Goal: Information Seeking & Learning: Learn about a topic

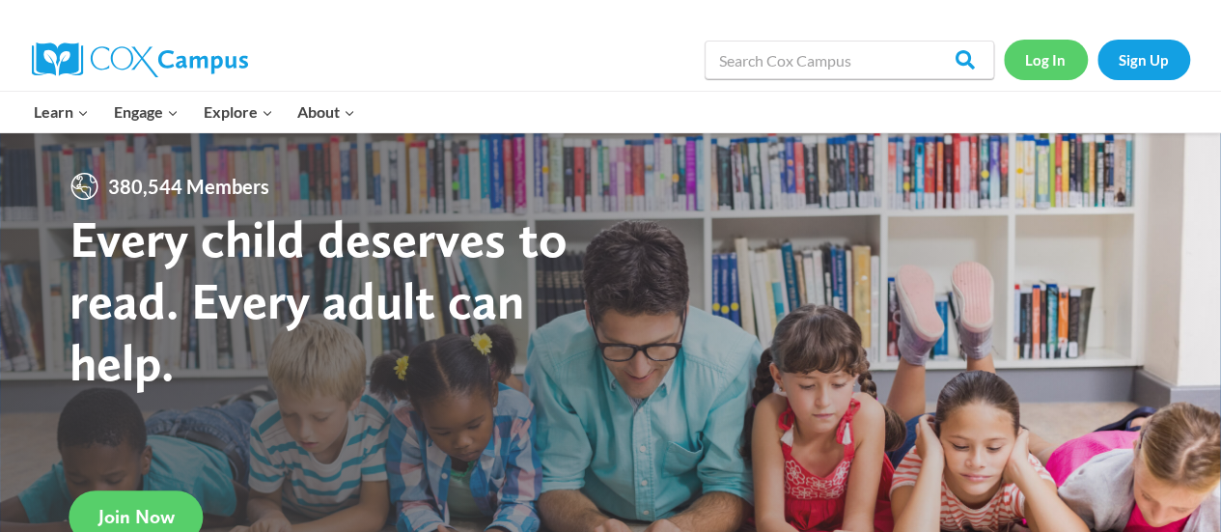
click at [1041, 60] on link "Log In" at bounding box center [1046, 60] width 84 height 40
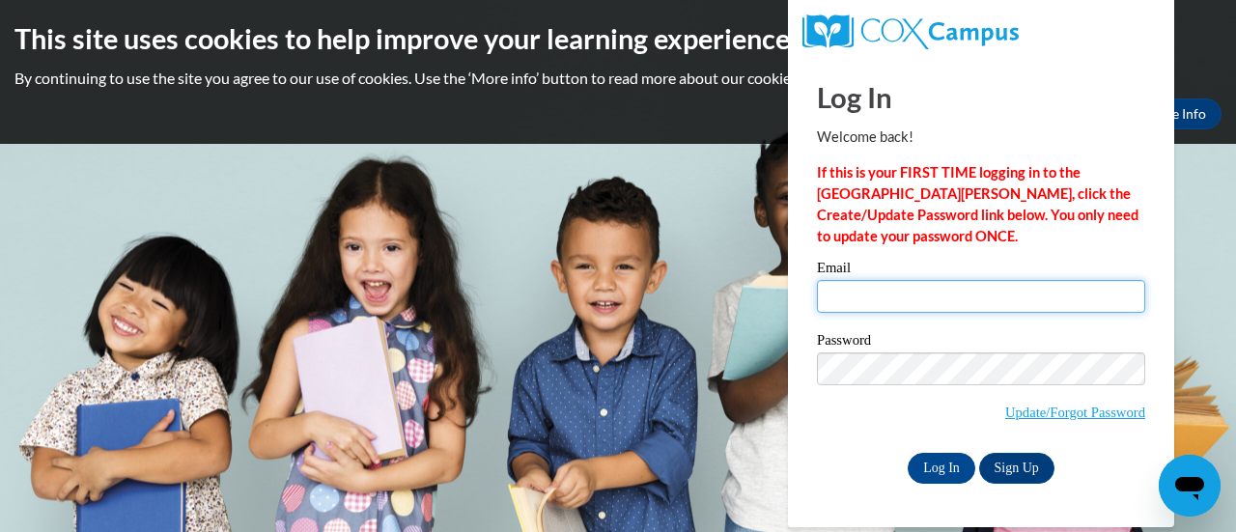
type input "margarita.ramos@rusd.org"
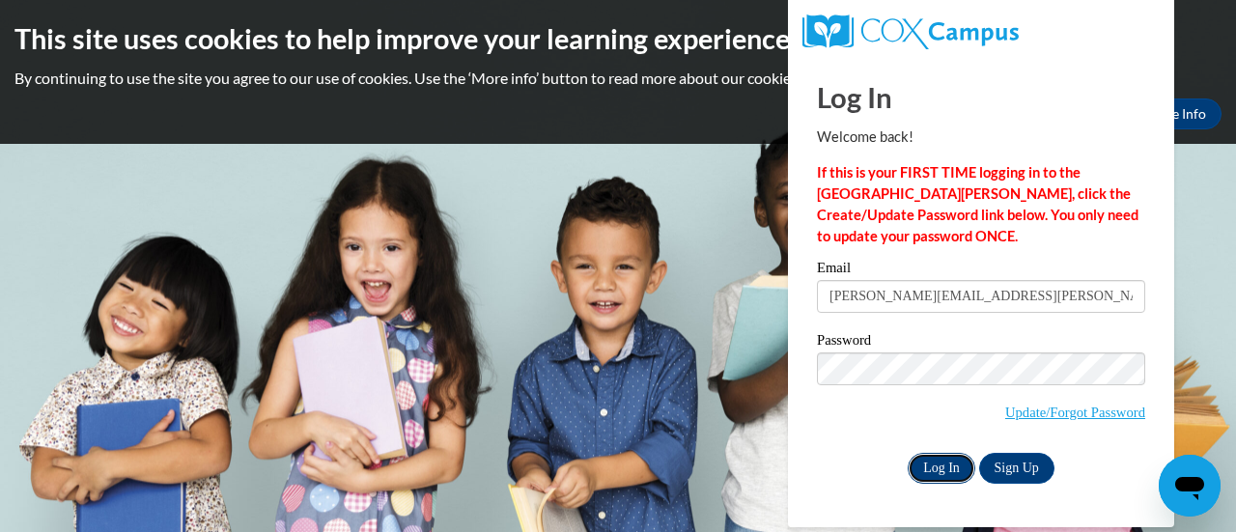
click at [940, 469] on input "Log In" at bounding box center [942, 468] width 68 height 31
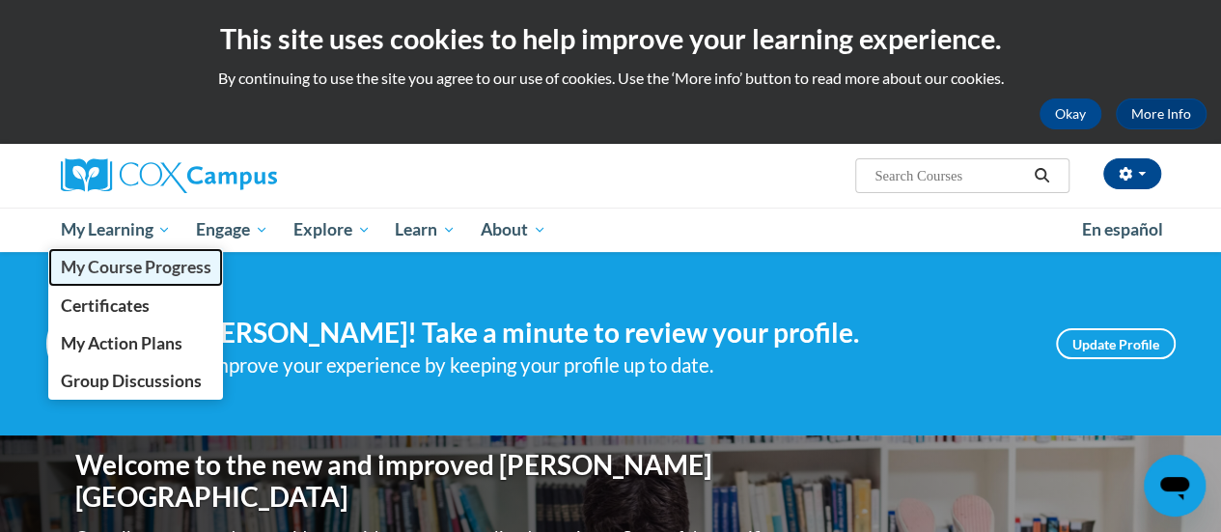
click at [160, 251] on link "My Course Progress" at bounding box center [136, 267] width 176 height 38
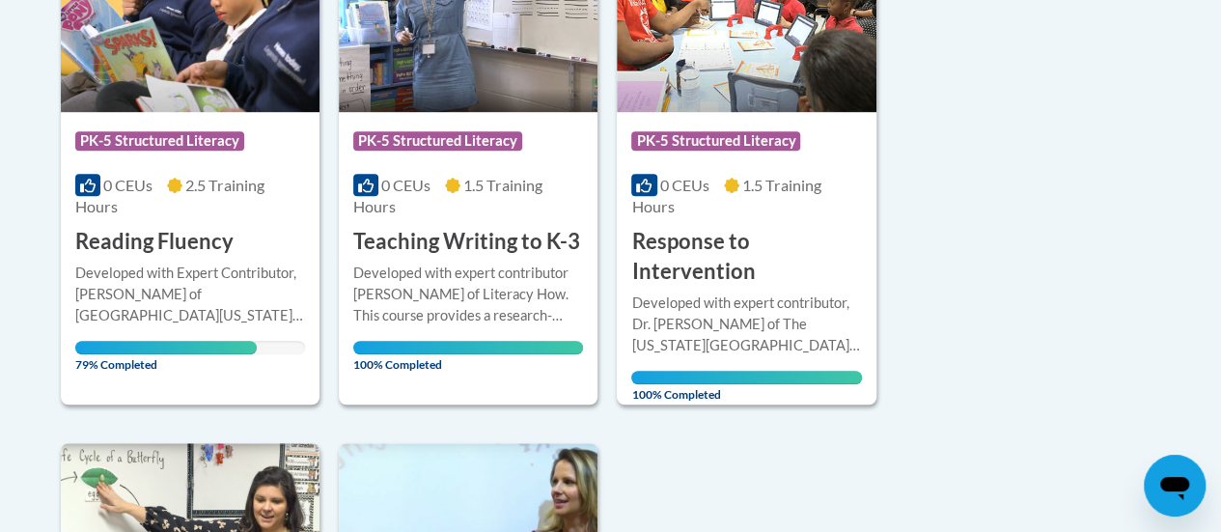
scroll to position [581, 0]
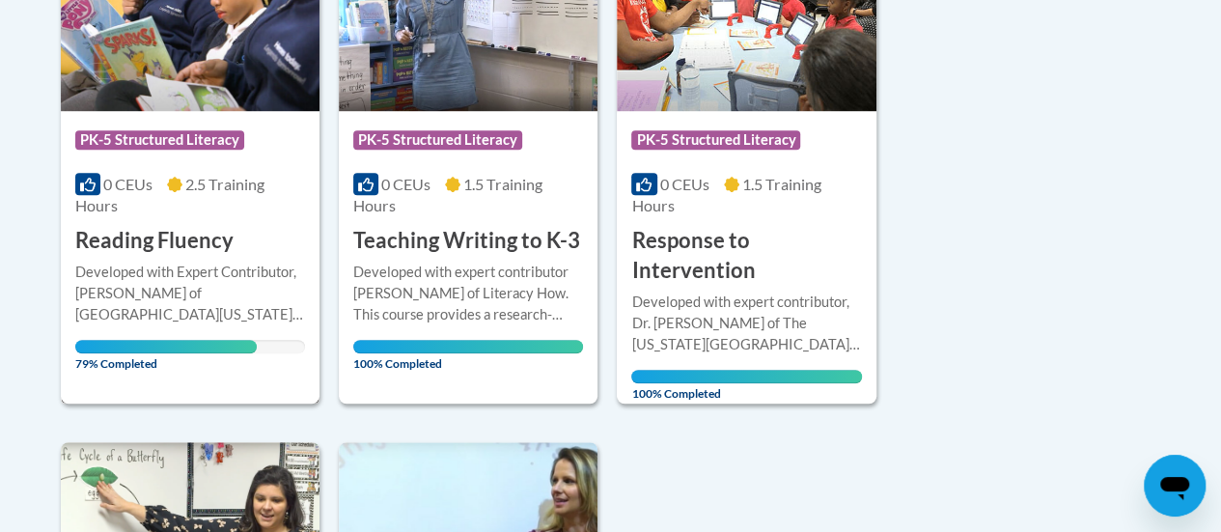
click at [166, 233] on h3 "Reading Fluency" at bounding box center [154, 241] width 158 height 30
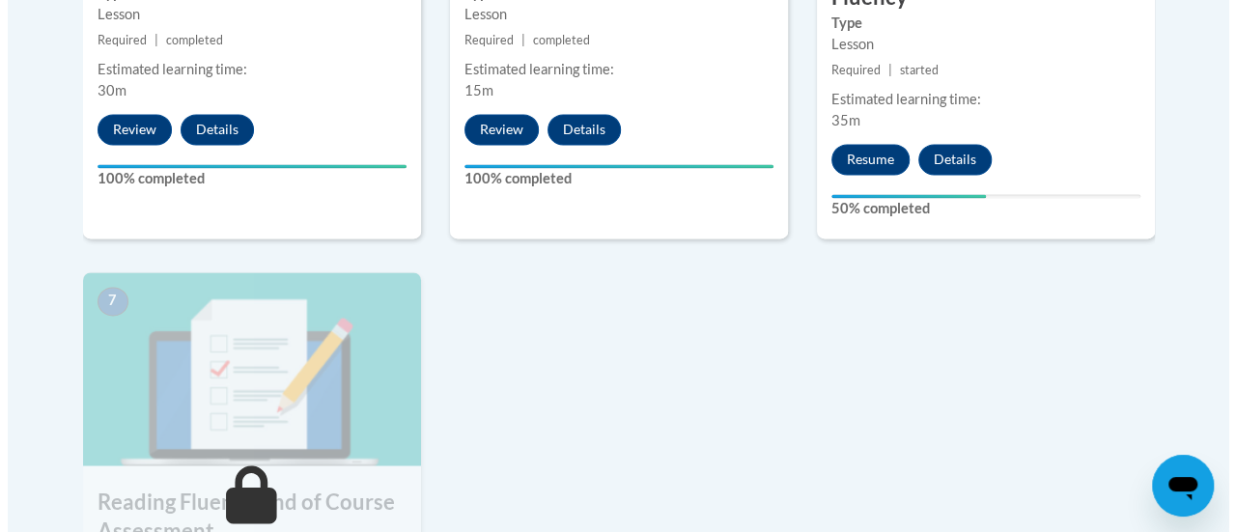
scroll to position [1422, 0]
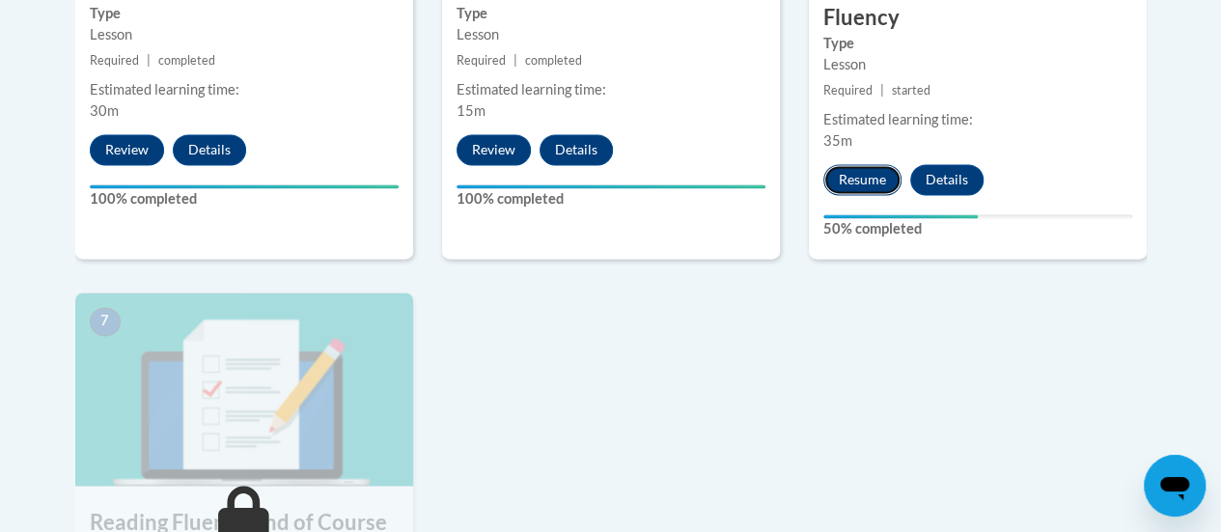
click at [859, 173] on button "Resume" at bounding box center [863, 179] width 78 height 31
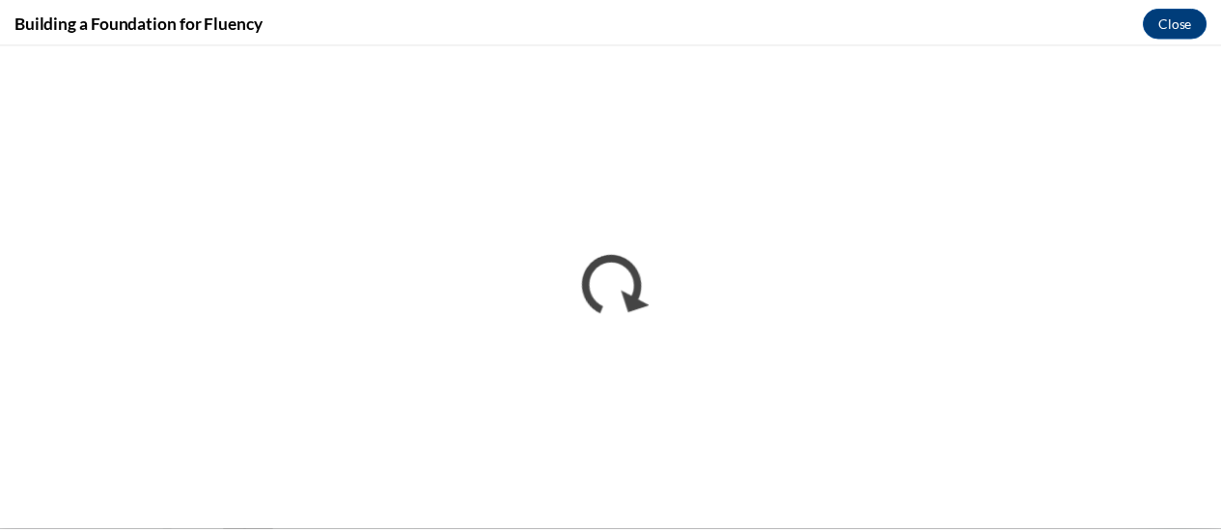
scroll to position [0, 0]
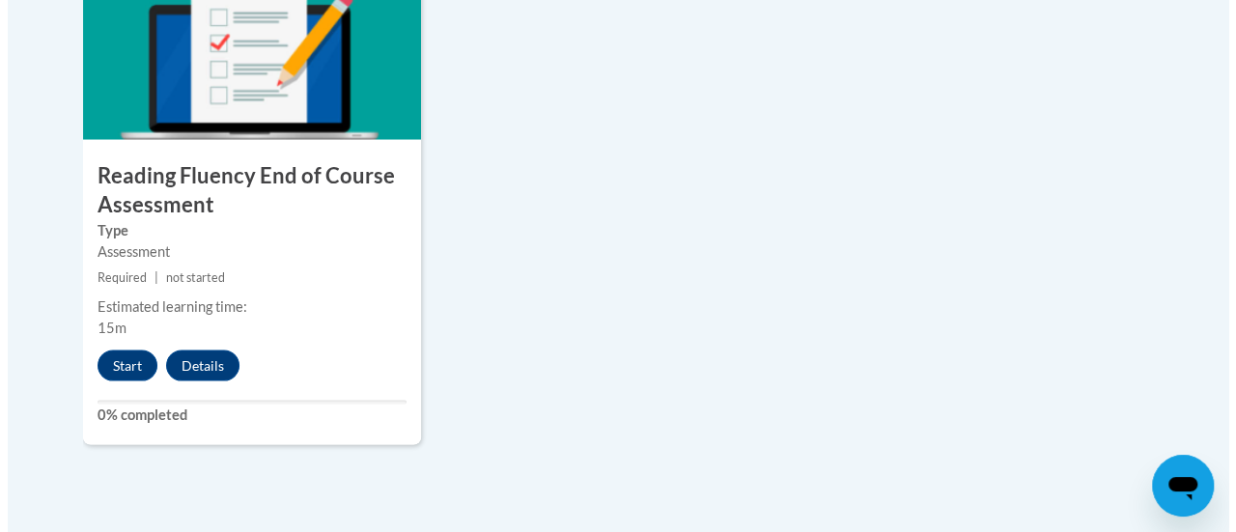
scroll to position [1771, 0]
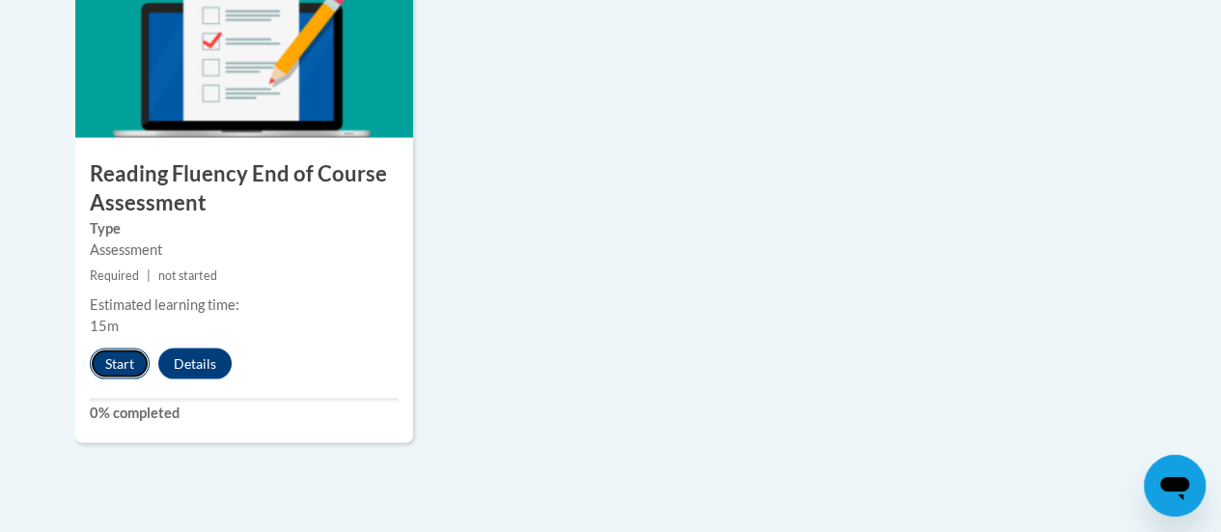
click at [108, 351] on button "Start" at bounding box center [120, 363] width 60 height 31
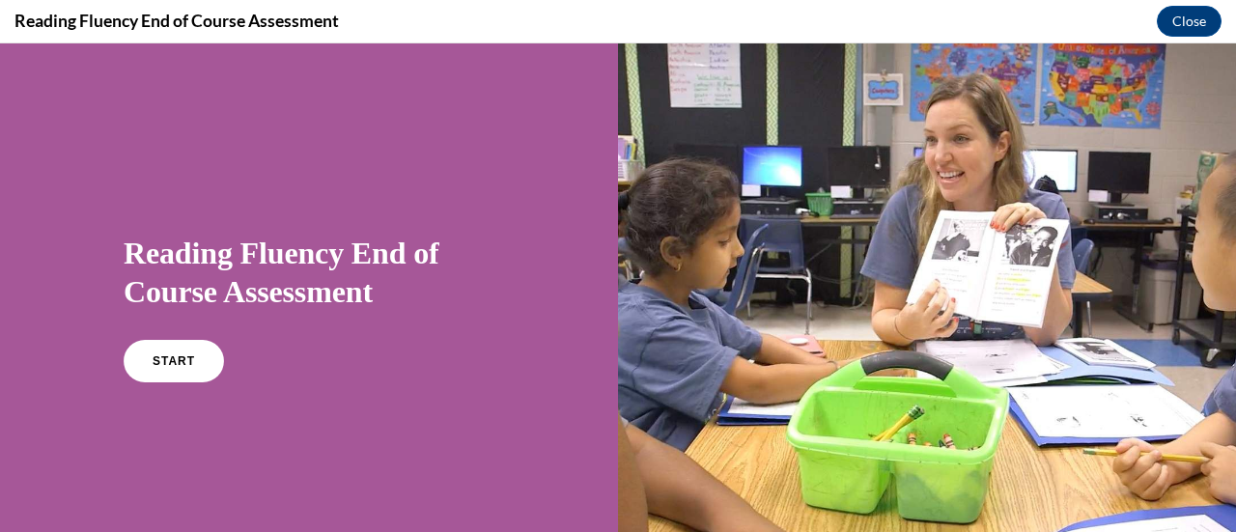
scroll to position [0, 0]
click at [147, 343] on link "START" at bounding box center [173, 361] width 105 height 44
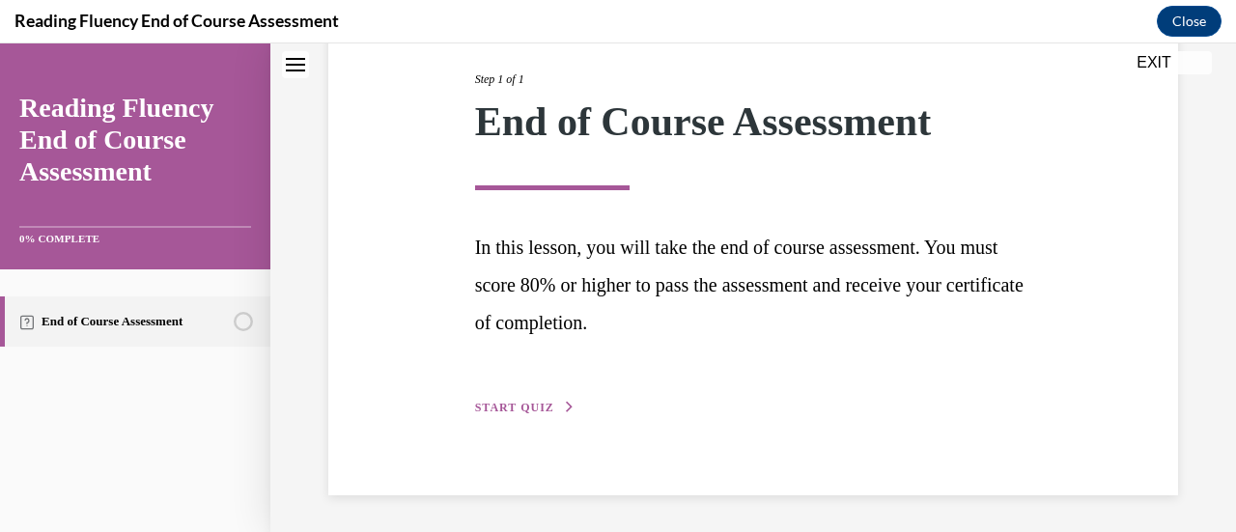
click at [513, 411] on span "START QUIZ" at bounding box center [514, 408] width 79 height 14
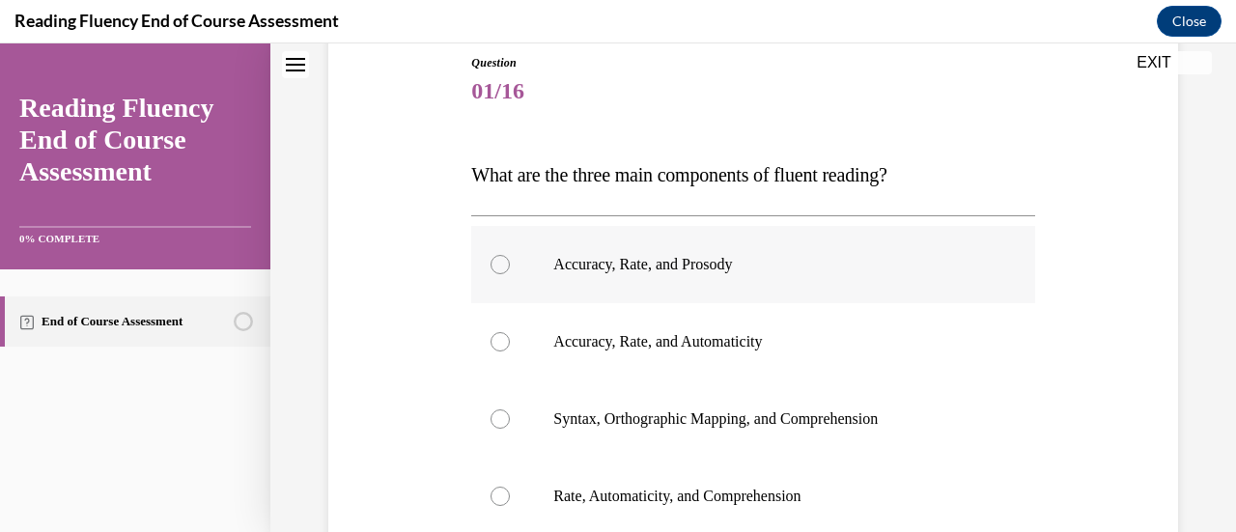
click at [612, 268] on p "Accuracy, Rate, and Prosody" at bounding box center [769, 264] width 433 height 19
click at [510, 268] on input "Accuracy, Rate, and Prosody" at bounding box center [499, 264] width 19 height 19
radio input "true"
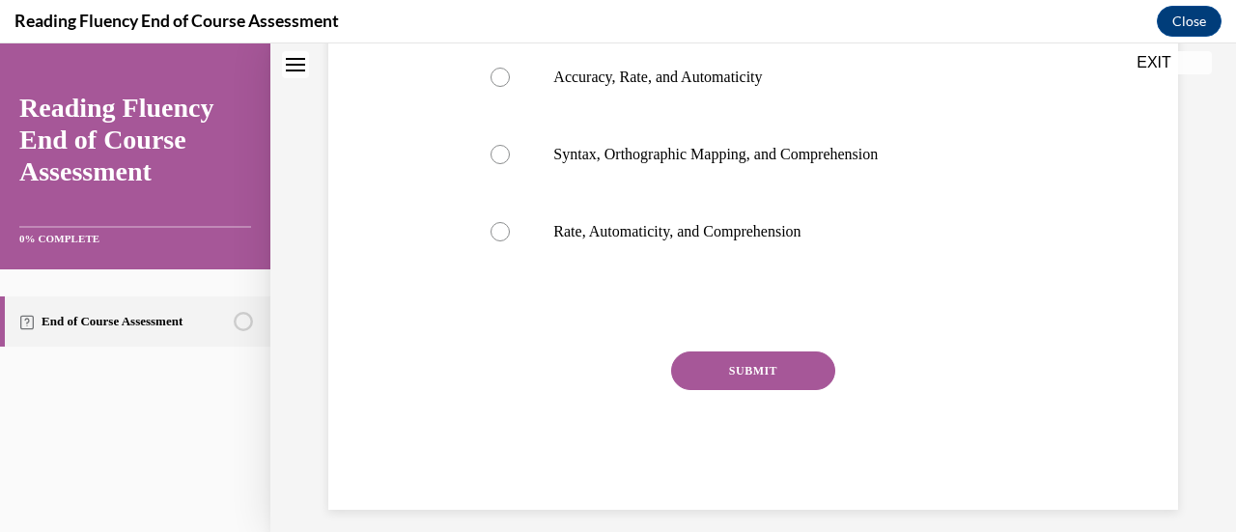
click at [749, 366] on button "SUBMIT" at bounding box center [753, 370] width 164 height 39
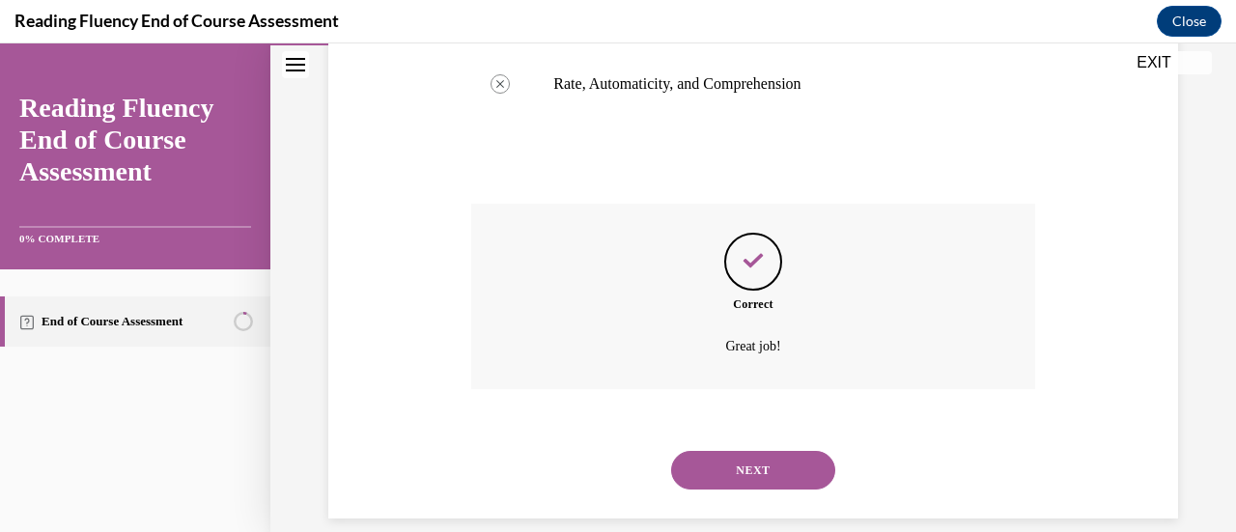
scroll to position [651, 0]
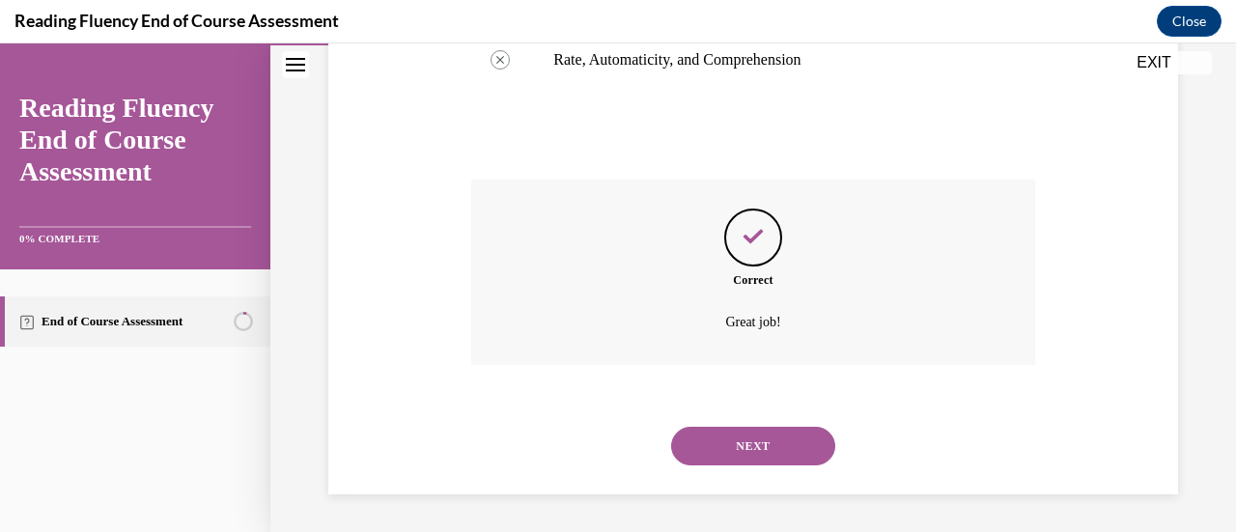
click at [753, 451] on button "NEXT" at bounding box center [753, 446] width 164 height 39
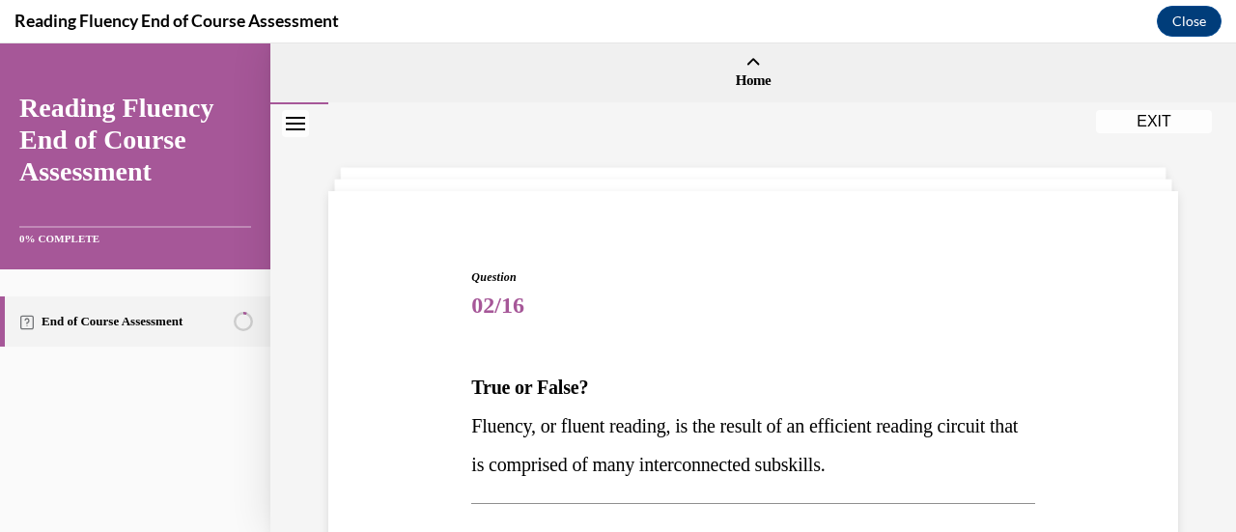
scroll to position [188, 0]
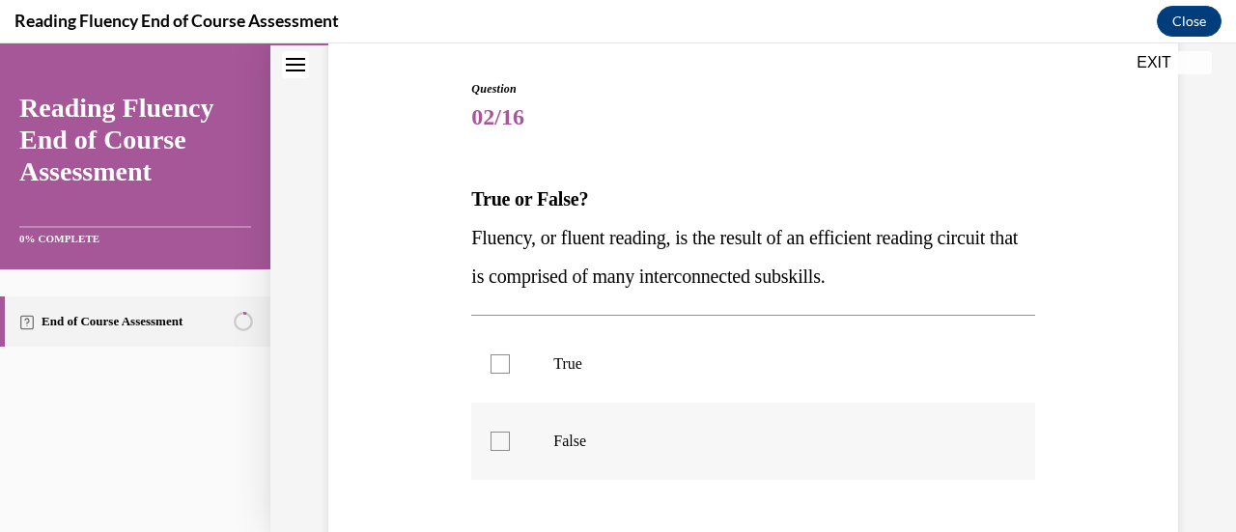
click at [577, 448] on p "False" at bounding box center [769, 441] width 433 height 19
click at [510, 448] on input "False" at bounding box center [499, 441] width 19 height 19
checkbox input "true"
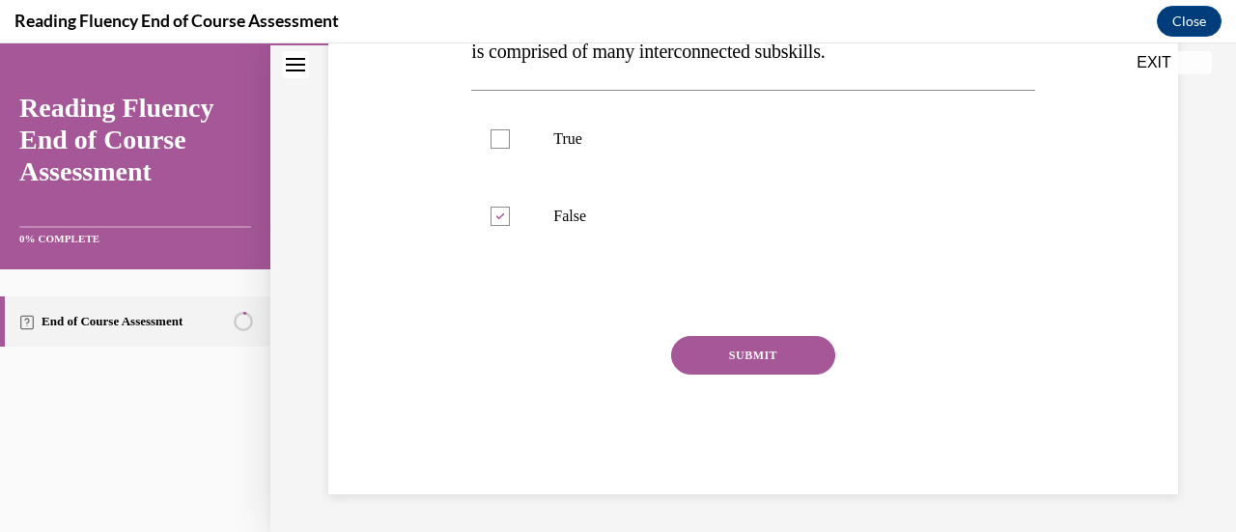
click at [757, 354] on button "SUBMIT" at bounding box center [753, 355] width 164 height 39
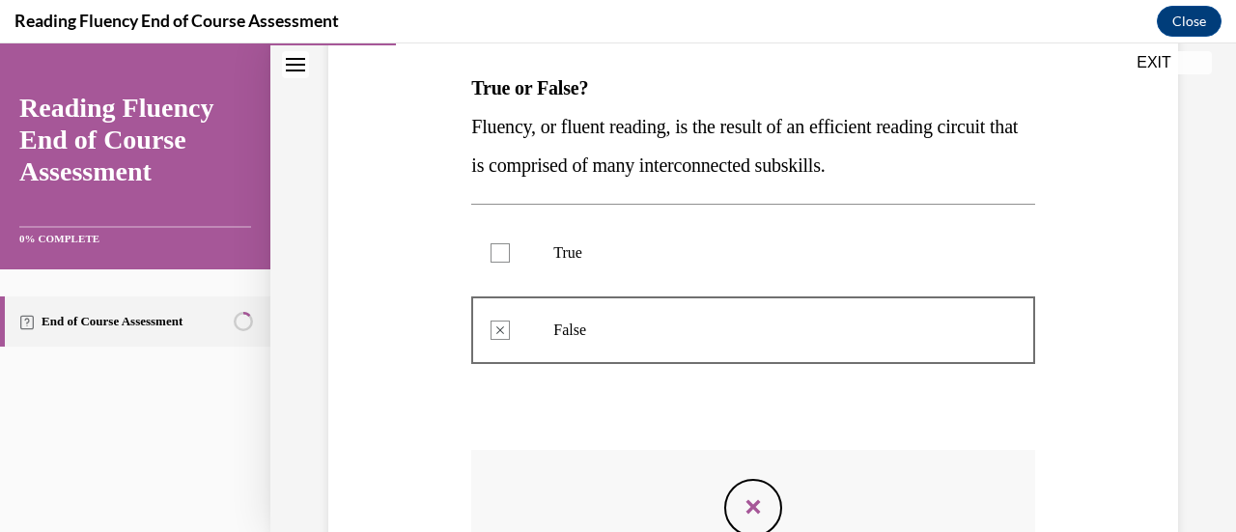
scroll to position [296, 0]
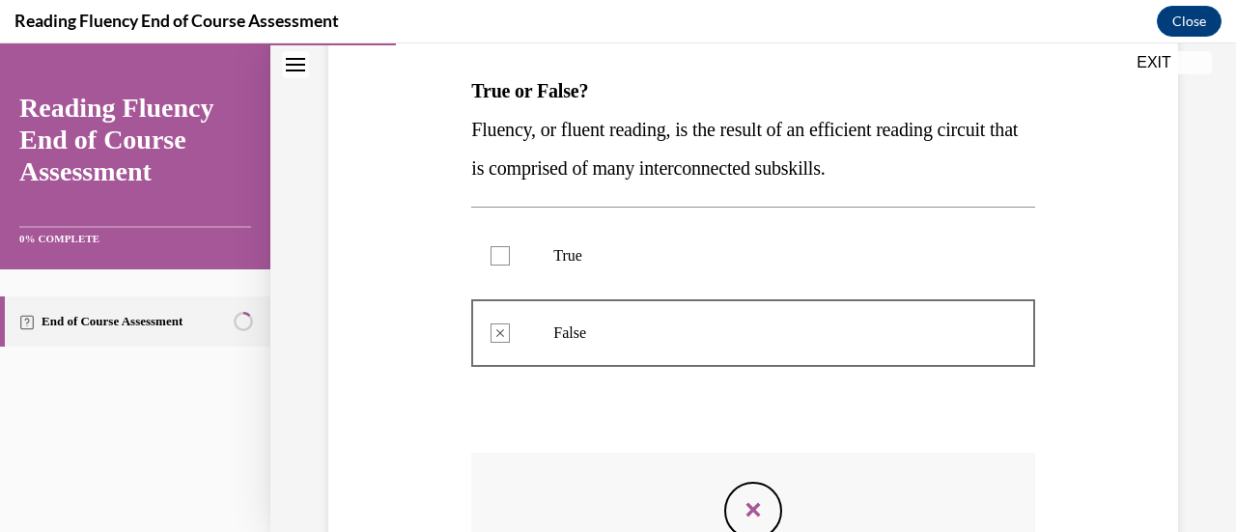
click at [777, 296] on div at bounding box center [752, 333] width 563 height 87
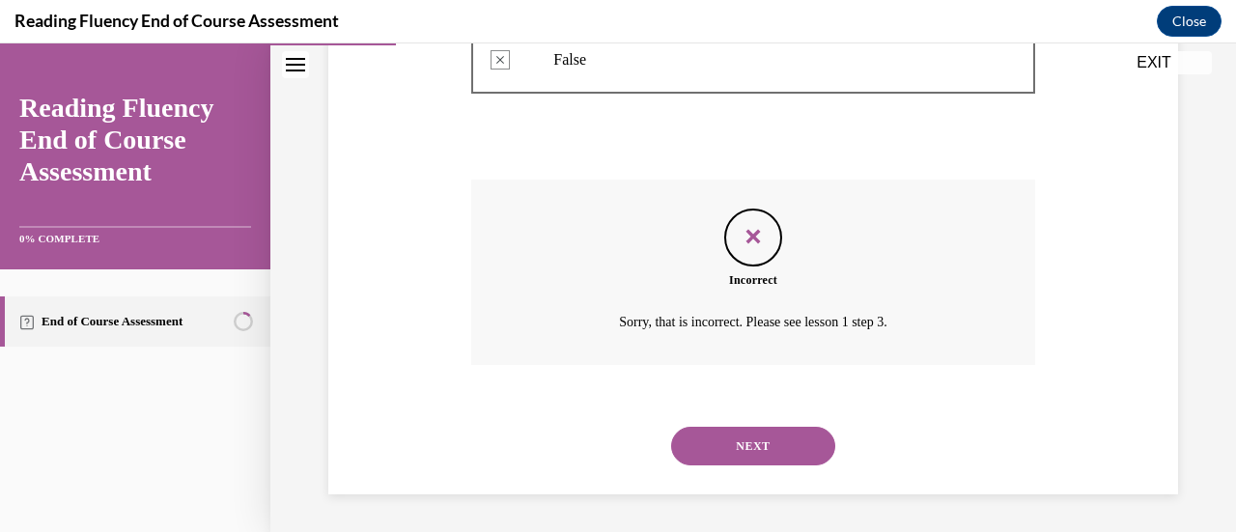
scroll to position [570, 0]
click at [738, 450] on button "NEXT" at bounding box center [753, 446] width 164 height 39
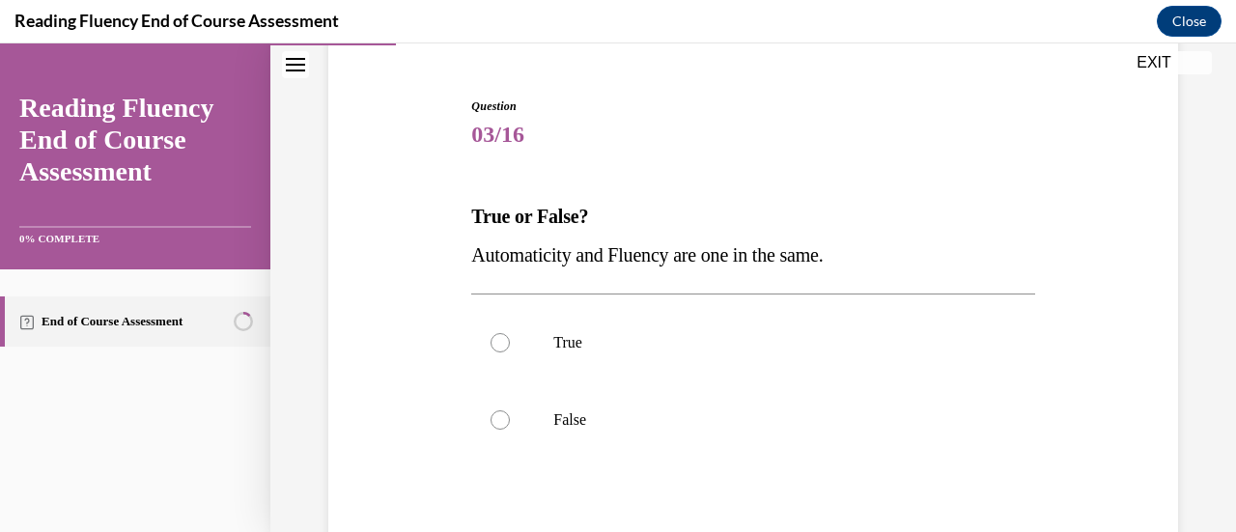
scroll to position [172, 0]
click at [566, 345] on p "True" at bounding box center [769, 341] width 433 height 19
click at [510, 345] on input "True" at bounding box center [499, 341] width 19 height 19
radio input "true"
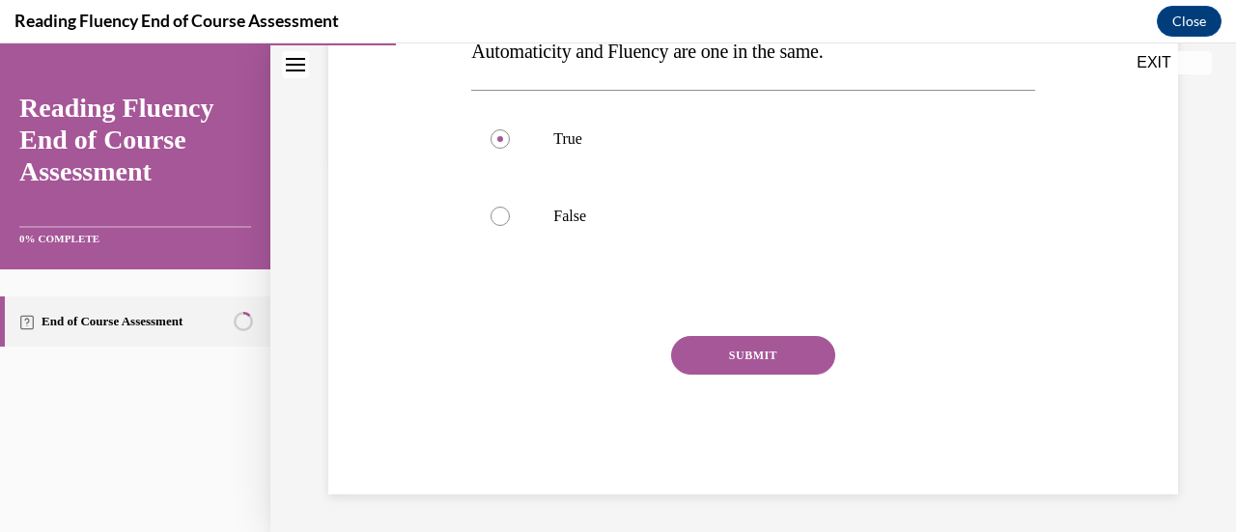
click at [732, 352] on button "SUBMIT" at bounding box center [753, 355] width 164 height 39
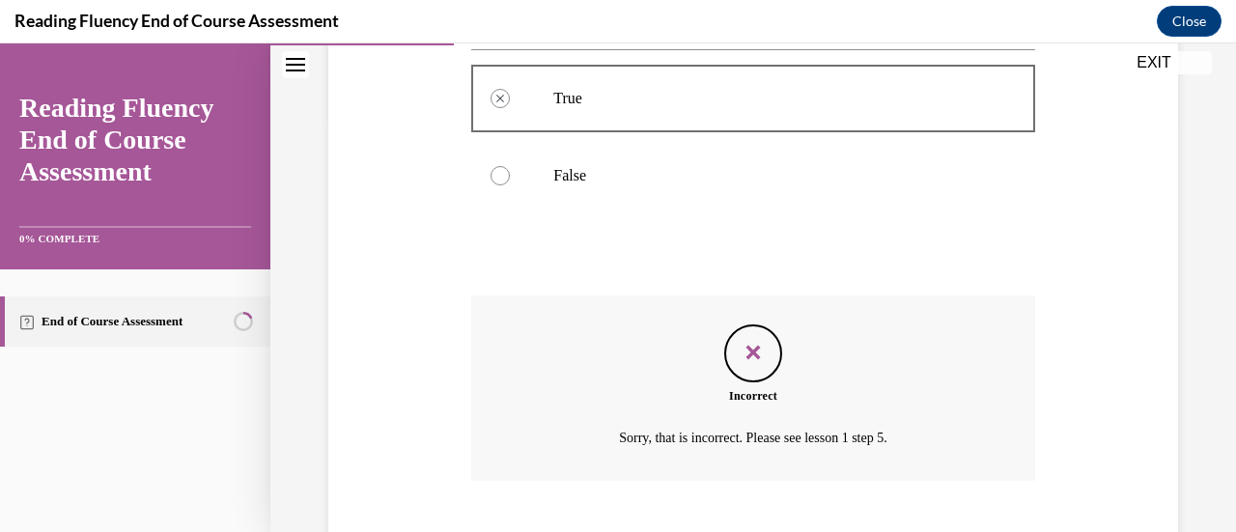
scroll to position [531, 0]
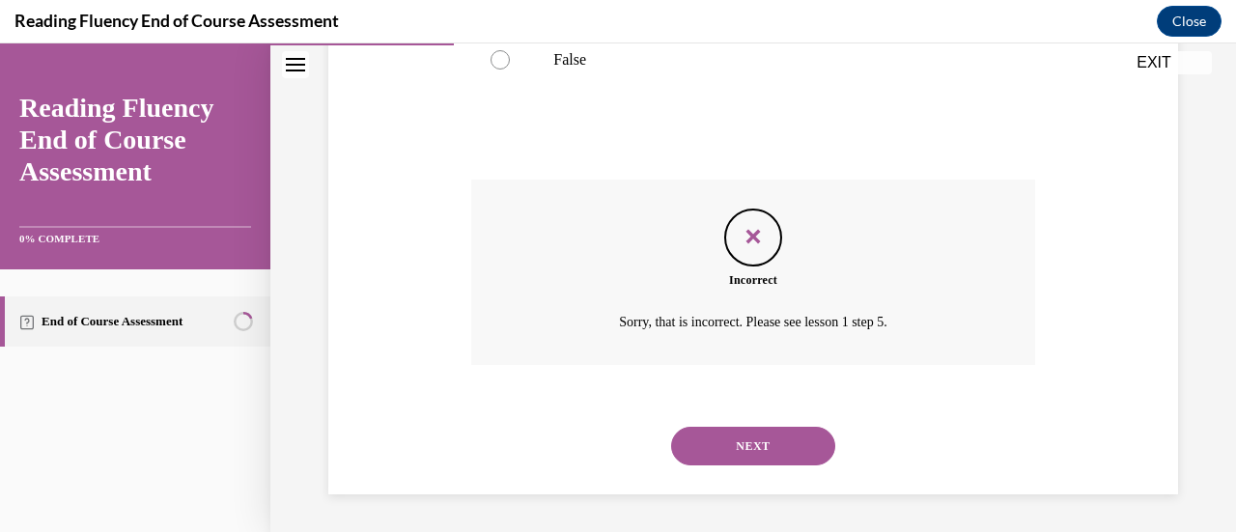
click at [740, 462] on button "NEXT" at bounding box center [753, 446] width 164 height 39
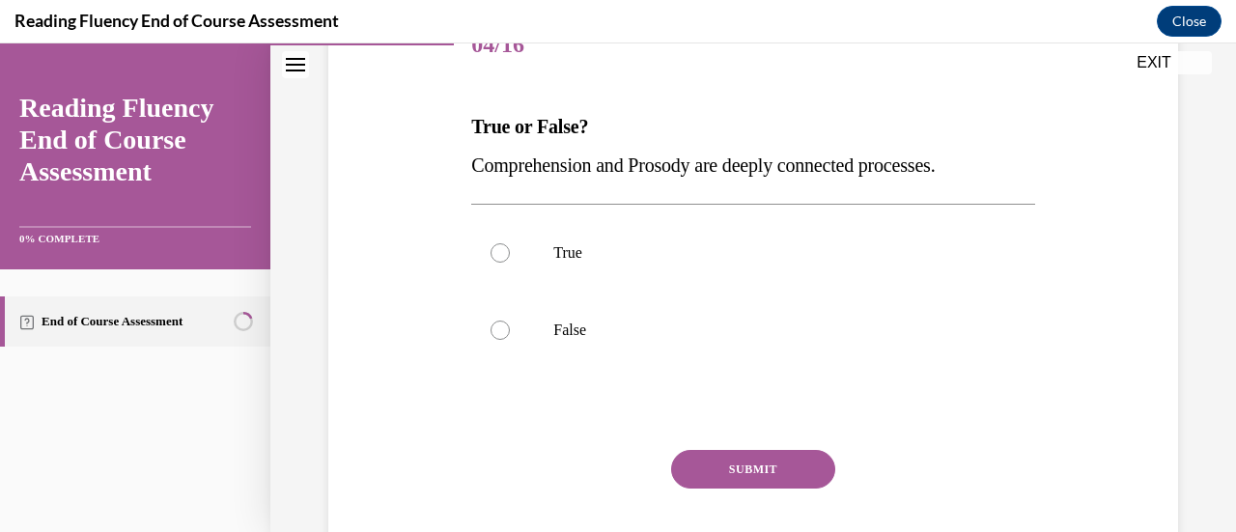
scroll to position [263, 0]
click at [531, 331] on label "False" at bounding box center [752, 328] width 563 height 77
click at [510, 331] on input "False" at bounding box center [499, 328] width 19 height 19
radio input "true"
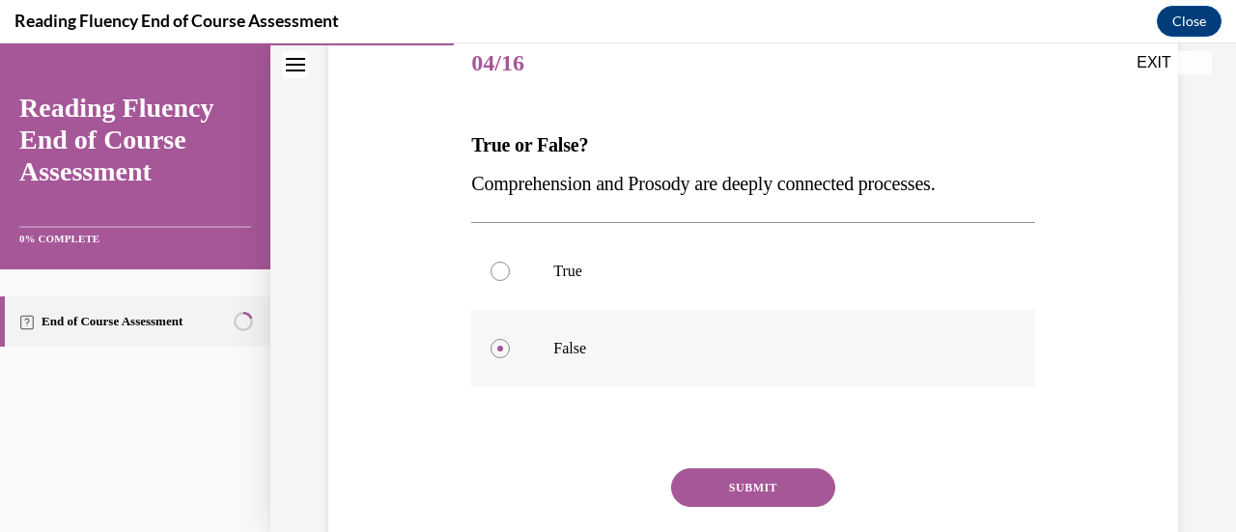
scroll to position [243, 0]
click at [756, 499] on button "SUBMIT" at bounding box center [753, 486] width 164 height 39
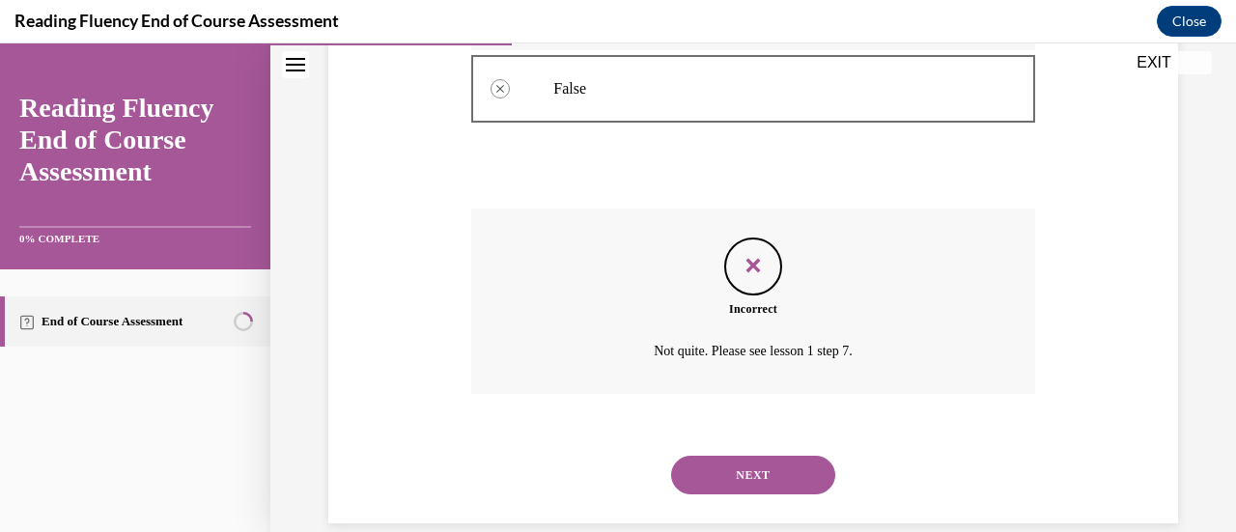
scroll to position [528, 0]
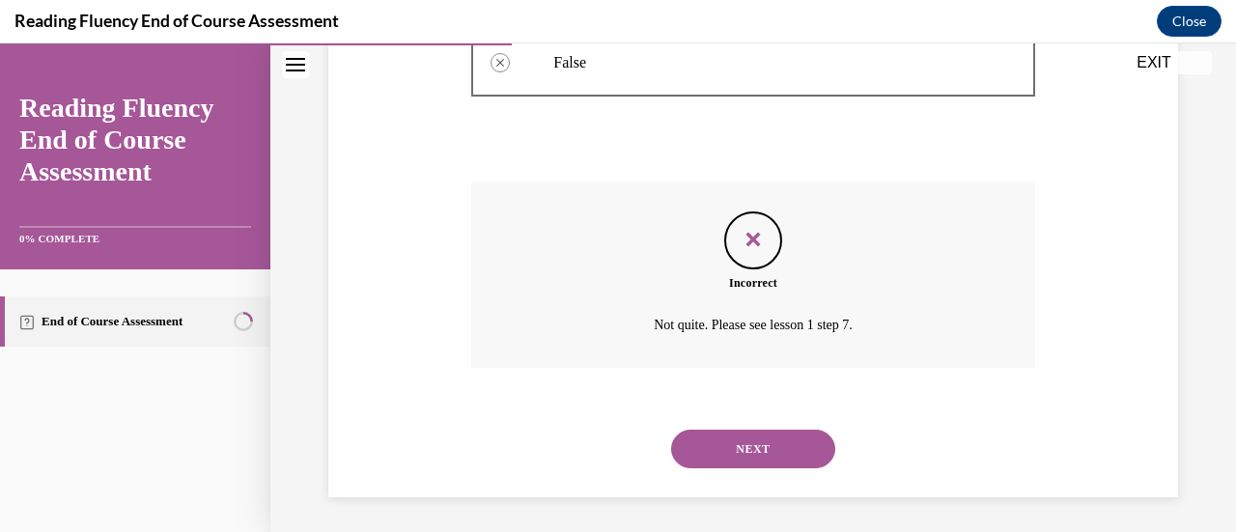
click at [755, 444] on button "NEXT" at bounding box center [753, 449] width 164 height 39
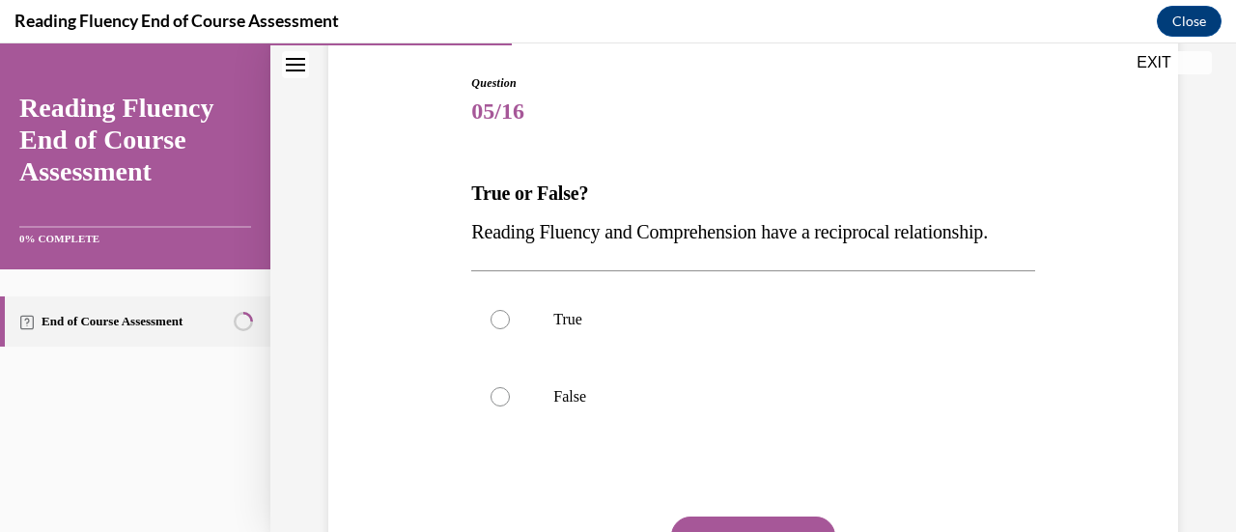
scroll to position [198, 0]
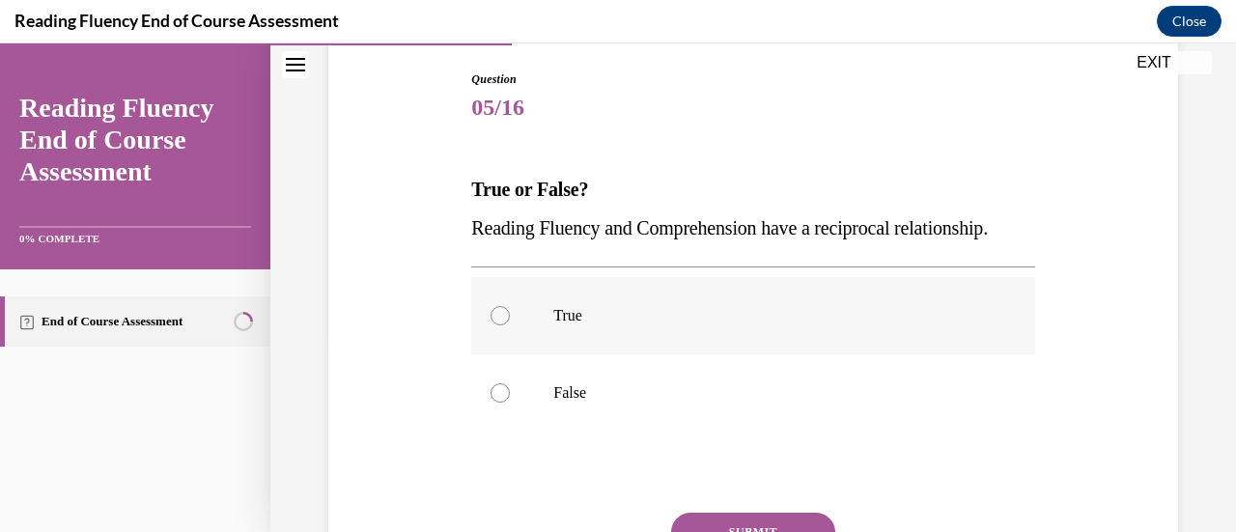
click at [566, 325] on p "True" at bounding box center [769, 315] width 433 height 19
click at [510, 325] on input "True" at bounding box center [499, 315] width 19 height 19
radio input "true"
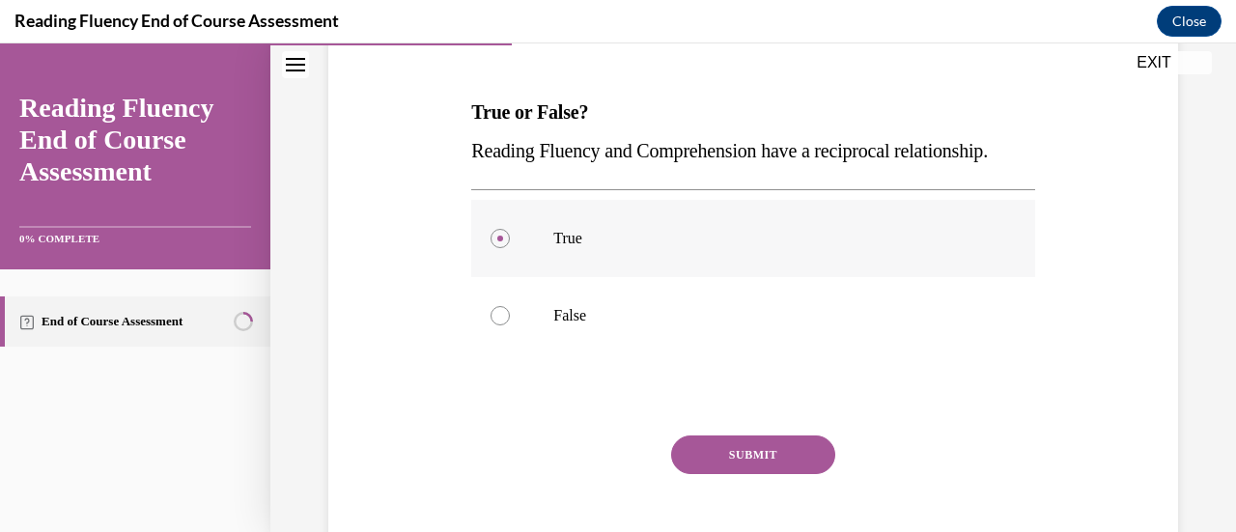
scroll to position [289, 0]
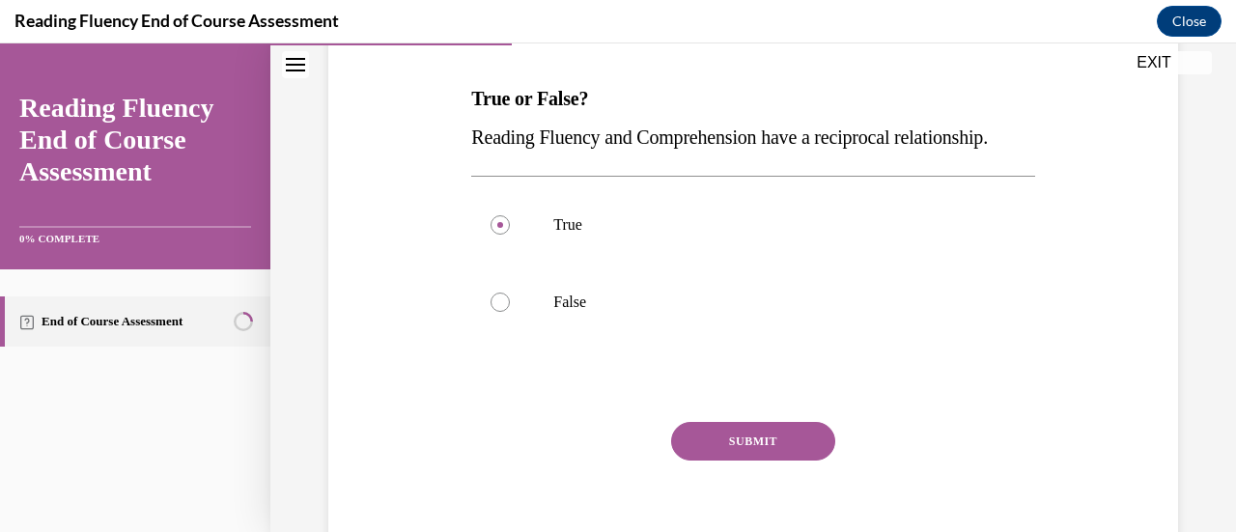
click at [751, 461] on button "SUBMIT" at bounding box center [753, 441] width 164 height 39
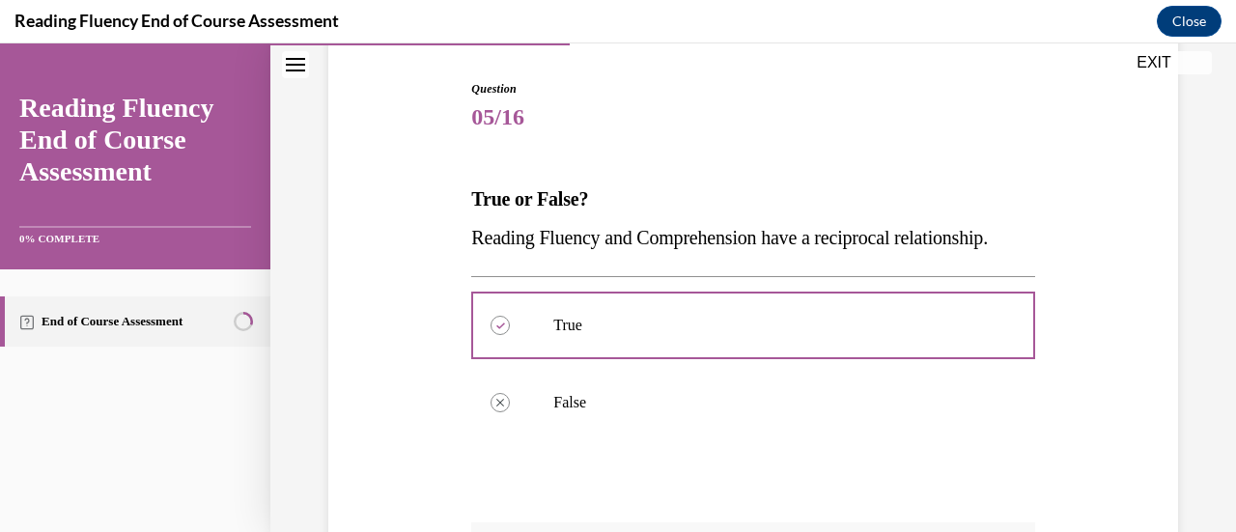
scroll to position [570, 0]
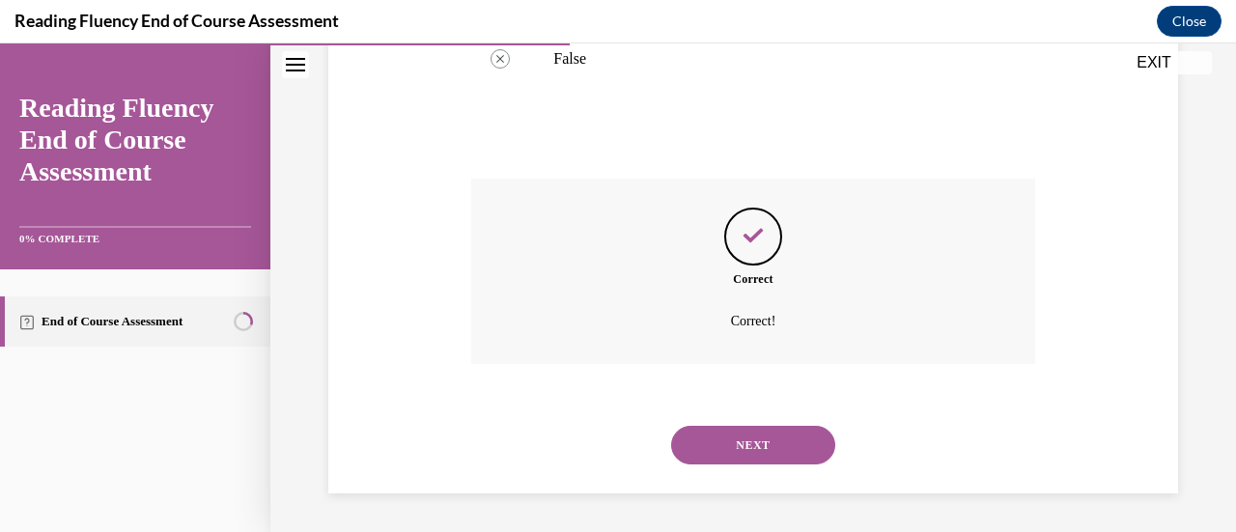
click at [740, 429] on button "NEXT" at bounding box center [753, 445] width 164 height 39
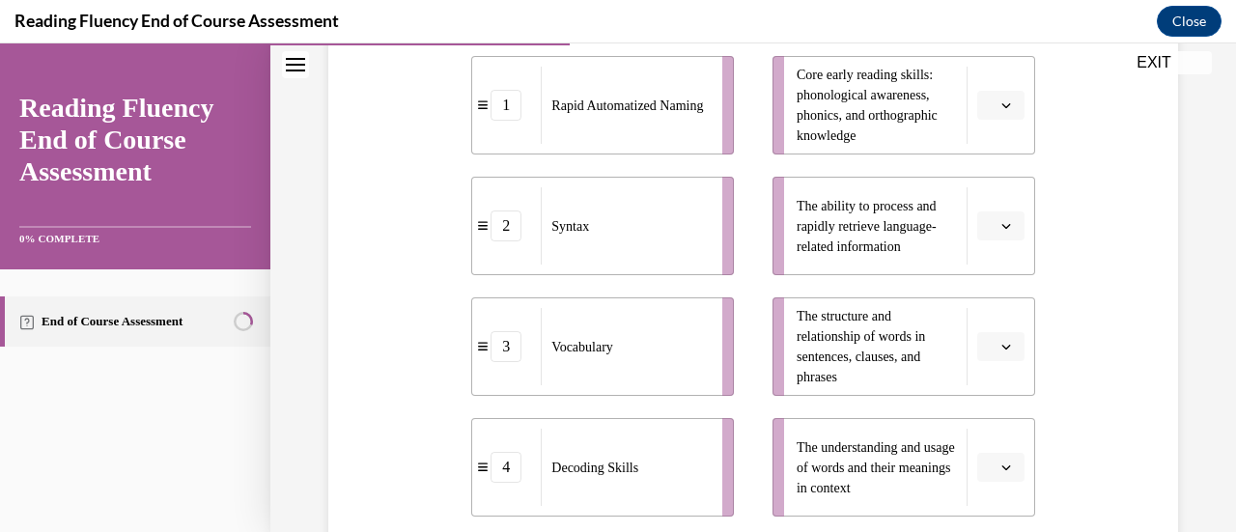
scroll to position [456, 0]
click at [848, 96] on span "Core early reading skills: phonological awareness, phonics, and orthographic kn…" at bounding box center [867, 106] width 141 height 75
click at [1001, 109] on icon "button" at bounding box center [1006, 106] width 10 height 10
click at [975, 302] on div "4" at bounding box center [985, 303] width 47 height 39
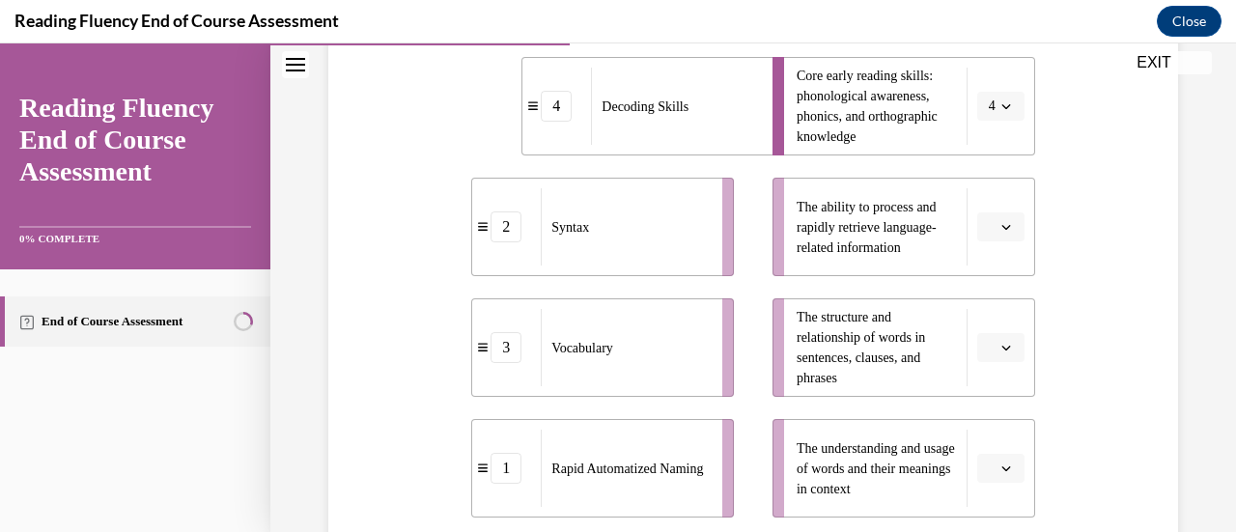
click at [1001, 348] on icon "button" at bounding box center [1006, 348] width 10 height 10
click at [981, 228] on span "2" at bounding box center [980, 227] width 7 height 15
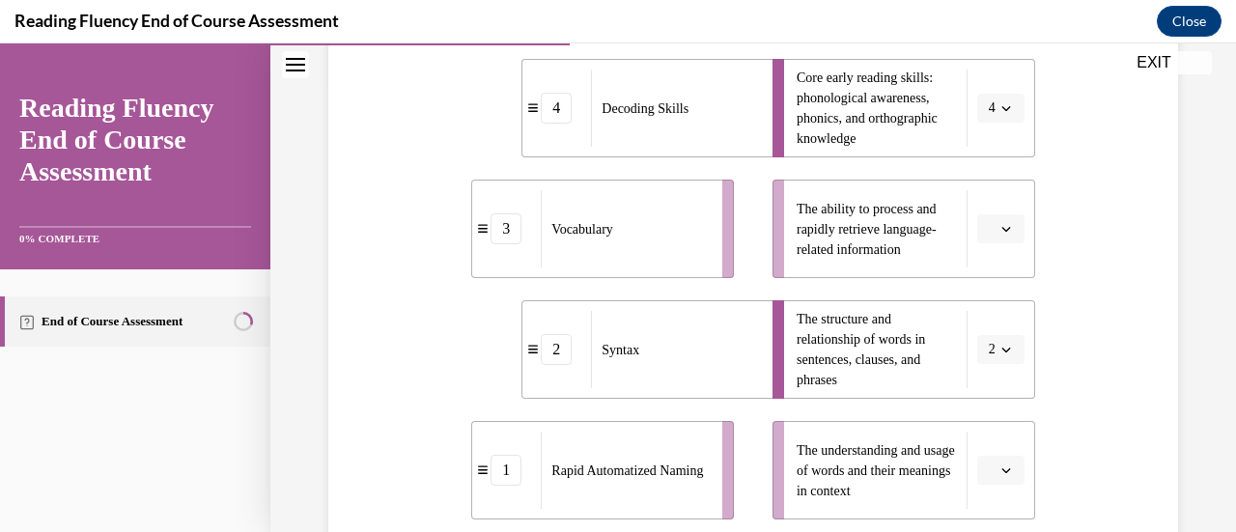
scroll to position [455, 0]
click at [1001, 228] on icon "button" at bounding box center [1006, 228] width 10 height 10
click at [991, 307] on div "1" at bounding box center [985, 309] width 47 height 39
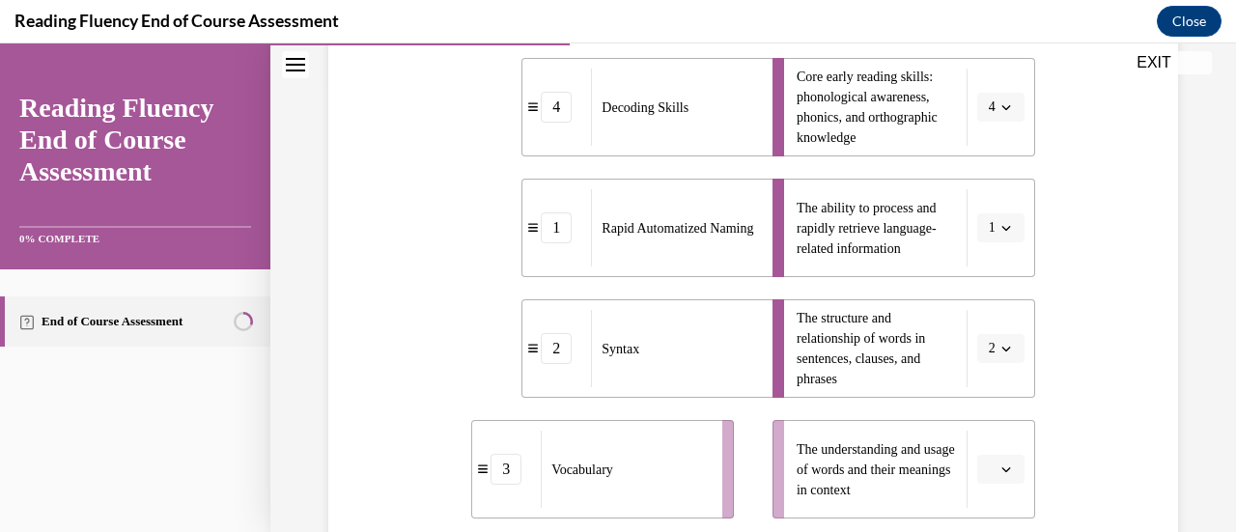
click at [1001, 469] on icon "button" at bounding box center [1006, 469] width 10 height 10
click at [983, 386] on span "3" at bounding box center [980, 386] width 7 height 15
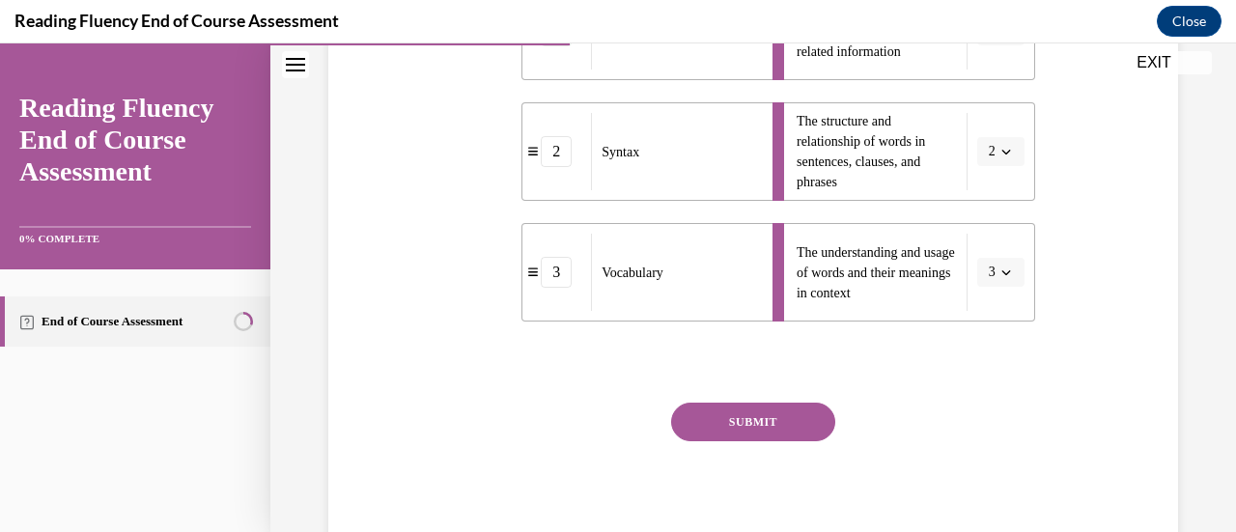
click at [757, 419] on button "SUBMIT" at bounding box center [753, 422] width 164 height 39
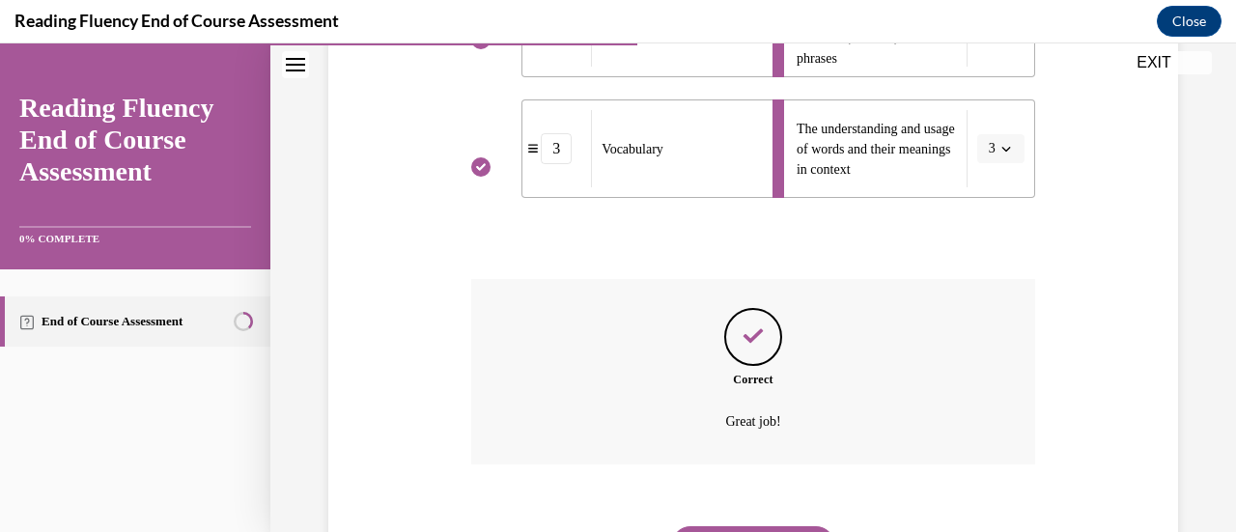
scroll to position [875, 0]
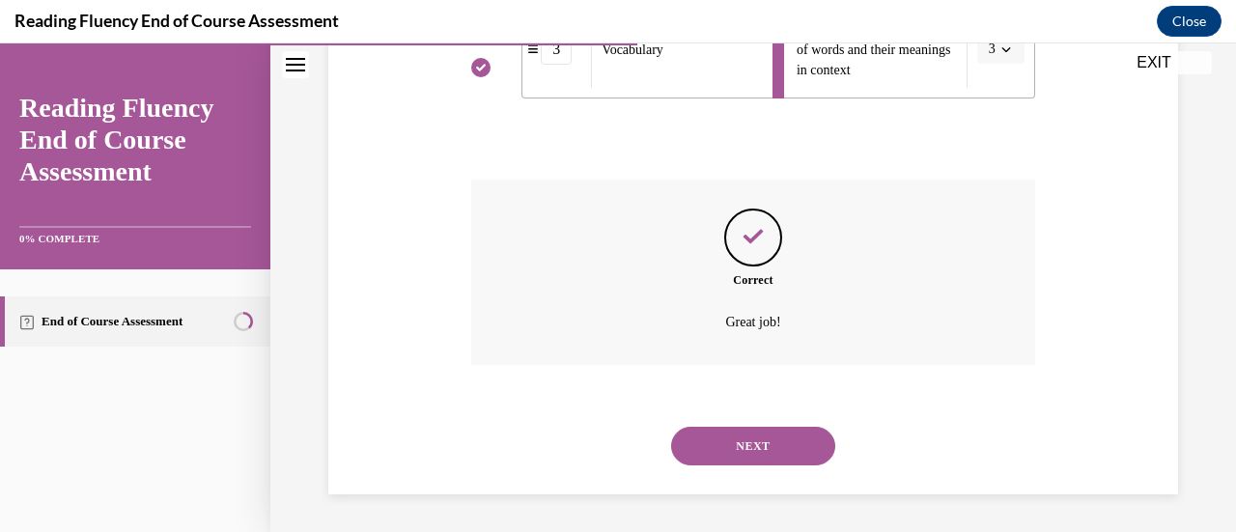
click at [774, 437] on button "NEXT" at bounding box center [753, 446] width 164 height 39
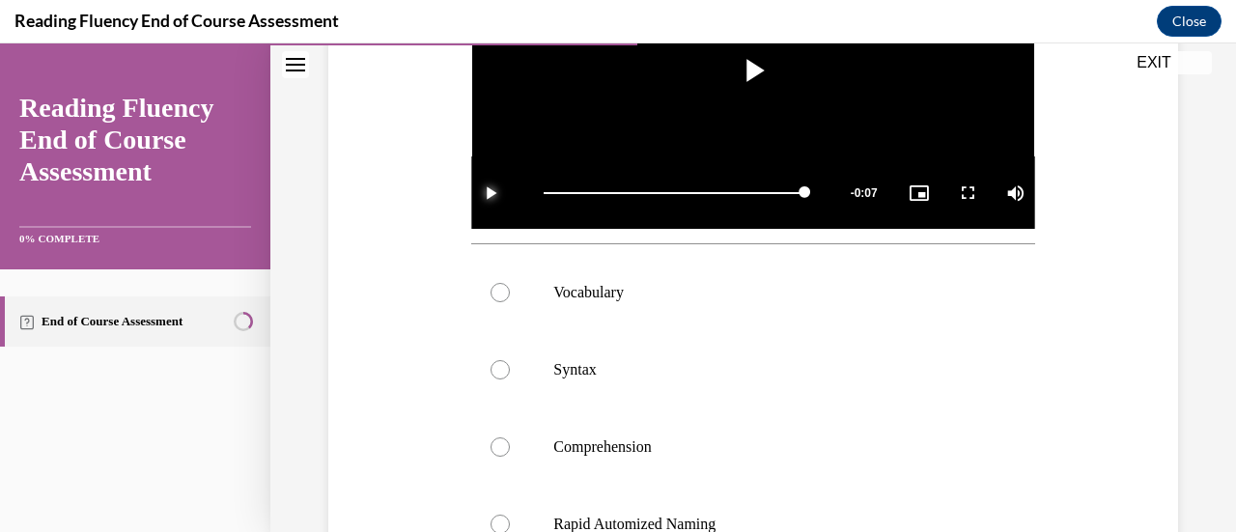
scroll to position [552, 0]
click at [574, 373] on p "Syntax" at bounding box center [769, 369] width 433 height 19
click at [510, 373] on input "Syntax" at bounding box center [499, 369] width 19 height 19
radio input "true"
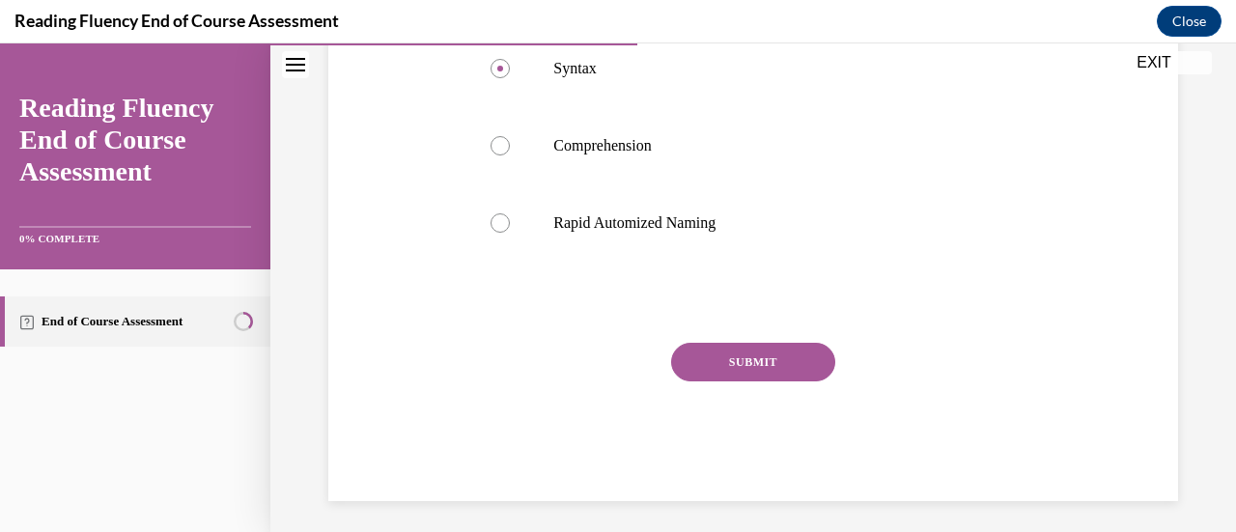
click at [734, 343] on button "SUBMIT" at bounding box center [753, 362] width 164 height 39
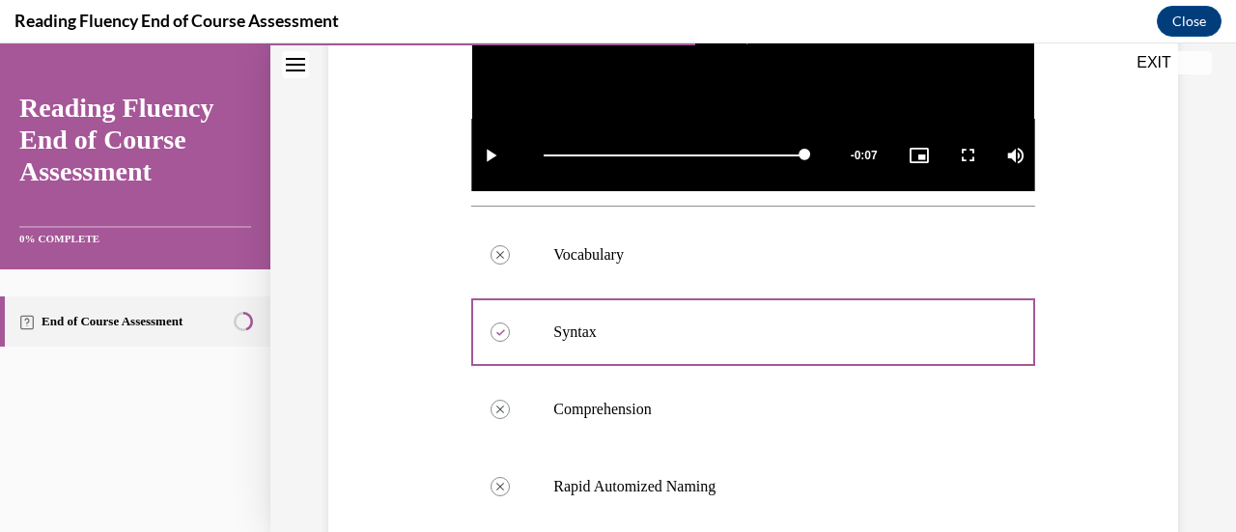
scroll to position [1011, 0]
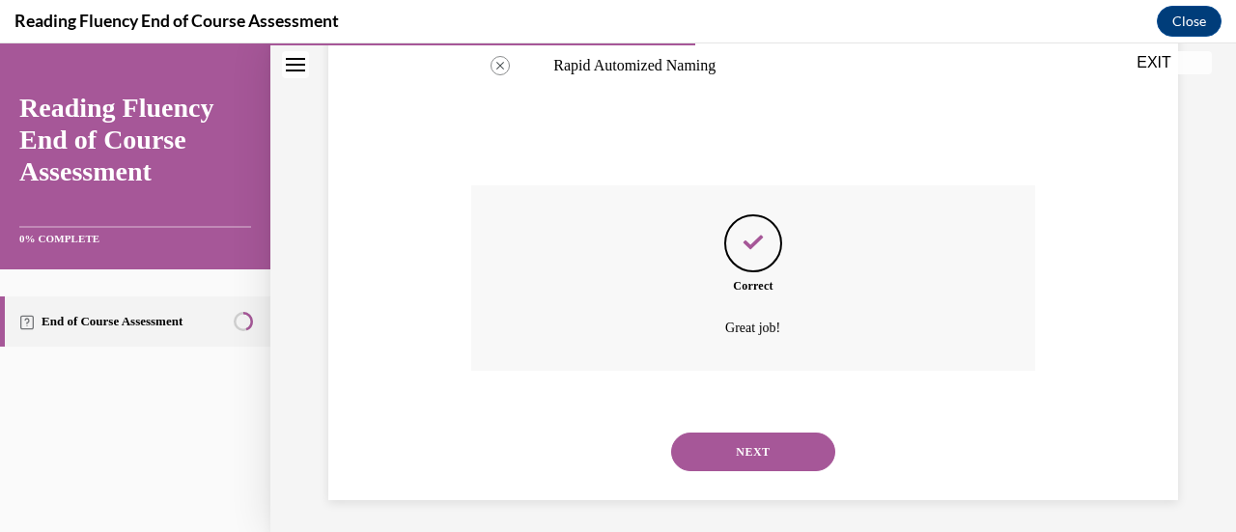
click at [757, 434] on button "NEXT" at bounding box center [753, 452] width 164 height 39
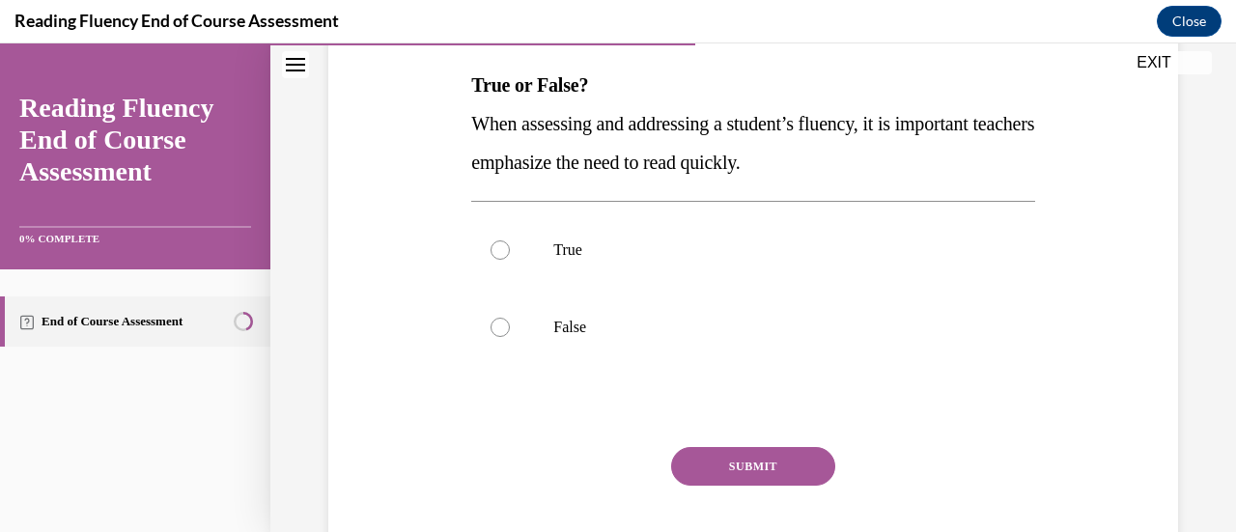
scroll to position [303, 0]
click at [543, 336] on label "False" at bounding box center [752, 326] width 563 height 77
click at [510, 336] on input "False" at bounding box center [499, 326] width 19 height 19
radio input "true"
click at [739, 461] on button "SUBMIT" at bounding box center [753, 465] width 164 height 39
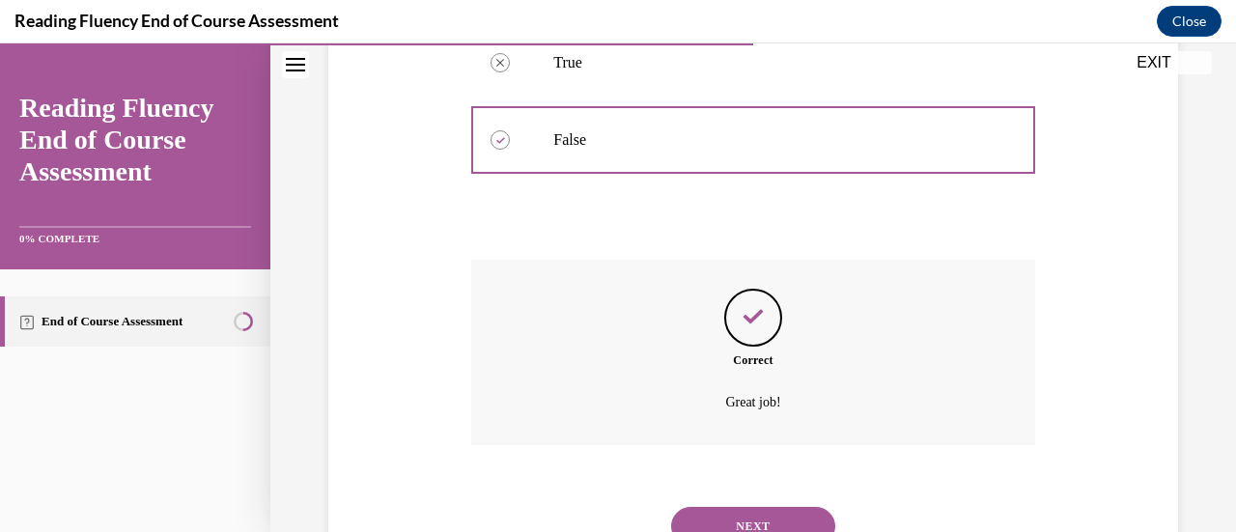
scroll to position [570, 0]
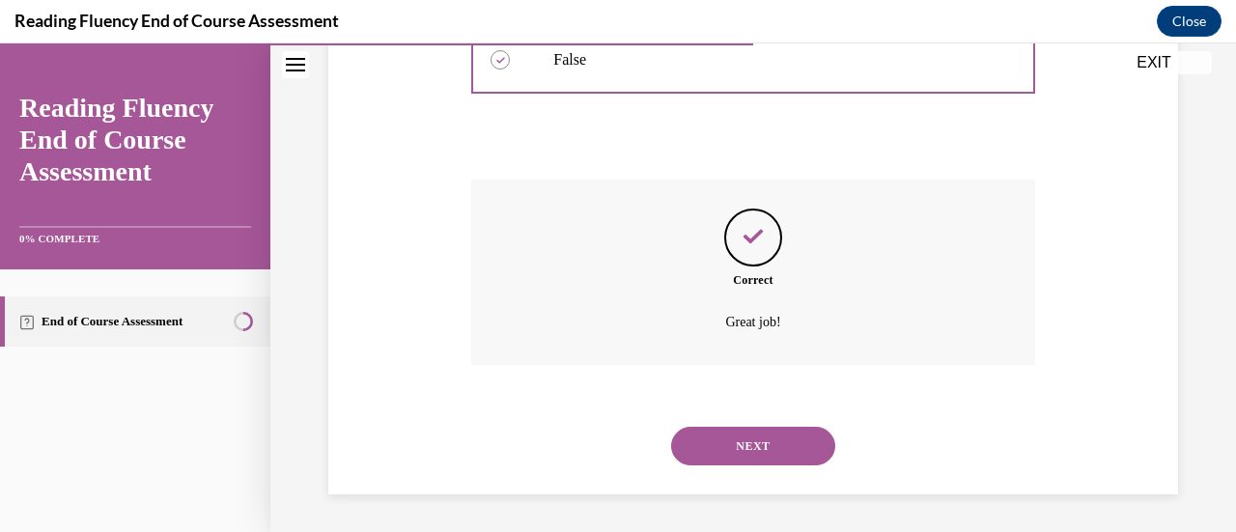
click at [754, 434] on button "NEXT" at bounding box center [753, 446] width 164 height 39
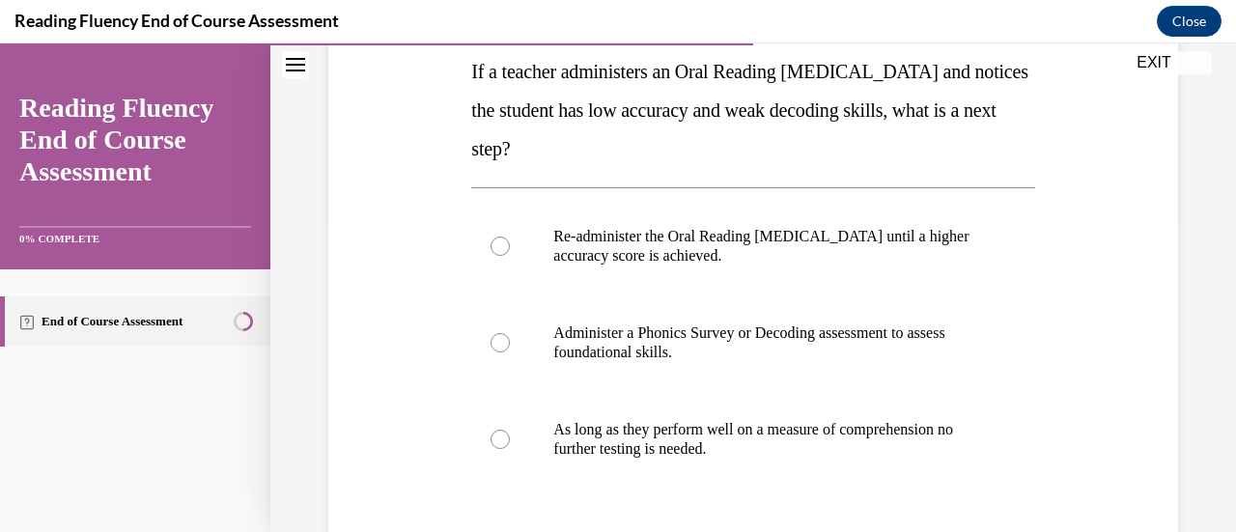
scroll to position [317, 0]
click at [639, 366] on label "Administer a Phonics Survey or Decoding assessment to assess foundational skill…" at bounding box center [752, 342] width 563 height 97
click at [510, 351] on input "Administer a Phonics Survey or Decoding assessment to assess foundational skill…" at bounding box center [499, 341] width 19 height 19
radio input "true"
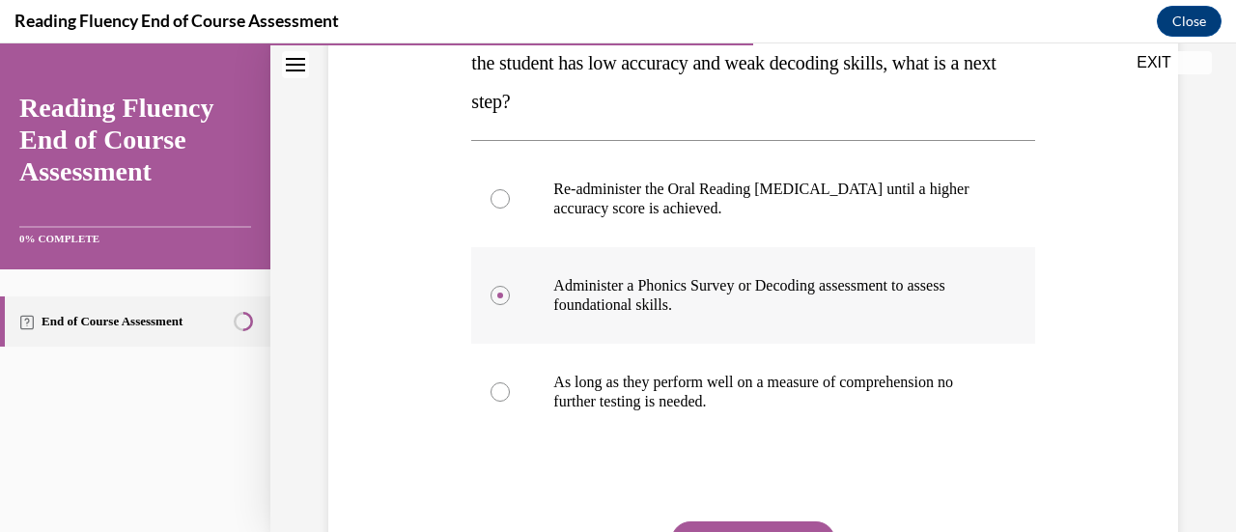
scroll to position [427, 0]
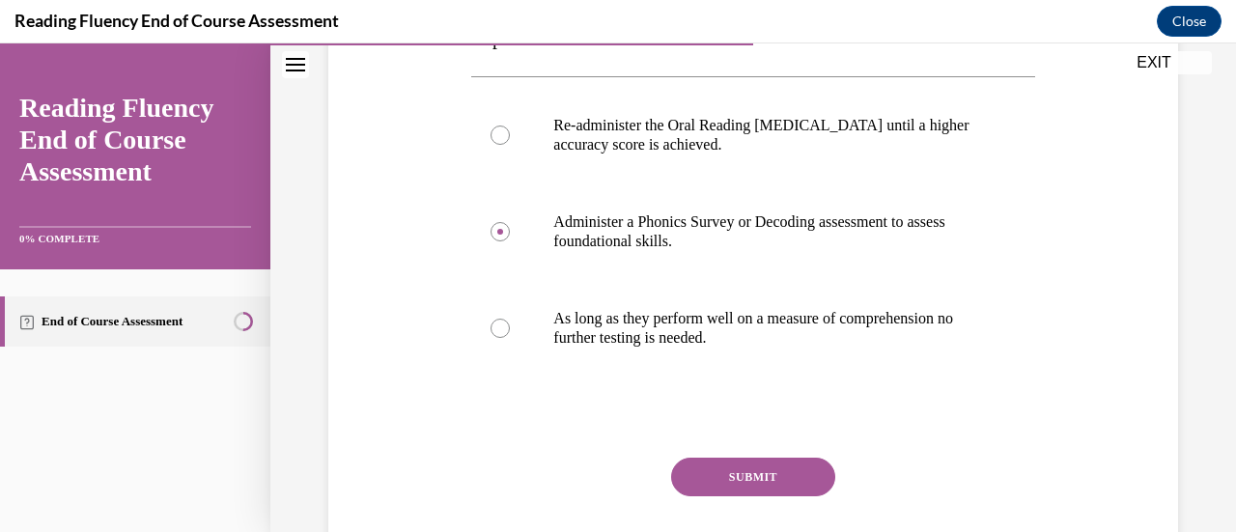
click at [759, 464] on button "SUBMIT" at bounding box center [753, 477] width 164 height 39
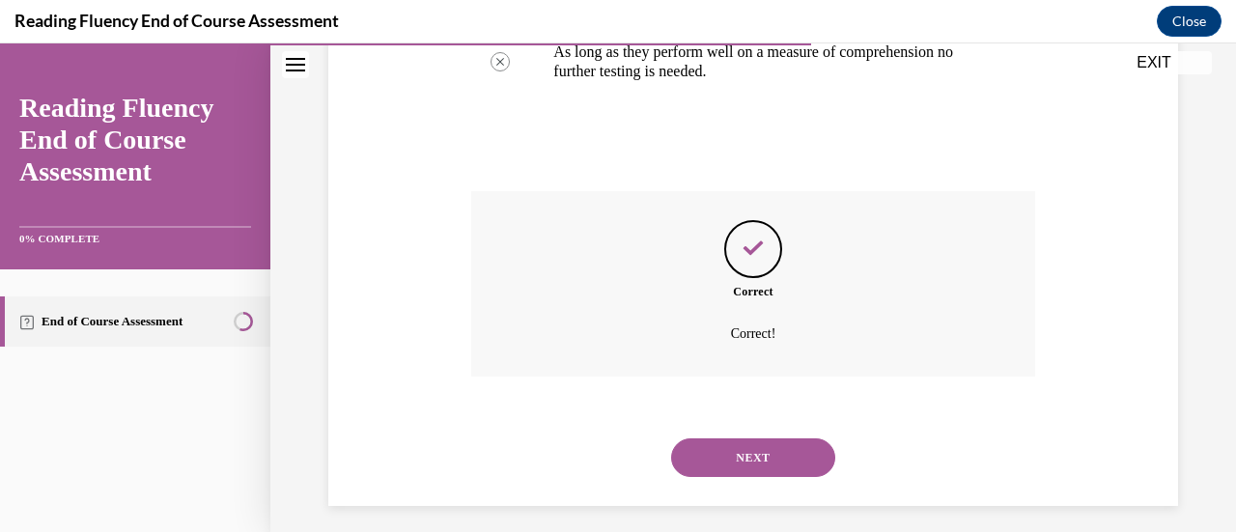
scroll to position [705, 0]
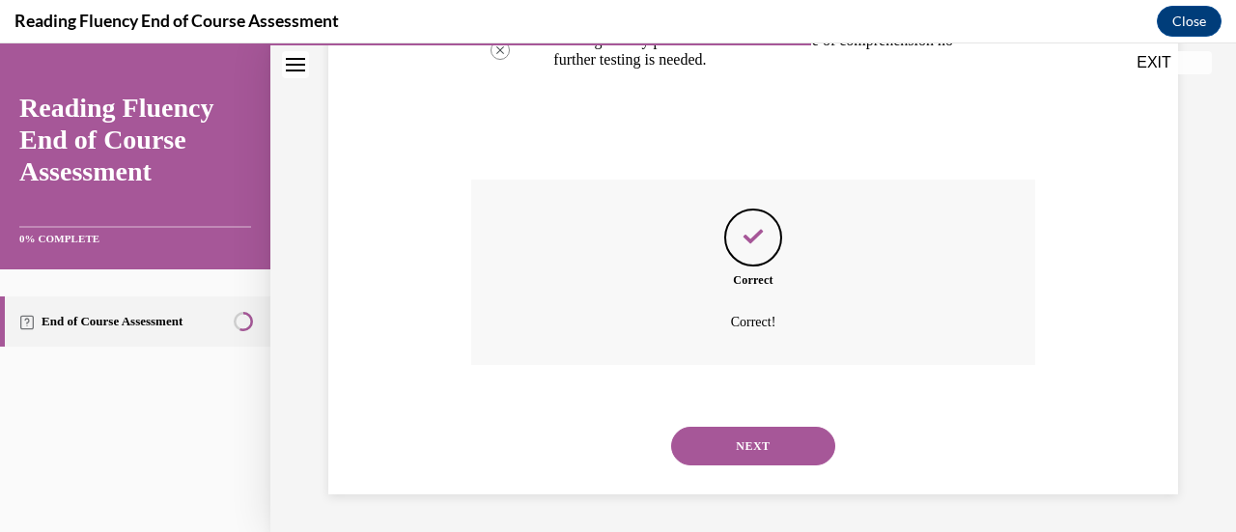
click at [771, 440] on button "NEXT" at bounding box center [753, 446] width 164 height 39
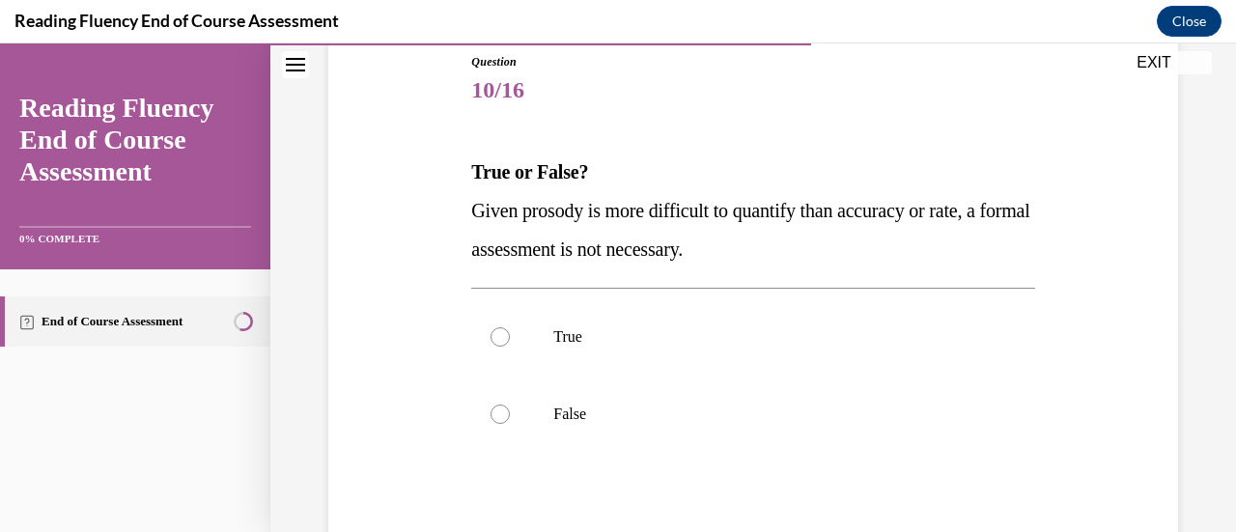
scroll to position [217, 0]
click at [565, 419] on p "False" at bounding box center [769, 412] width 433 height 19
click at [510, 419] on input "False" at bounding box center [499, 412] width 19 height 19
radio input "true"
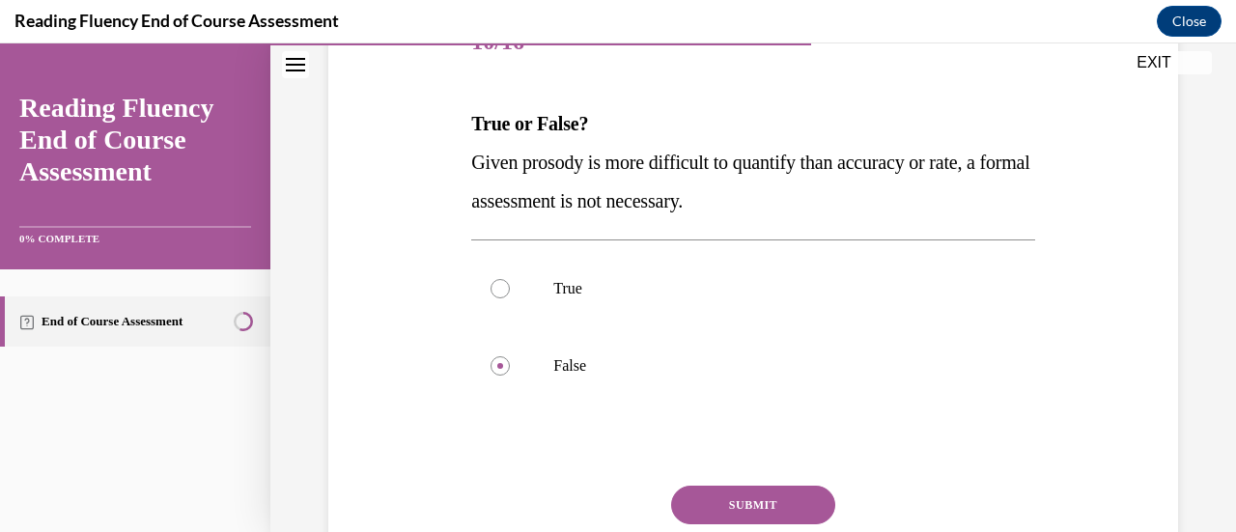
click at [759, 494] on button "SUBMIT" at bounding box center [753, 505] width 164 height 39
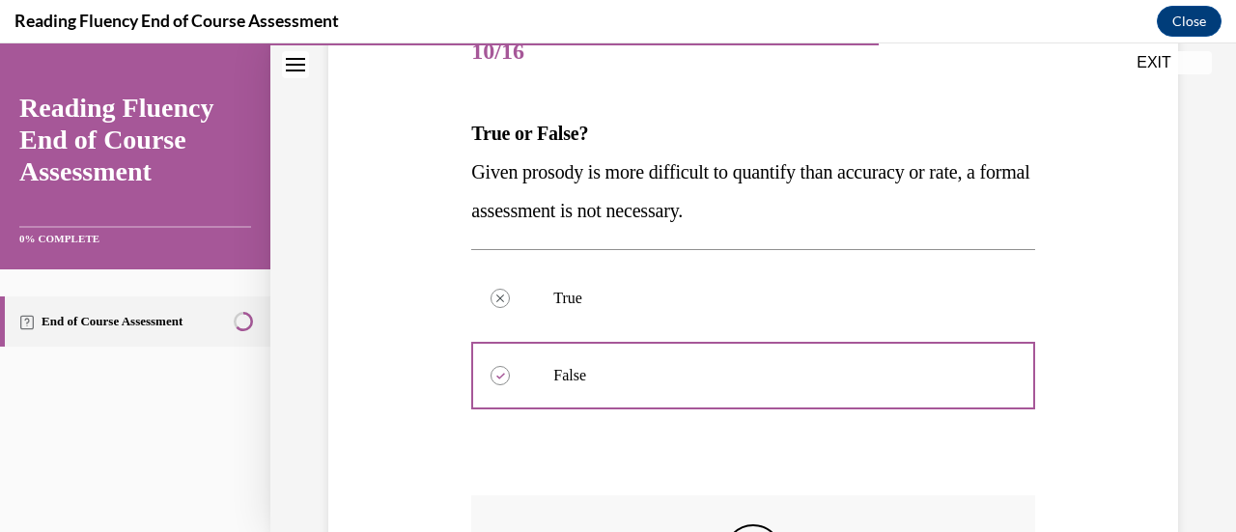
scroll to position [570, 0]
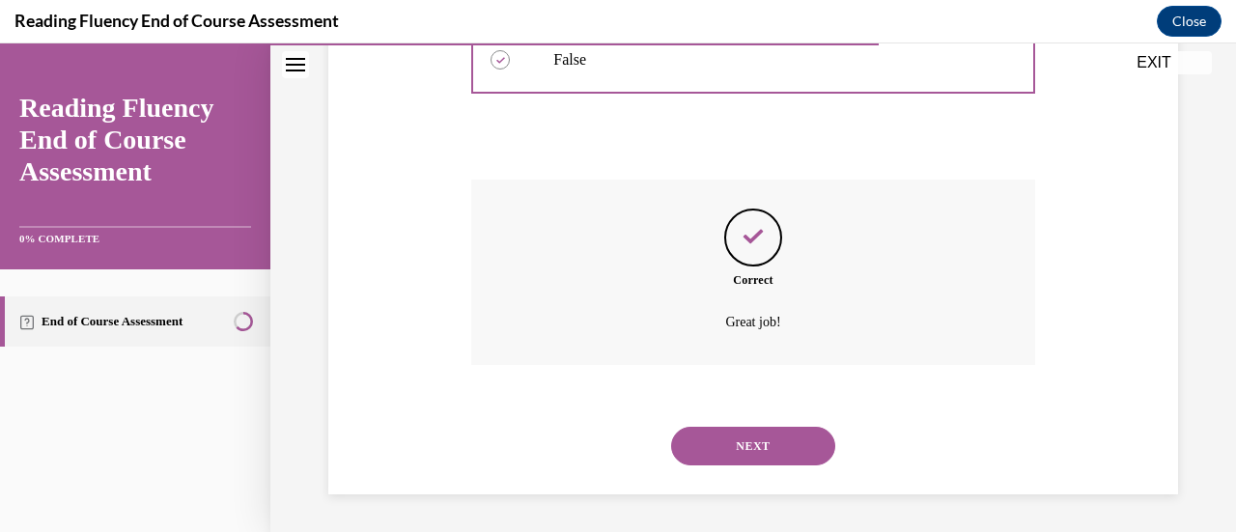
click at [755, 444] on button "NEXT" at bounding box center [753, 446] width 164 height 39
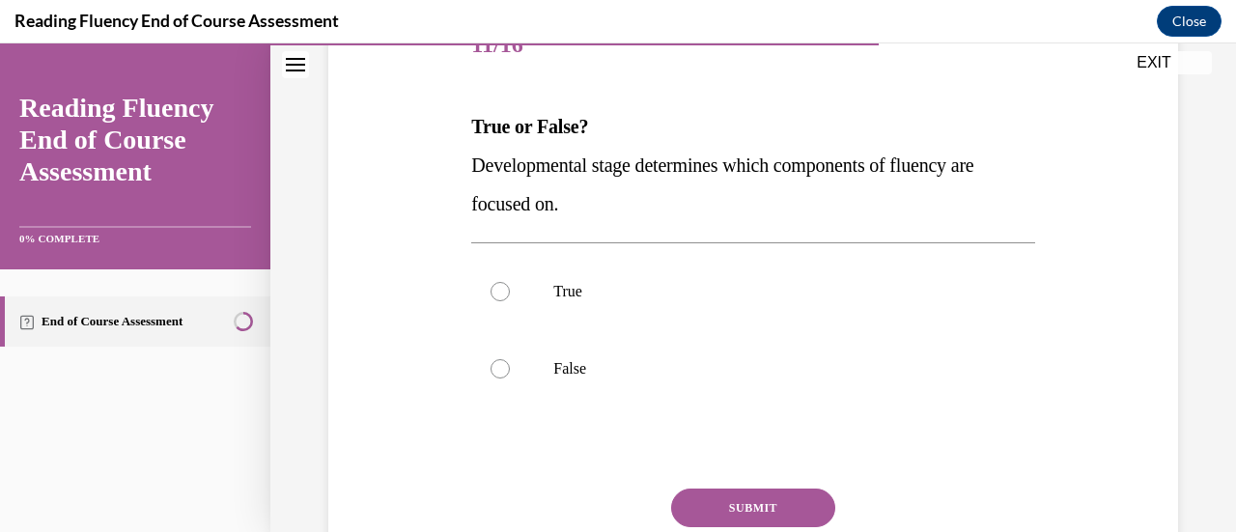
scroll to position [260, 0]
click at [547, 363] on label "False" at bounding box center [752, 369] width 563 height 77
click at [510, 363] on input "False" at bounding box center [499, 369] width 19 height 19
radio input "true"
click at [753, 504] on button "SUBMIT" at bounding box center [753, 509] width 164 height 39
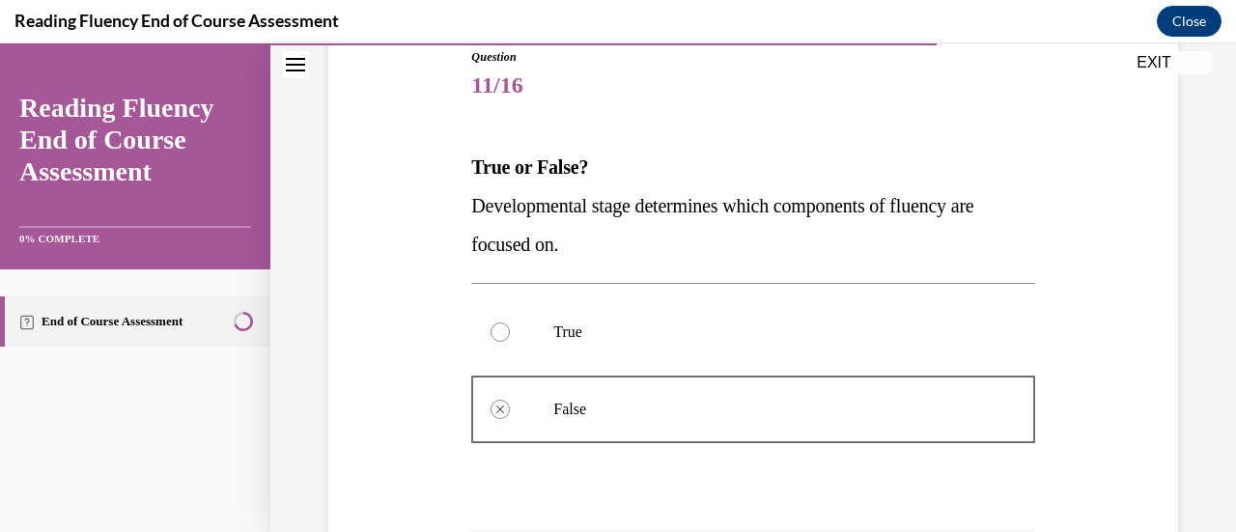
scroll to position [570, 0]
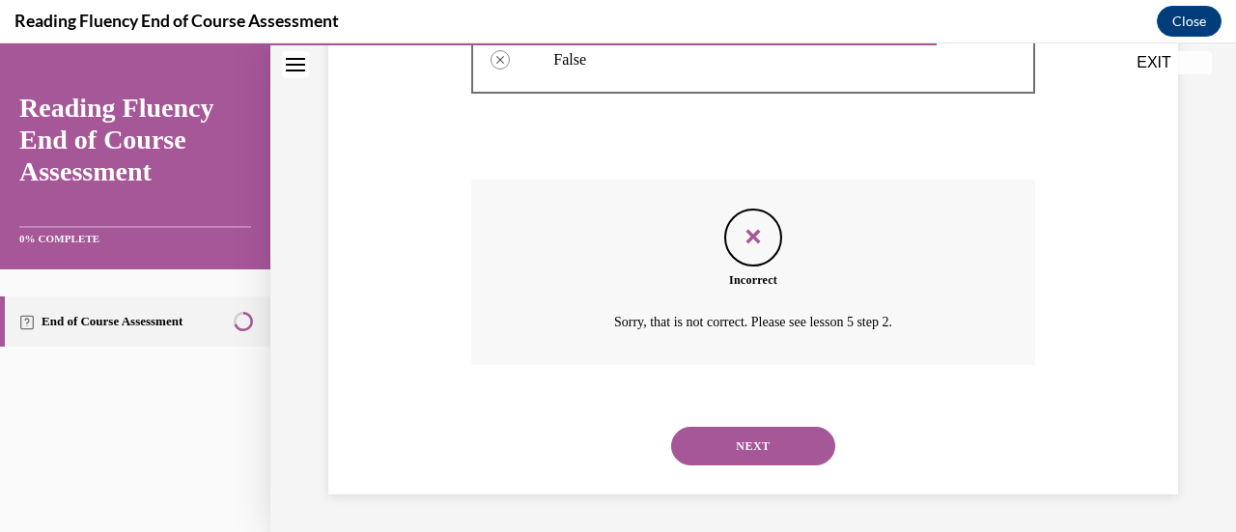
click at [747, 442] on button "NEXT" at bounding box center [753, 446] width 164 height 39
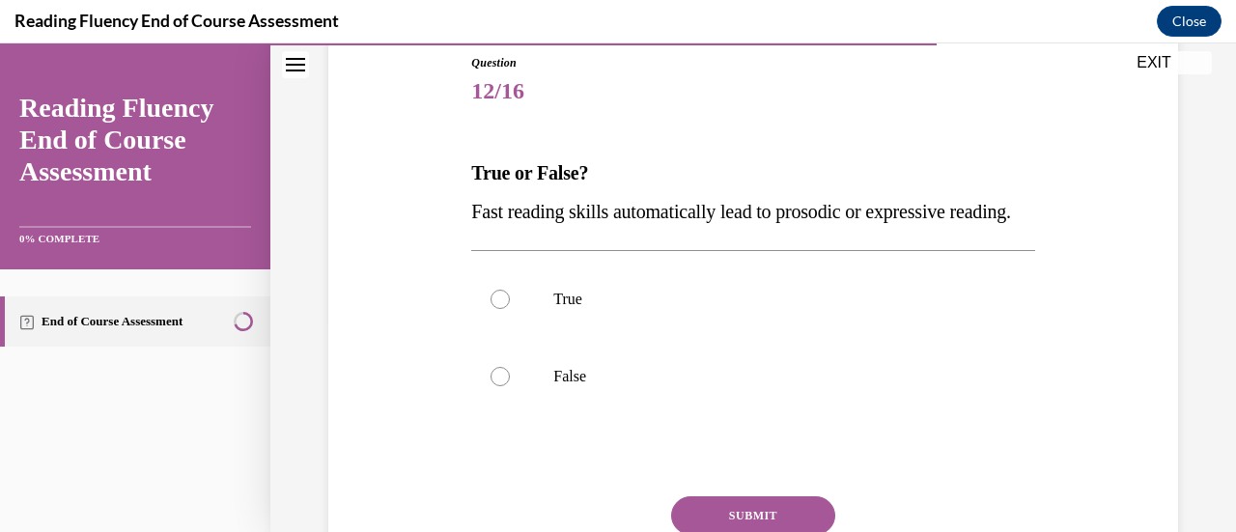
scroll to position [215, 0]
click at [568, 385] on p "False" at bounding box center [769, 375] width 433 height 19
click at [510, 385] on input "False" at bounding box center [499, 375] width 19 height 19
radio input "true"
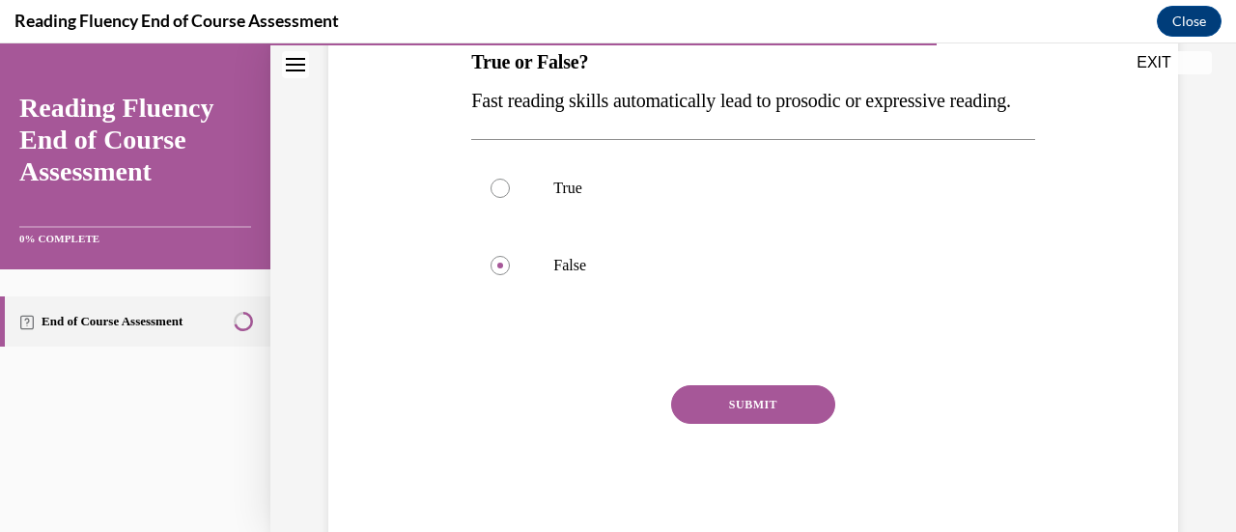
click at [742, 424] on button "SUBMIT" at bounding box center [753, 404] width 164 height 39
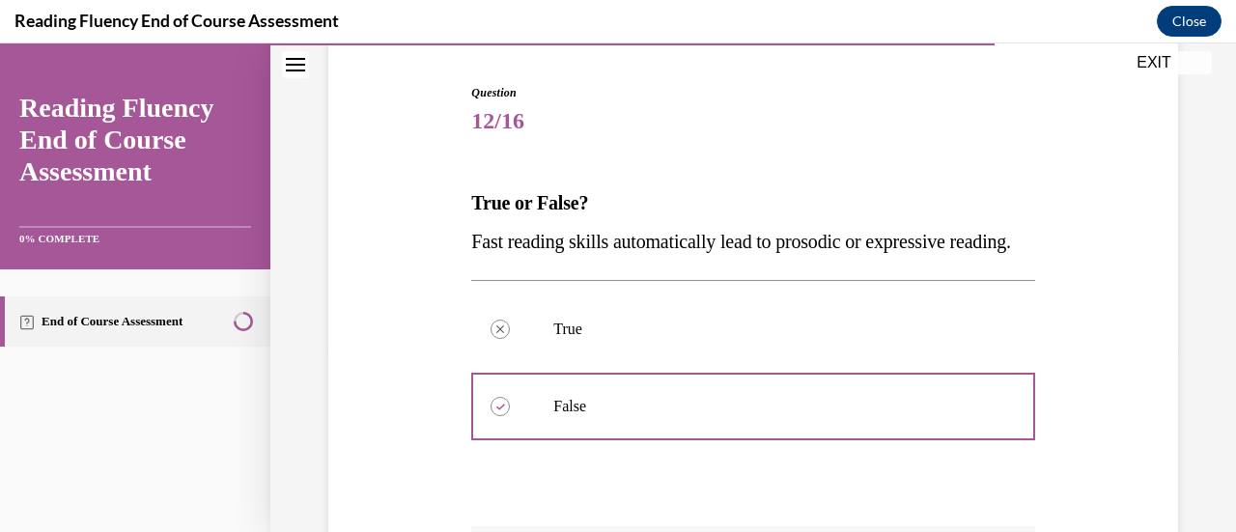
scroll to position [570, 0]
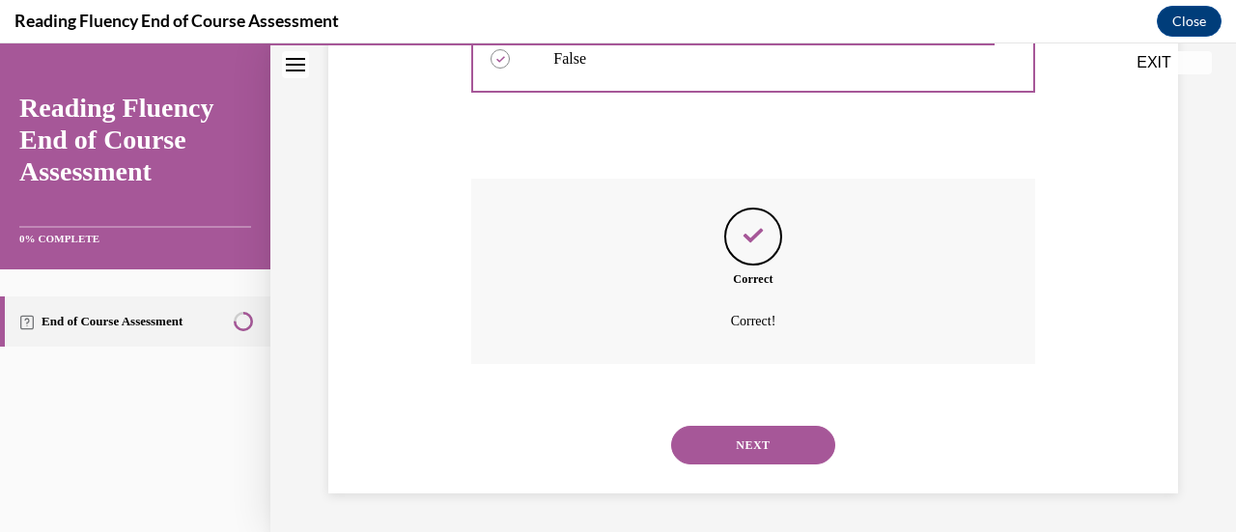
click at [766, 434] on button "NEXT" at bounding box center [753, 445] width 164 height 39
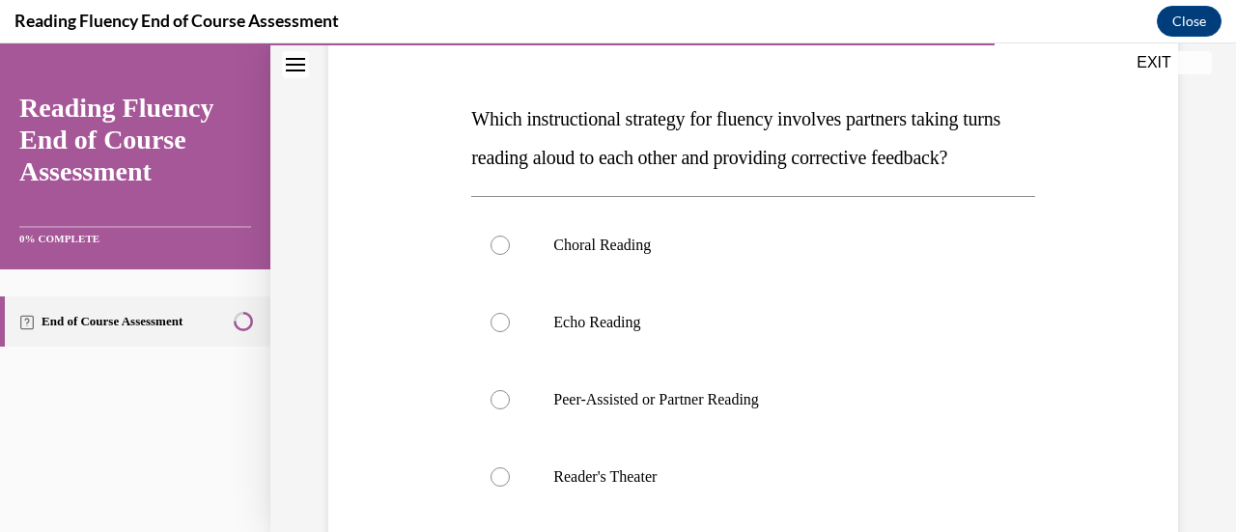
scroll to position [269, 0]
click at [707, 437] on label "Peer-Assisted or Partner Reading" at bounding box center [752, 398] width 563 height 77
click at [510, 408] on input "Peer-Assisted or Partner Reading" at bounding box center [499, 398] width 19 height 19
radio input "true"
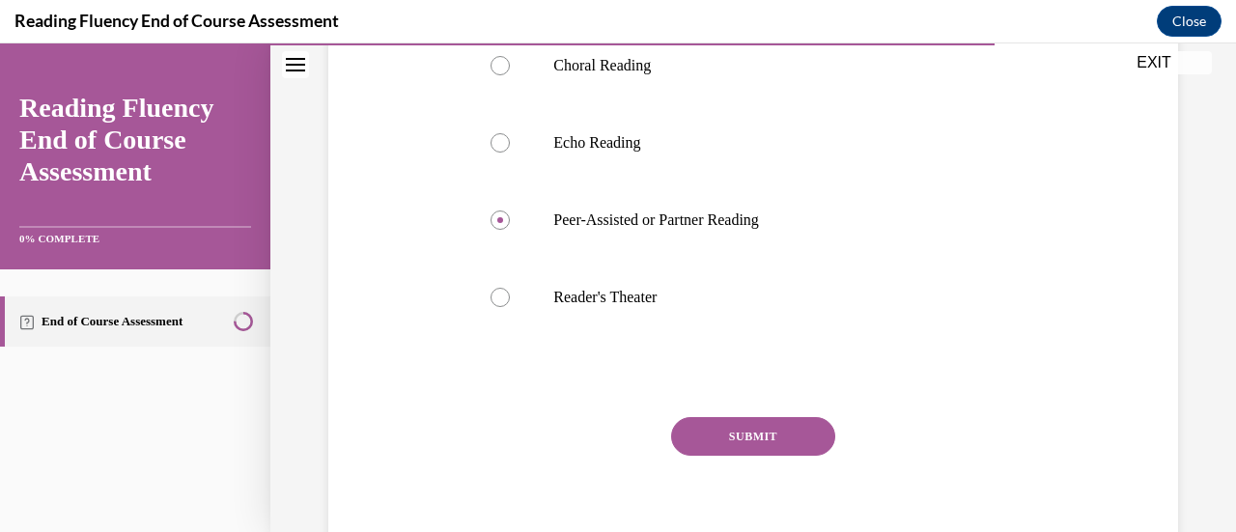
click at [760, 456] on button "SUBMIT" at bounding box center [753, 436] width 164 height 39
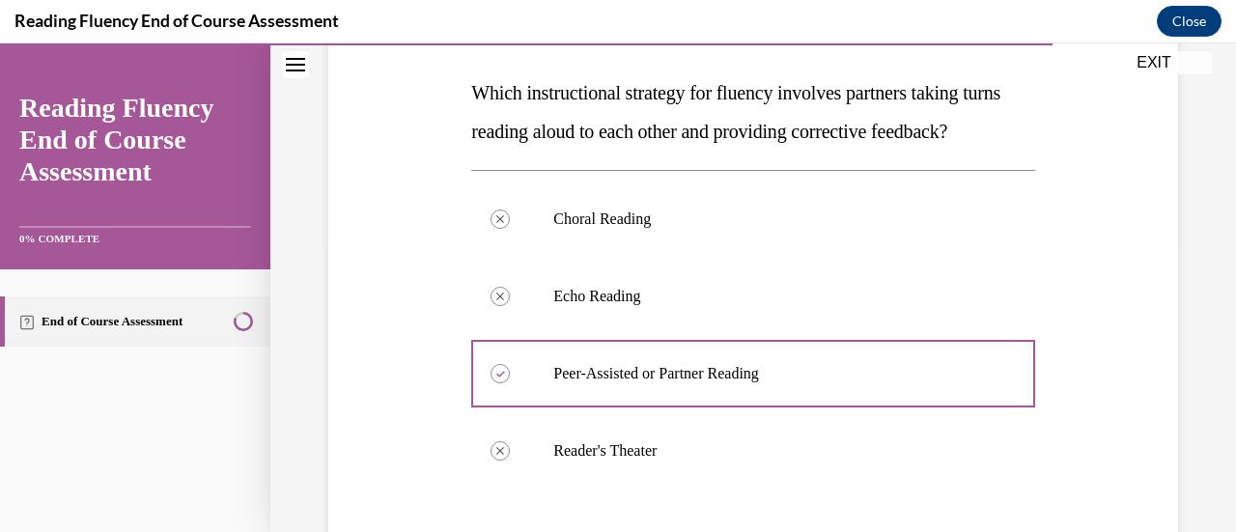
scroll to position [724, 0]
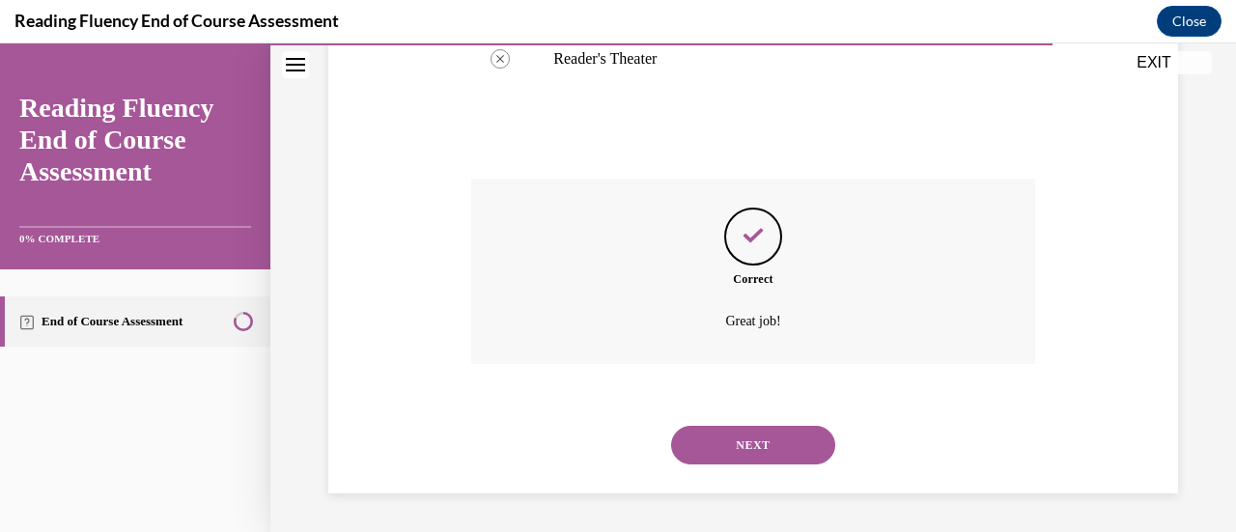
click at [755, 448] on button "NEXT" at bounding box center [753, 445] width 164 height 39
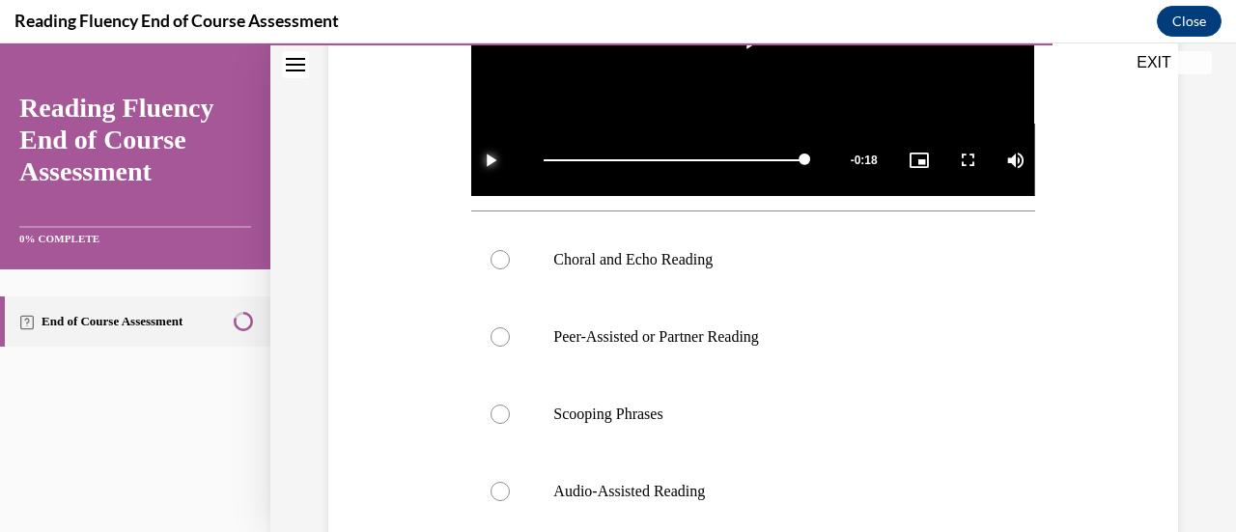
scroll to position [587, 0]
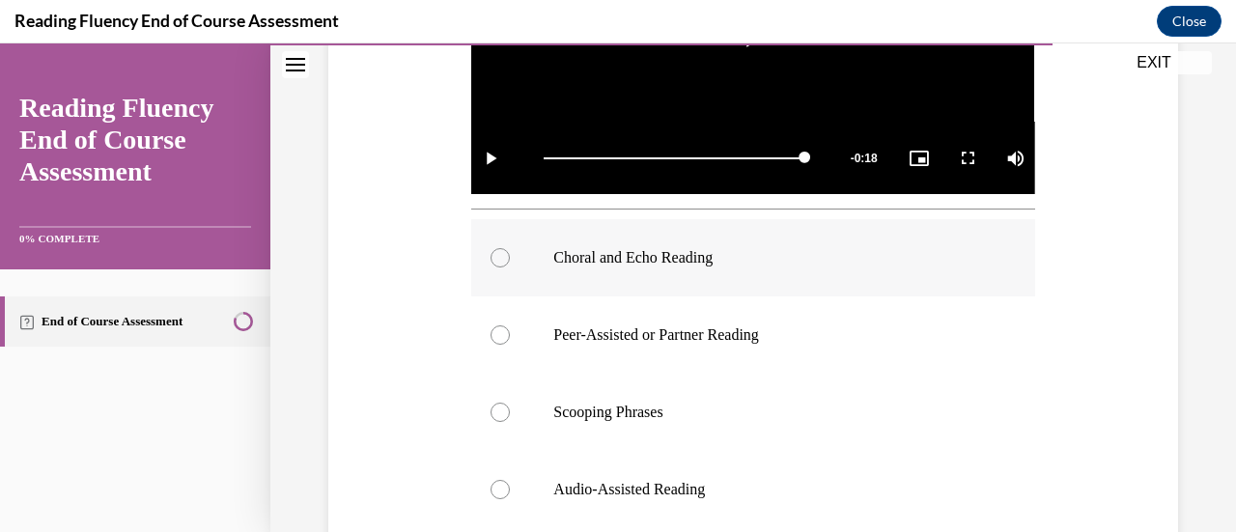
click at [653, 261] on p "Choral and Echo Reading" at bounding box center [769, 257] width 433 height 19
click at [510, 261] on input "Choral and Echo Reading" at bounding box center [499, 257] width 19 height 19
radio input "true"
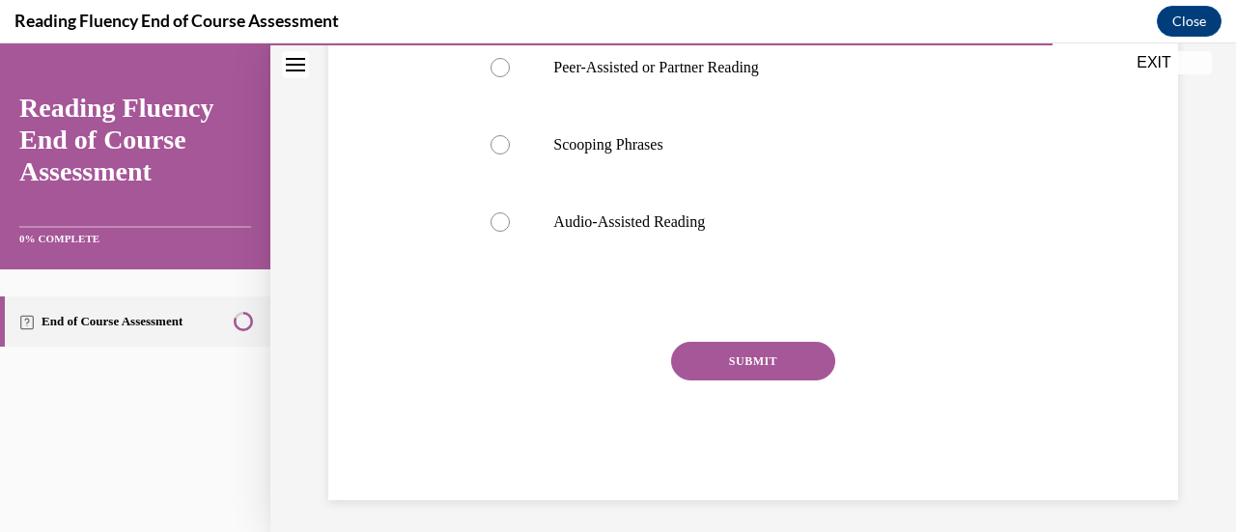
click at [762, 347] on button "SUBMIT" at bounding box center [753, 361] width 164 height 39
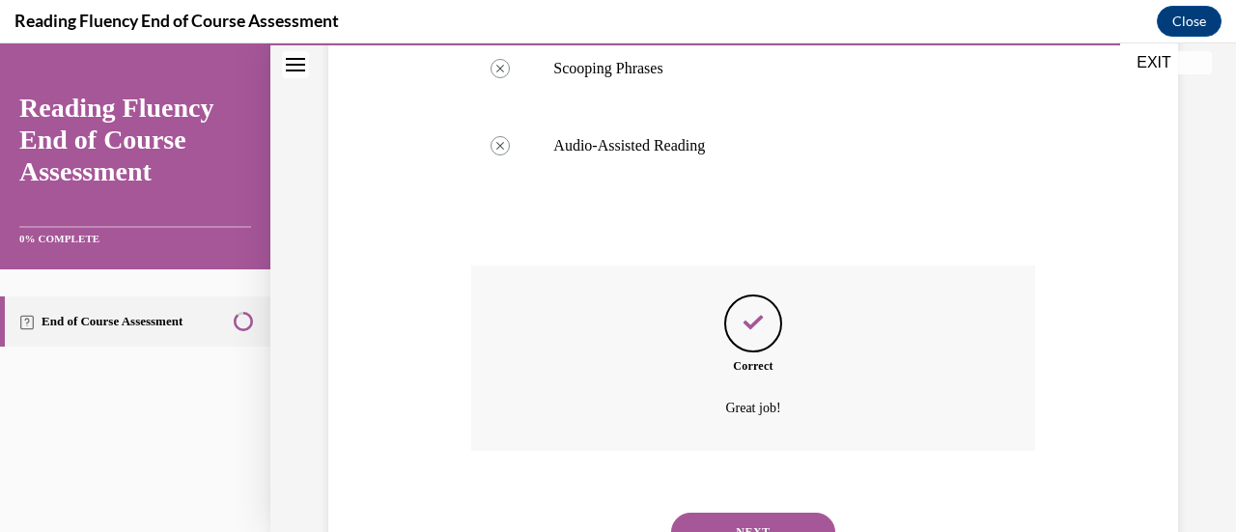
scroll to position [1011, 0]
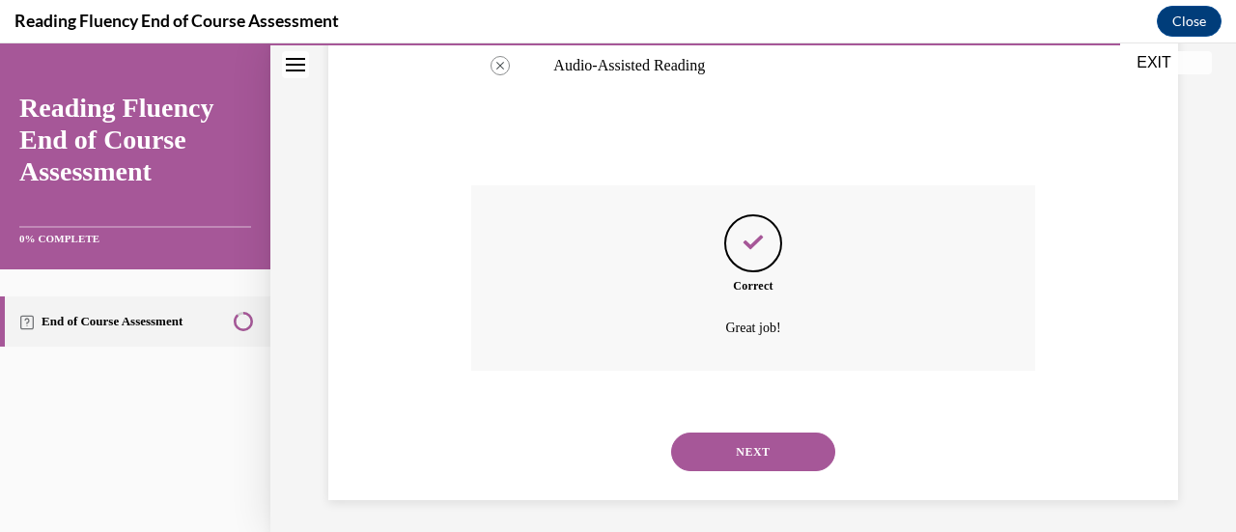
click at [770, 440] on button "NEXT" at bounding box center [753, 452] width 164 height 39
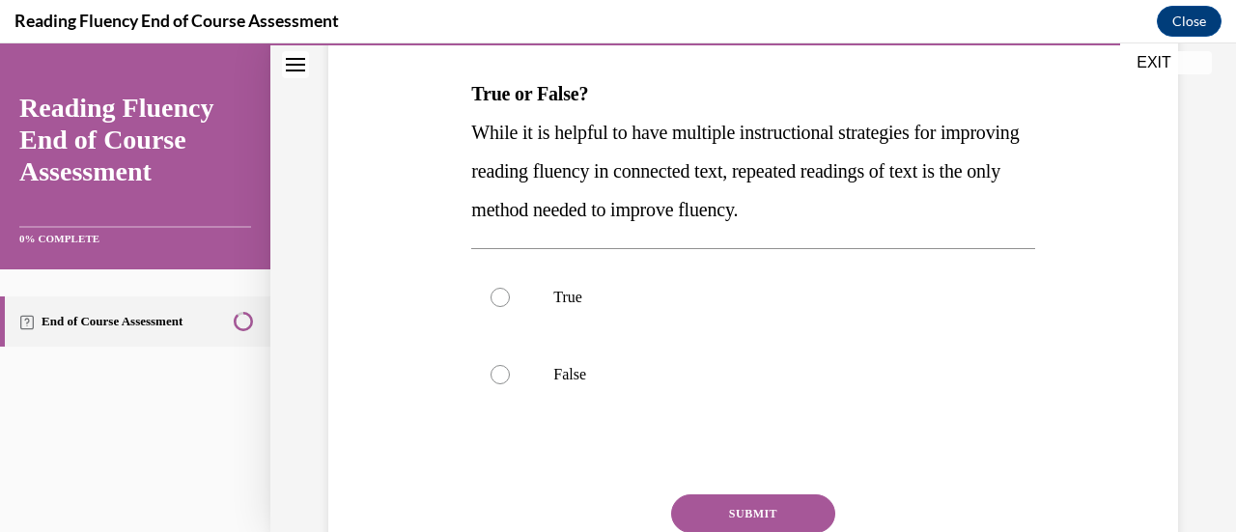
scroll to position [294, 0]
click at [564, 384] on label "False" at bounding box center [752, 373] width 563 height 77
click at [510, 383] on input "False" at bounding box center [499, 373] width 19 height 19
radio input "true"
click at [770, 502] on button "SUBMIT" at bounding box center [753, 512] width 164 height 39
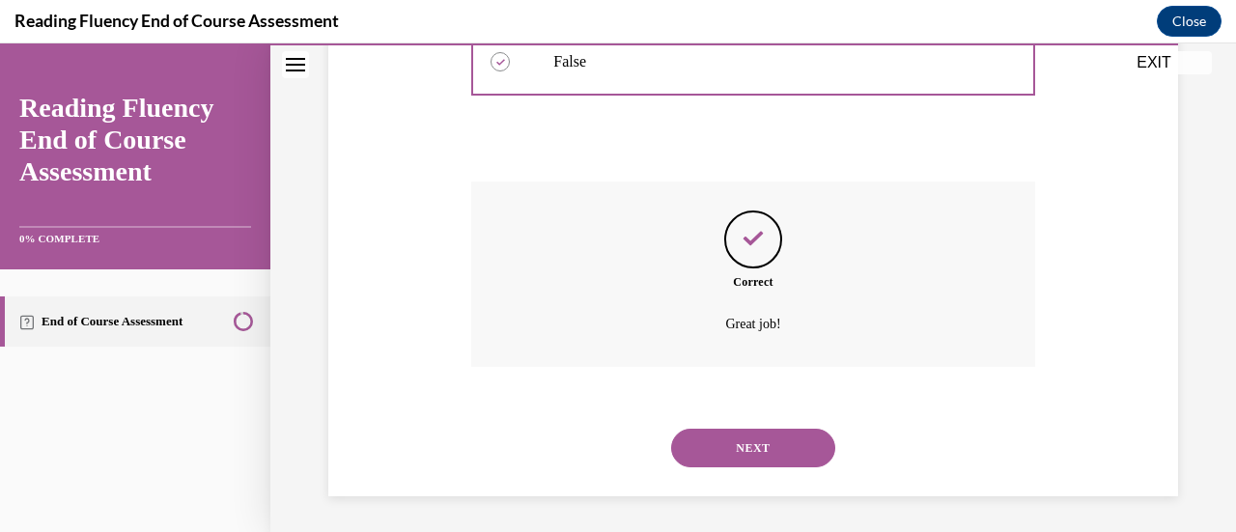
scroll to position [607, 0]
click at [769, 460] on button "NEXT" at bounding box center [753, 447] width 164 height 39
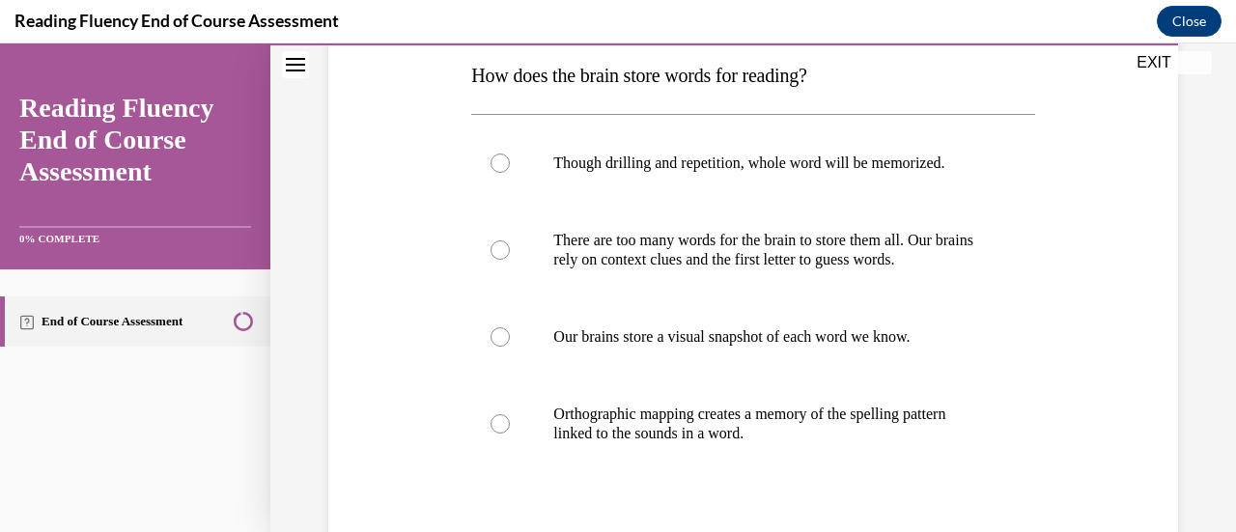
scroll to position [370, 0]
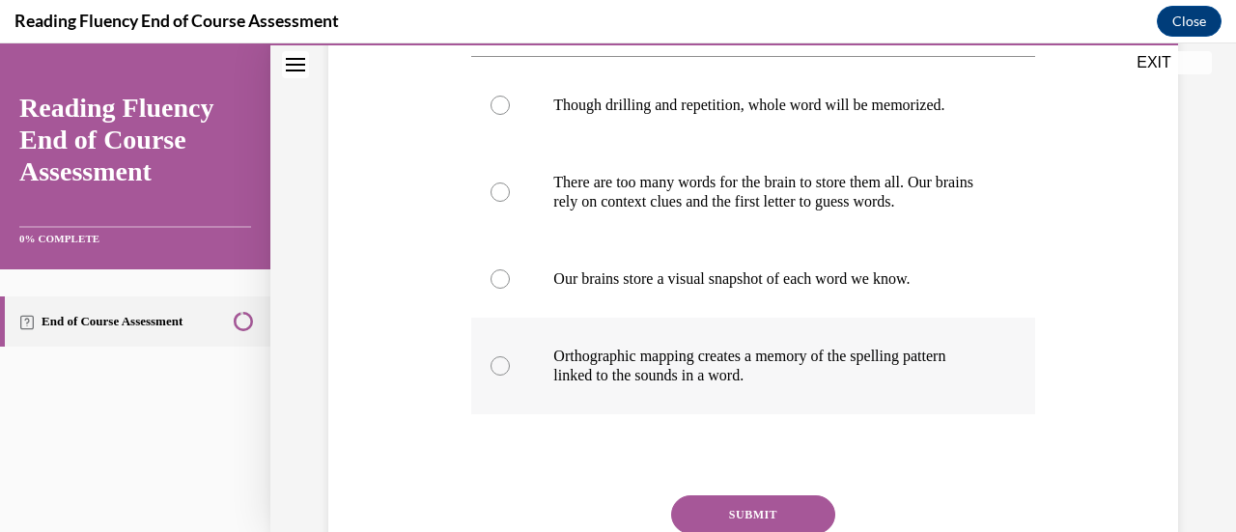
click at [651, 371] on p "Orthographic mapping creates a memory of the spelling pattern linked to the sou…" at bounding box center [769, 366] width 433 height 39
click at [510, 371] on input "Orthographic mapping creates a memory of the spelling pattern linked to the sou…" at bounding box center [499, 365] width 19 height 19
radio input "true"
click at [751, 513] on button "SUBMIT" at bounding box center [753, 514] width 164 height 39
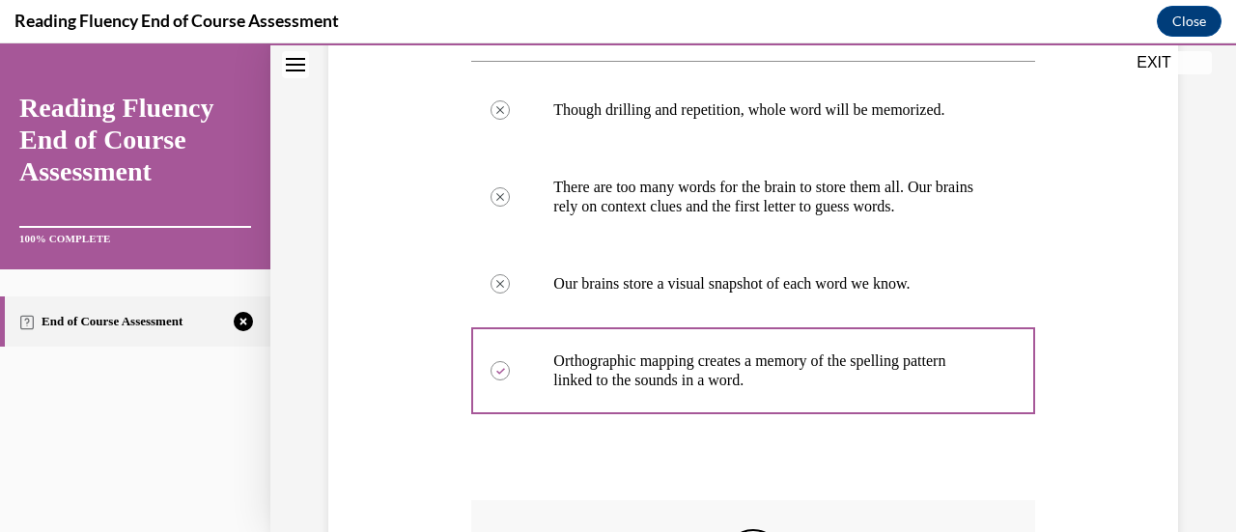
scroll to position [342, 0]
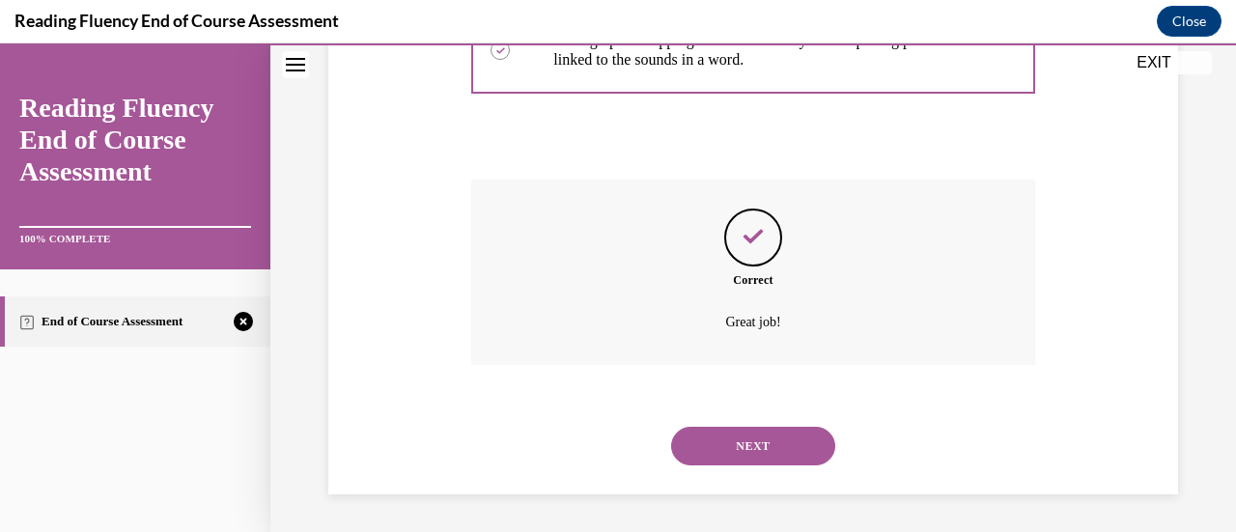
click at [771, 432] on button "NEXT" at bounding box center [753, 446] width 164 height 39
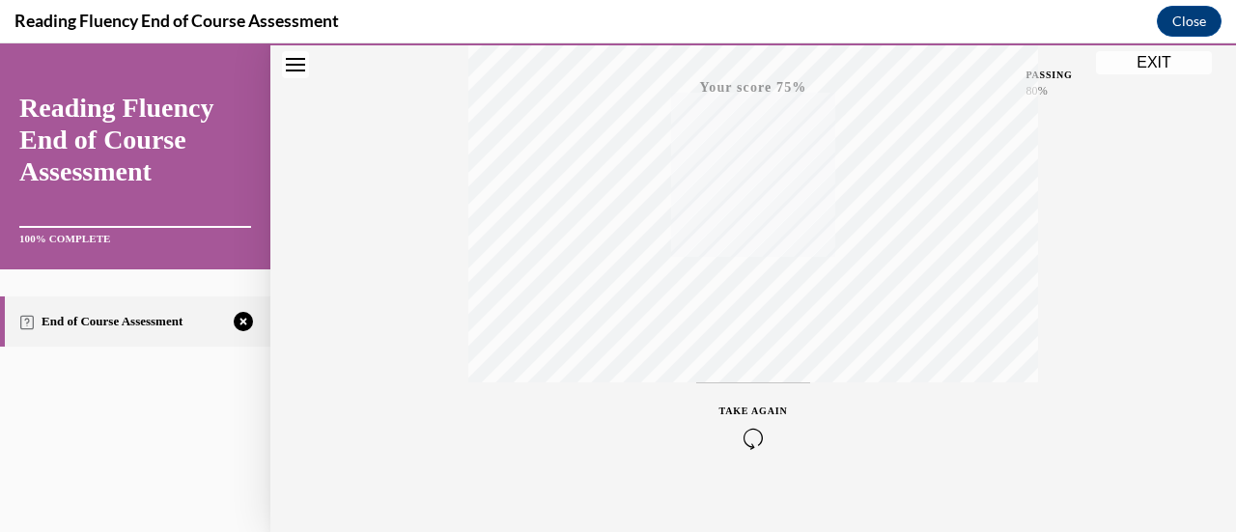
scroll to position [500, 0]
click at [743, 415] on icon "button" at bounding box center [753, 417] width 69 height 21
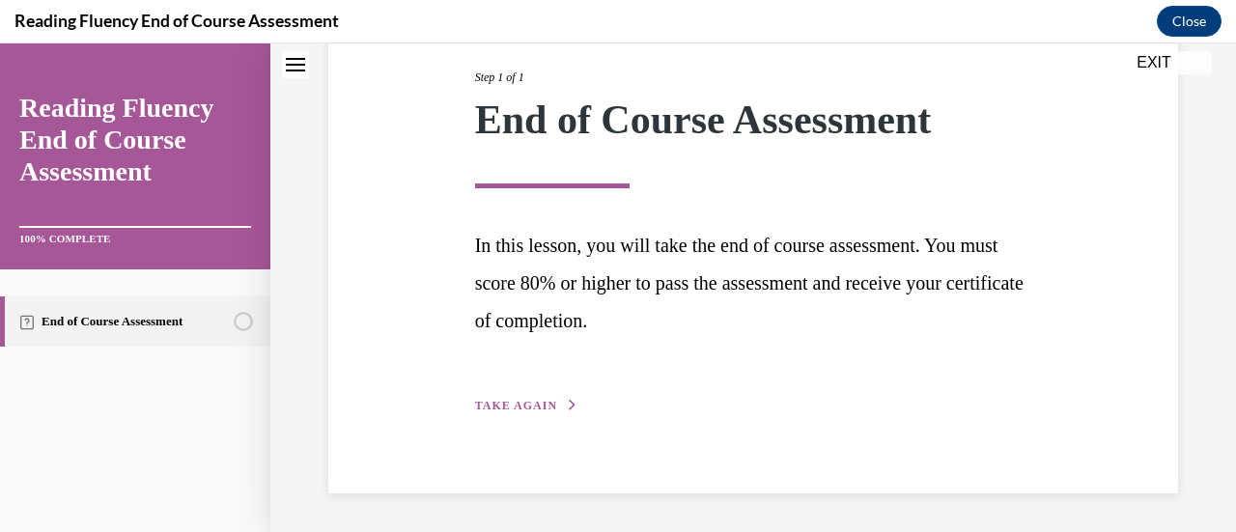
scroll to position [243, 0]
click at [518, 411] on span "TAKE AGAIN" at bounding box center [516, 407] width 82 height 14
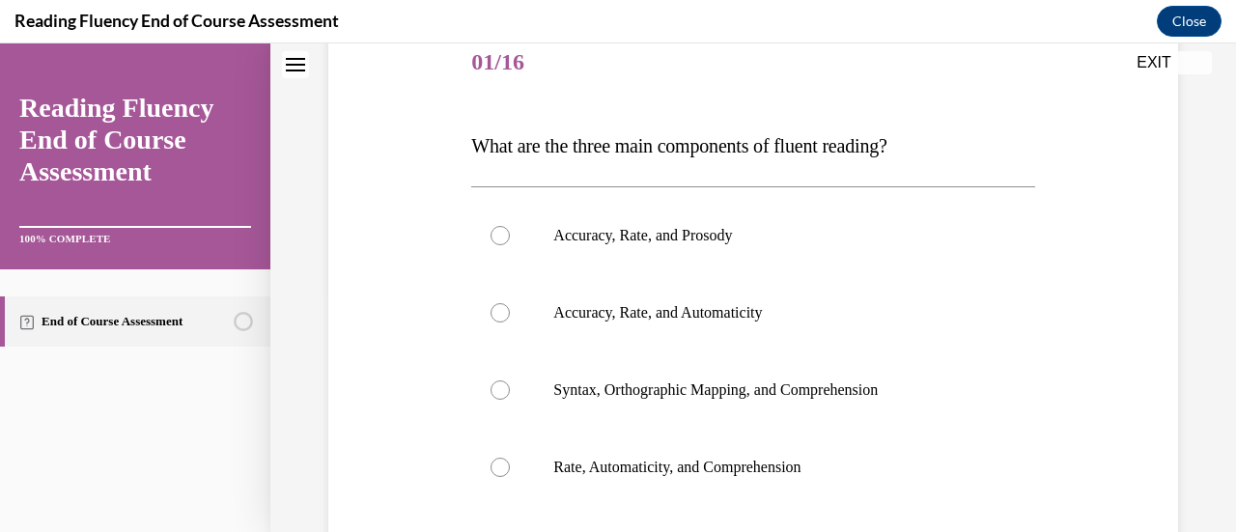
scroll to position [214, 0]
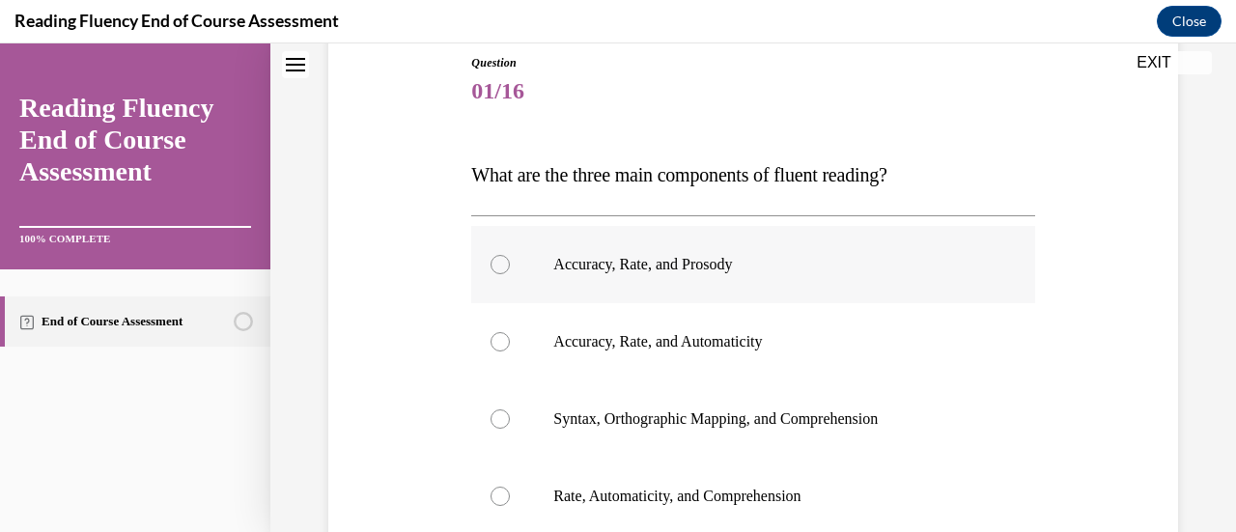
click at [655, 251] on label "Accuracy, Rate, and Prosody" at bounding box center [752, 264] width 563 height 77
click at [510, 255] on input "Accuracy, Rate, and Prosody" at bounding box center [499, 264] width 19 height 19
radio input "true"
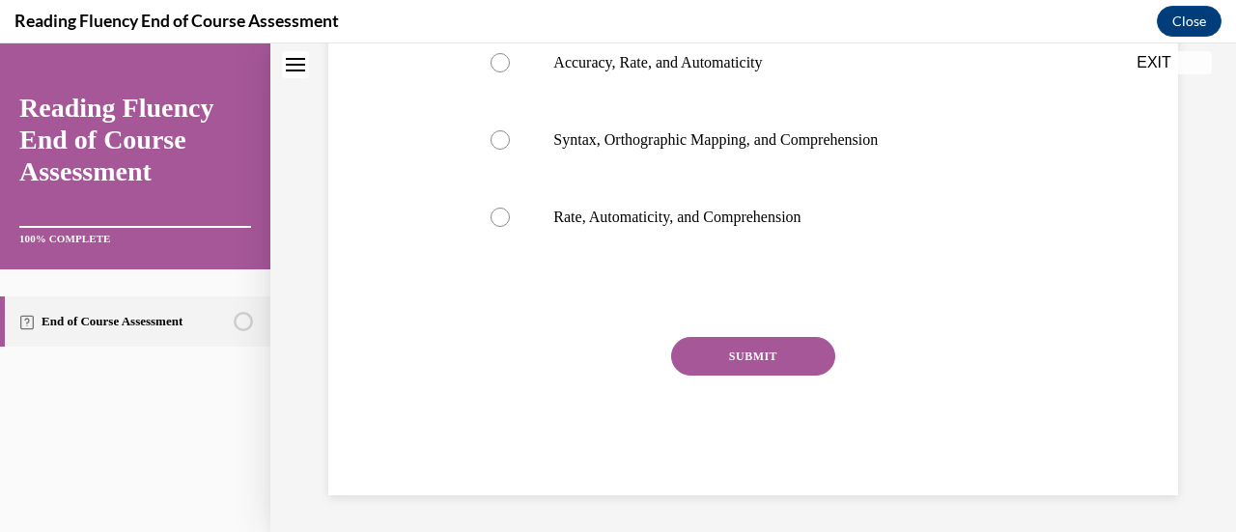
click at [771, 359] on button "SUBMIT" at bounding box center [753, 356] width 164 height 39
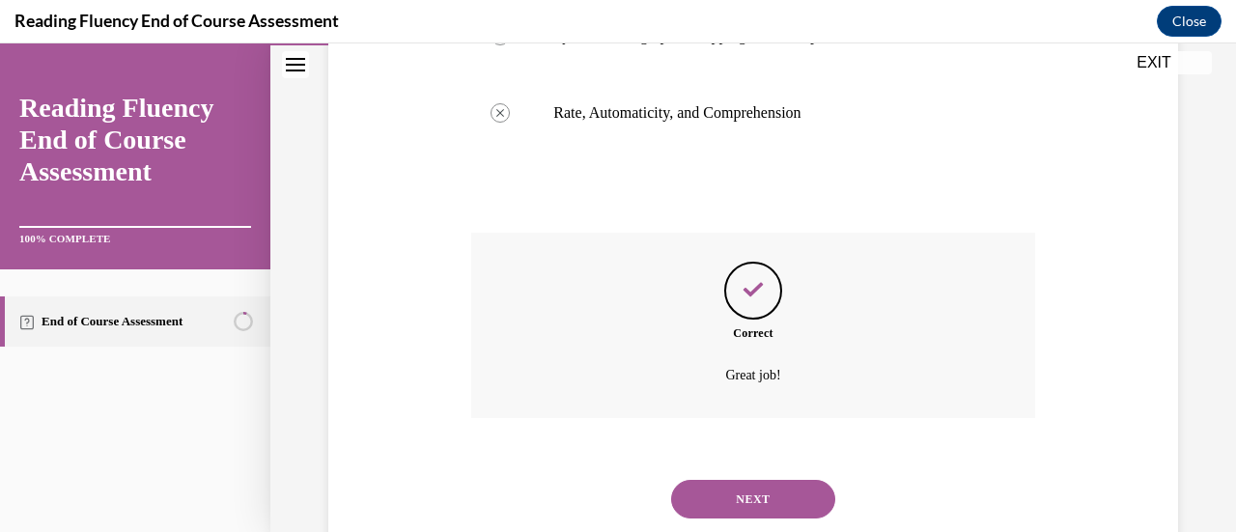
scroll to position [651, 0]
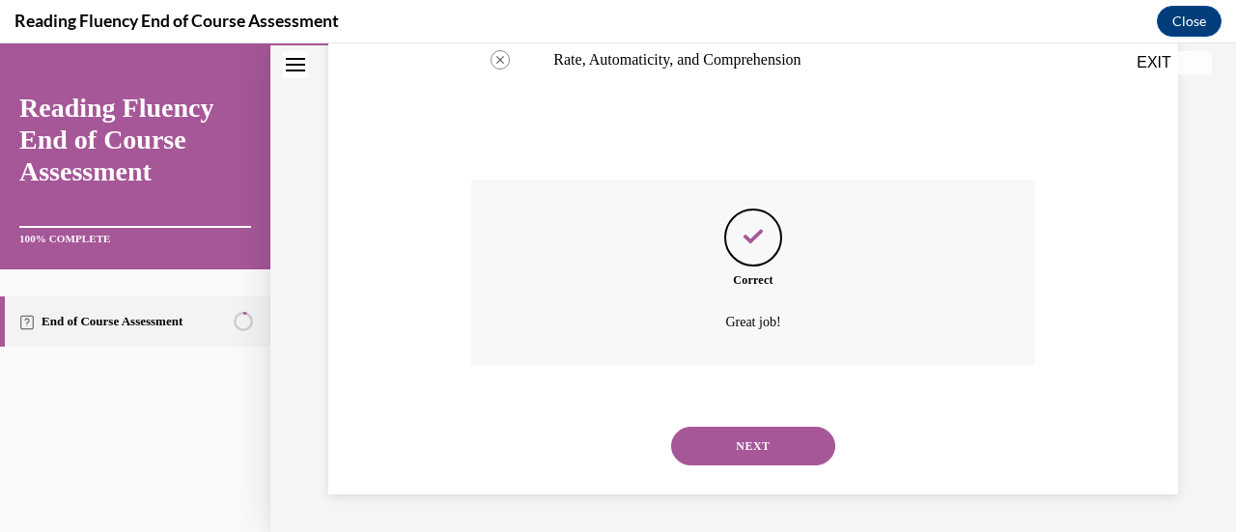
click at [758, 431] on button "NEXT" at bounding box center [753, 446] width 164 height 39
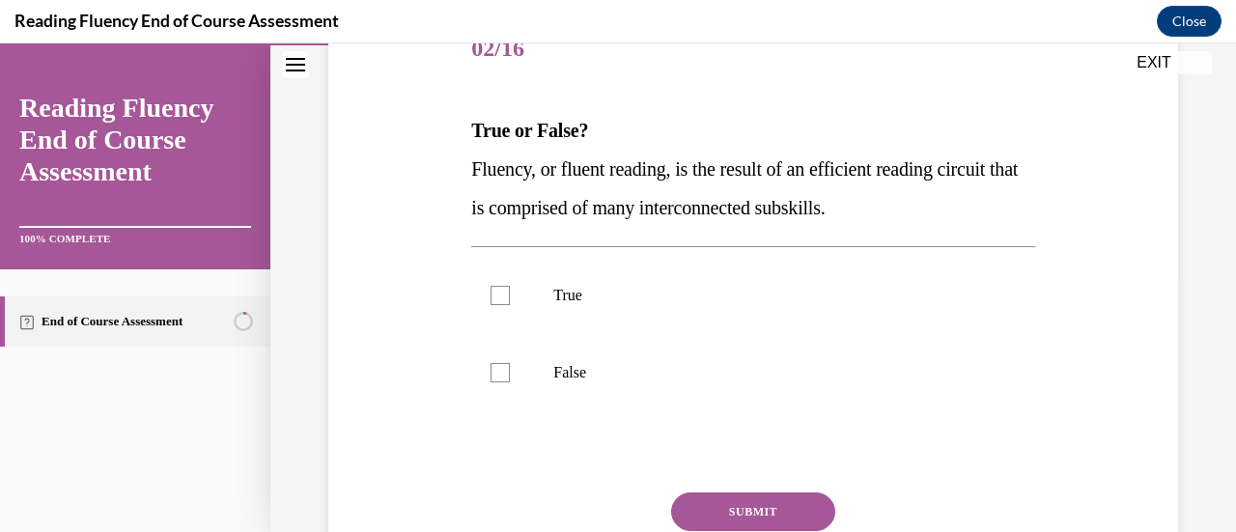
scroll to position [258, 0]
click at [569, 294] on p "True" at bounding box center [769, 294] width 433 height 19
click at [510, 294] on input "True" at bounding box center [499, 294] width 19 height 19
checkbox input "true"
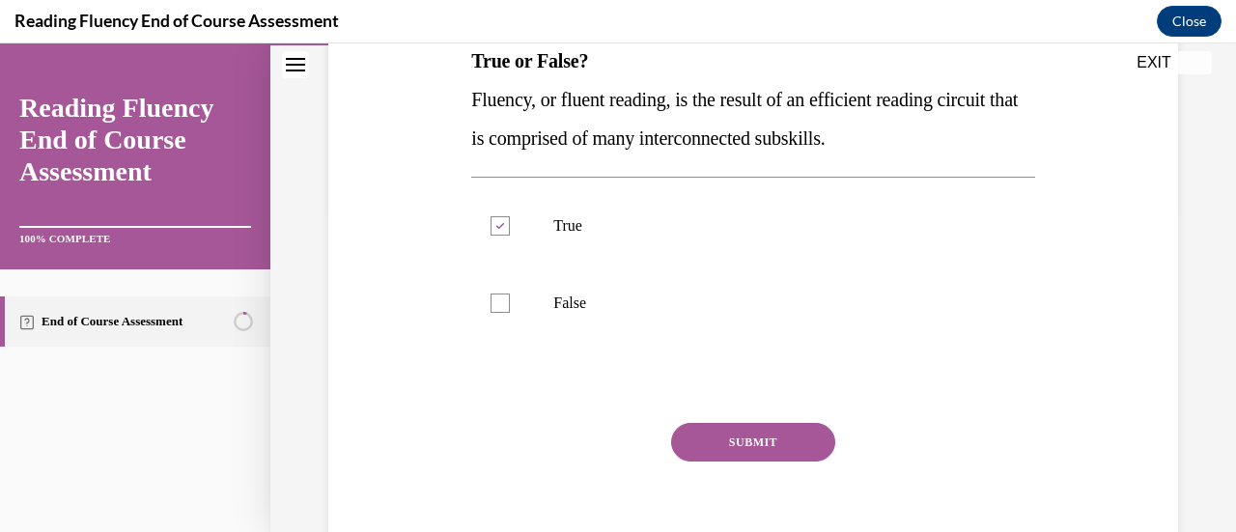
click at [747, 446] on button "SUBMIT" at bounding box center [753, 442] width 164 height 39
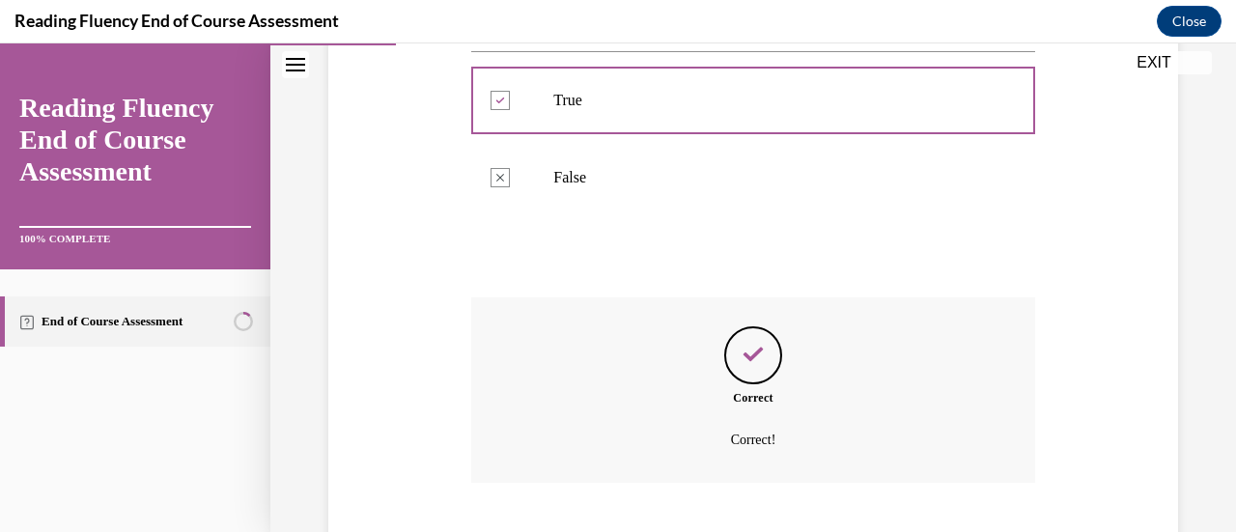
scroll to position [570, 0]
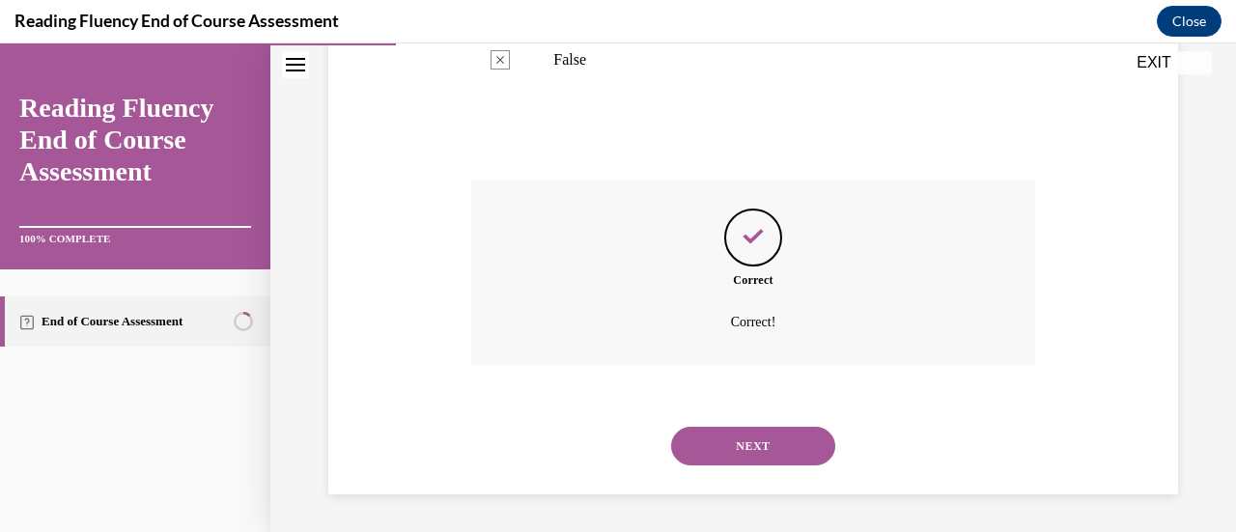
click at [755, 440] on button "NEXT" at bounding box center [753, 446] width 164 height 39
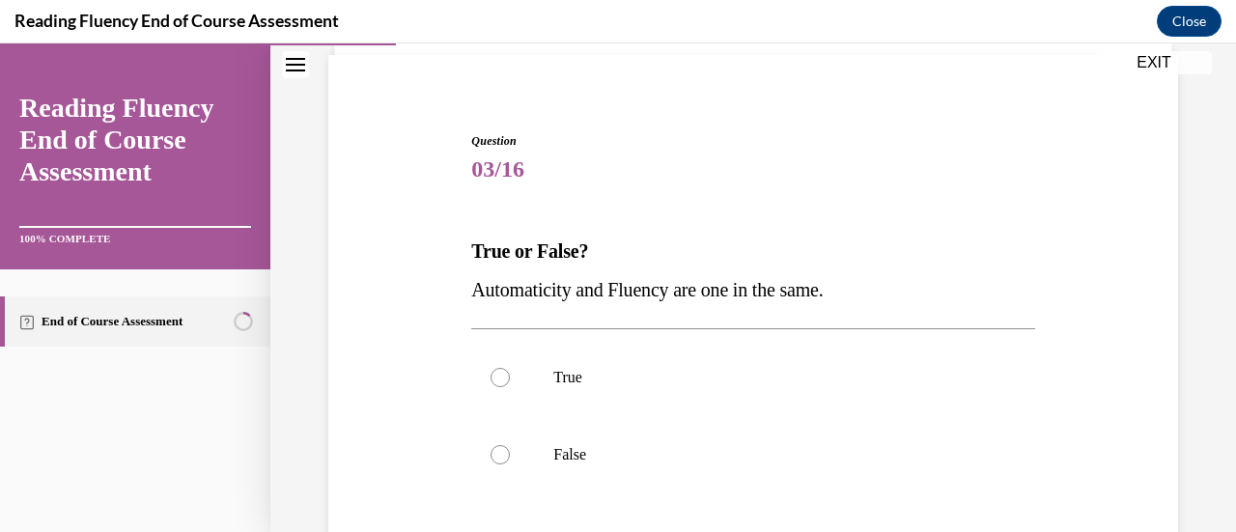
scroll to position [137, 0]
click at [570, 462] on label "False" at bounding box center [752, 453] width 563 height 77
click at [510, 462] on input "False" at bounding box center [499, 453] width 19 height 19
radio input "true"
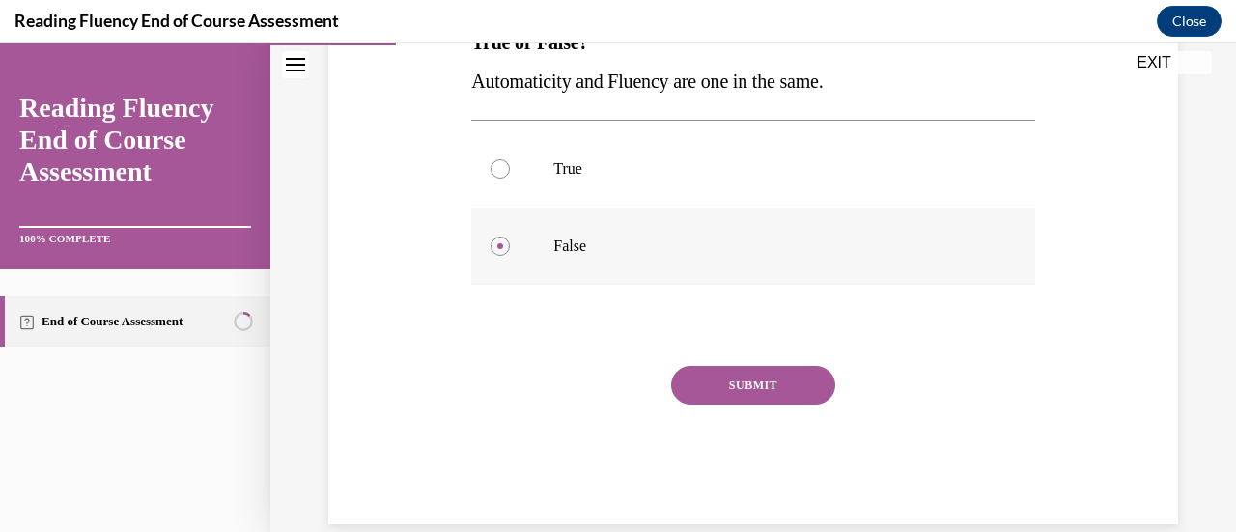
scroll to position [344, 0]
click at [757, 390] on button "SUBMIT" at bounding box center [753, 386] width 164 height 39
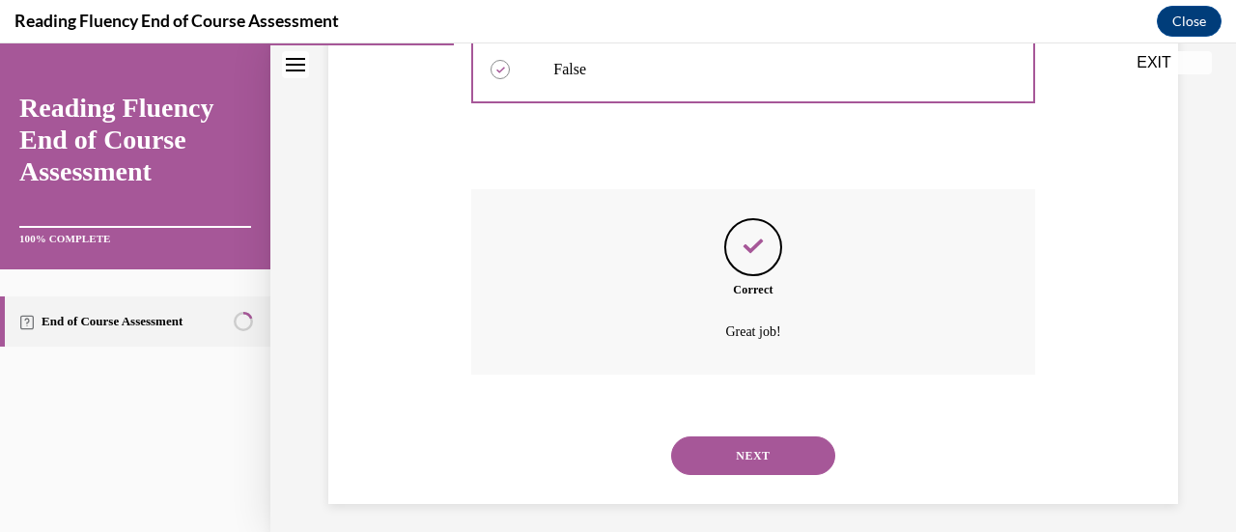
scroll to position [531, 0]
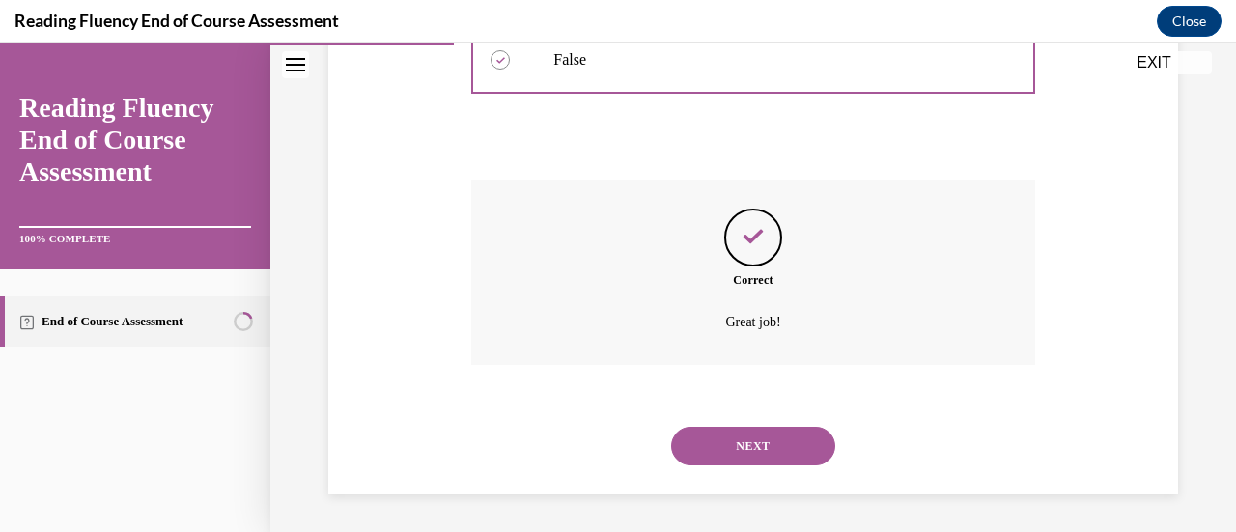
click at [756, 439] on button "NEXT" at bounding box center [753, 446] width 164 height 39
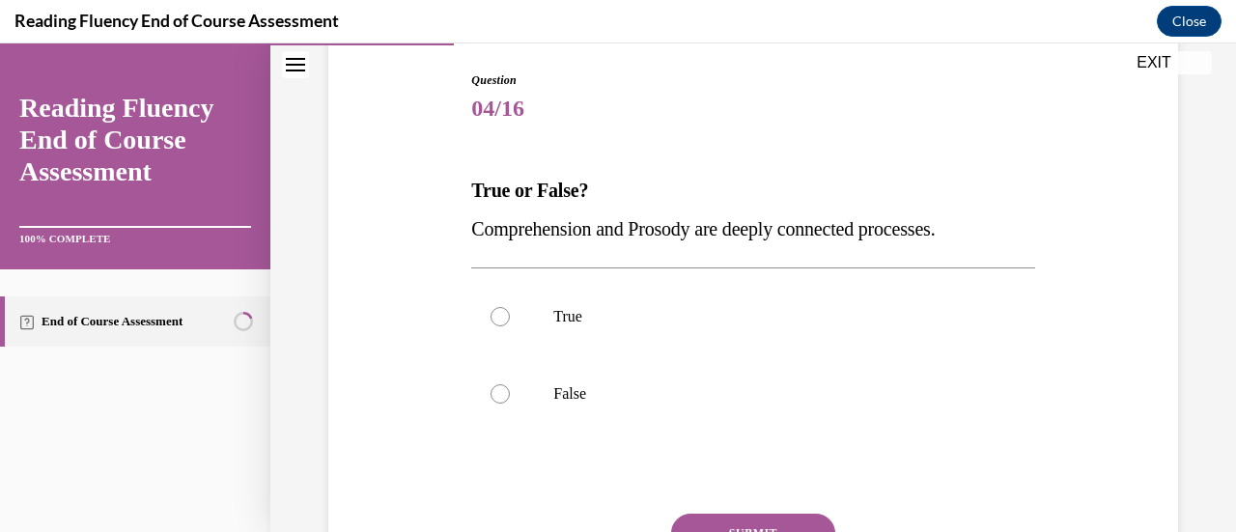
scroll to position [200, 0]
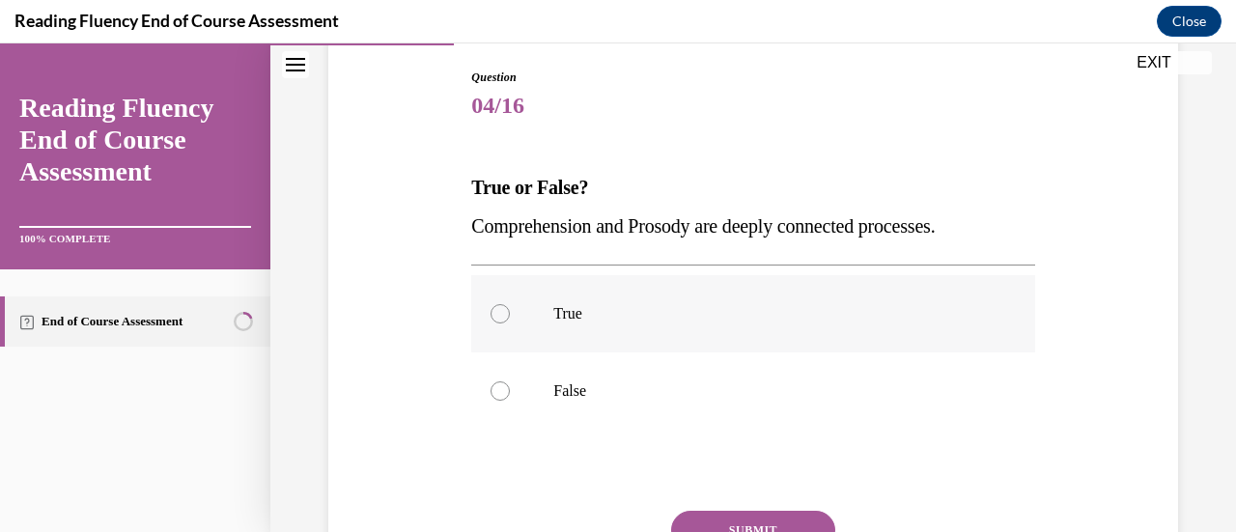
click at [570, 319] on p "True" at bounding box center [769, 313] width 433 height 19
click at [510, 319] on input "True" at bounding box center [499, 313] width 19 height 19
radio input "true"
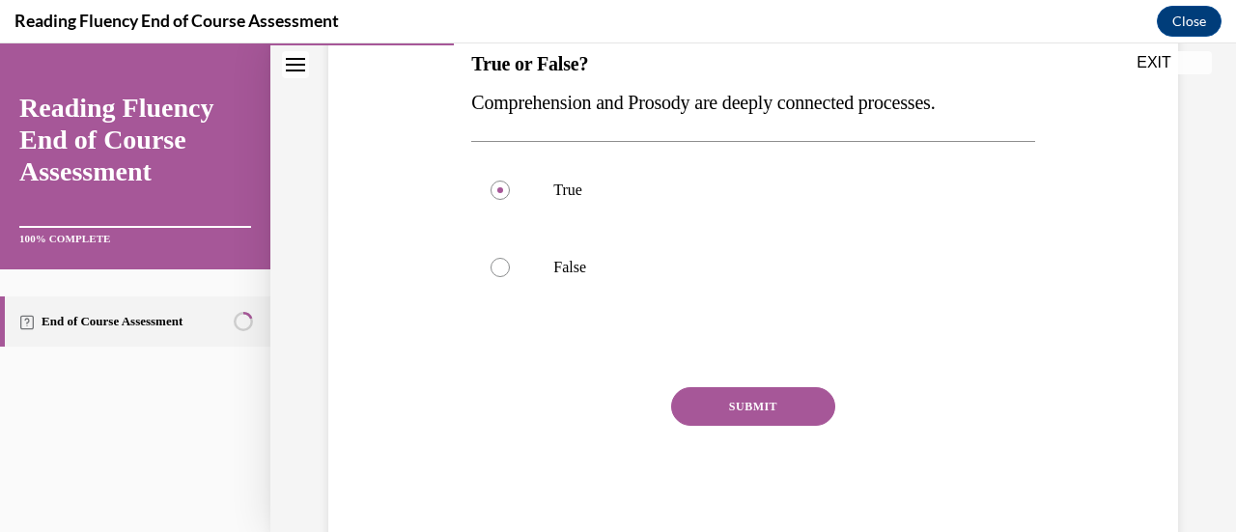
click at [763, 407] on button "SUBMIT" at bounding box center [753, 406] width 164 height 39
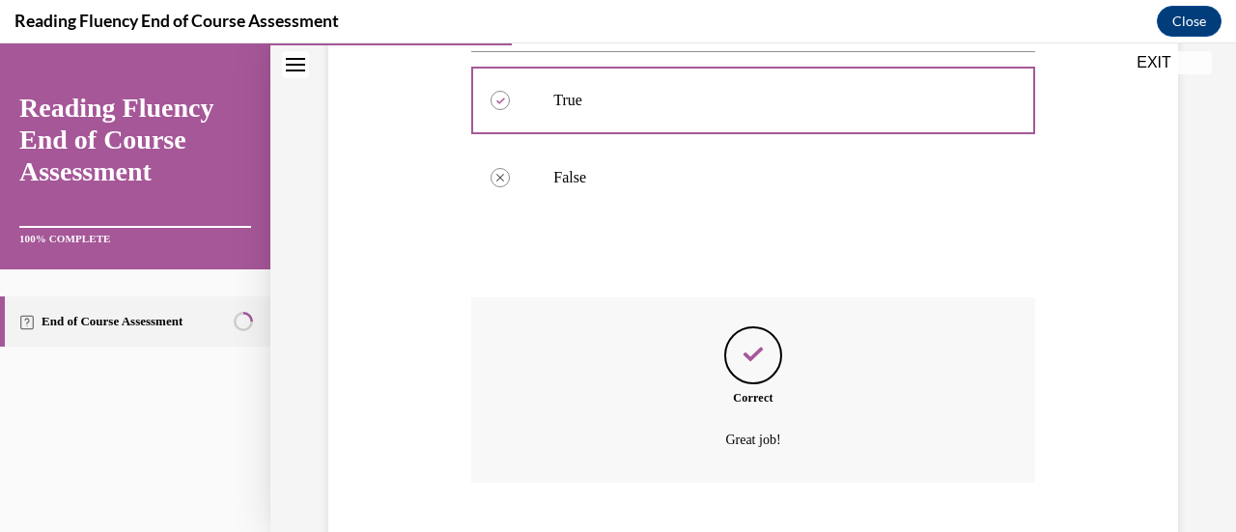
scroll to position [531, 0]
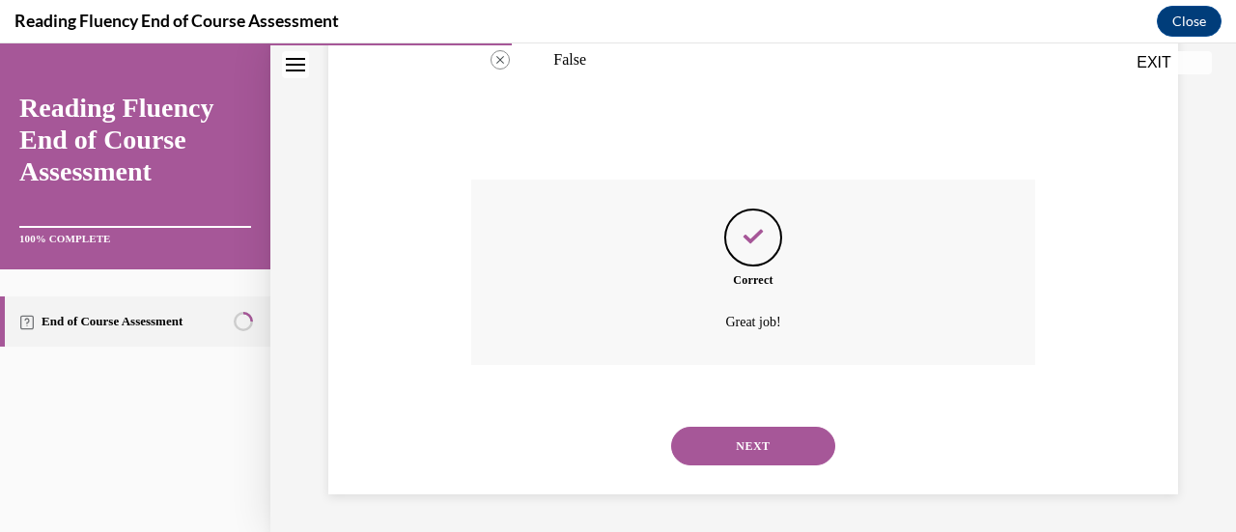
click at [754, 434] on button "NEXT" at bounding box center [753, 446] width 164 height 39
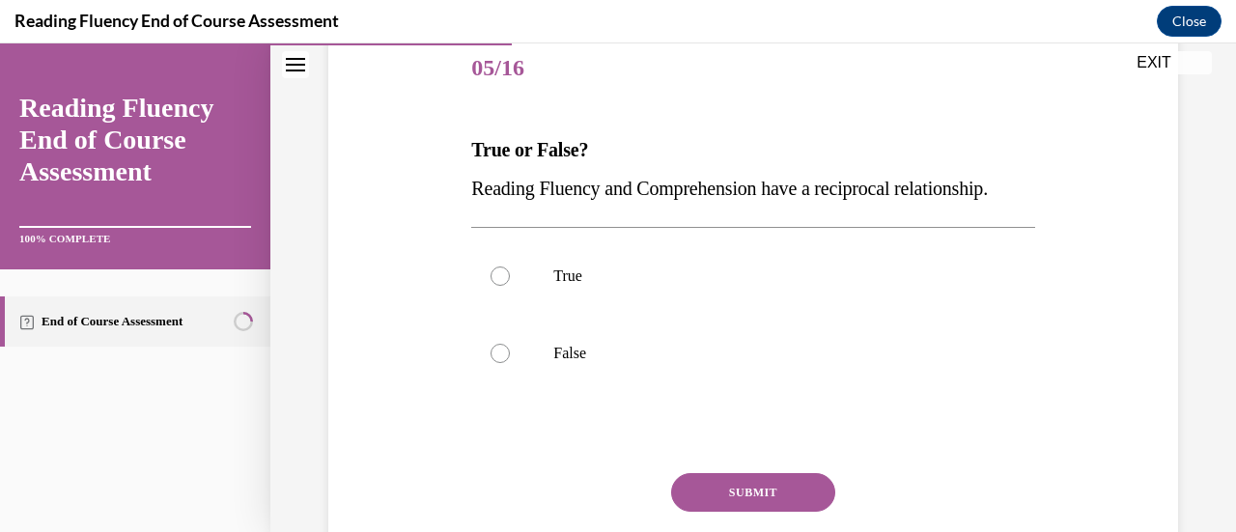
scroll to position [238, 0]
click at [575, 314] on label "True" at bounding box center [752, 275] width 563 height 77
click at [510, 285] on input "True" at bounding box center [499, 275] width 19 height 19
radio input "true"
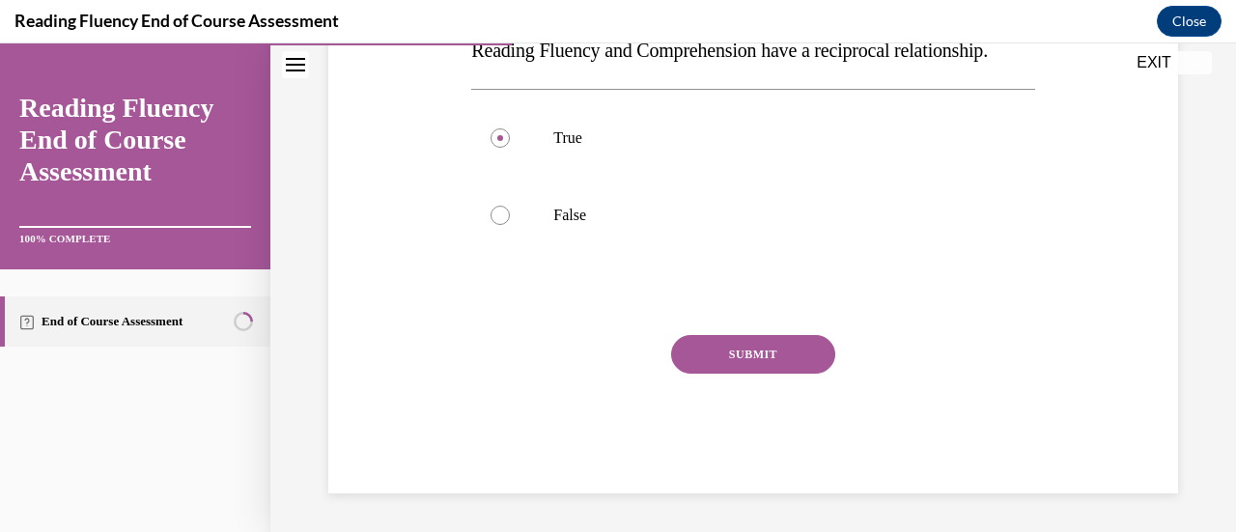
click at [754, 372] on button "SUBMIT" at bounding box center [753, 354] width 164 height 39
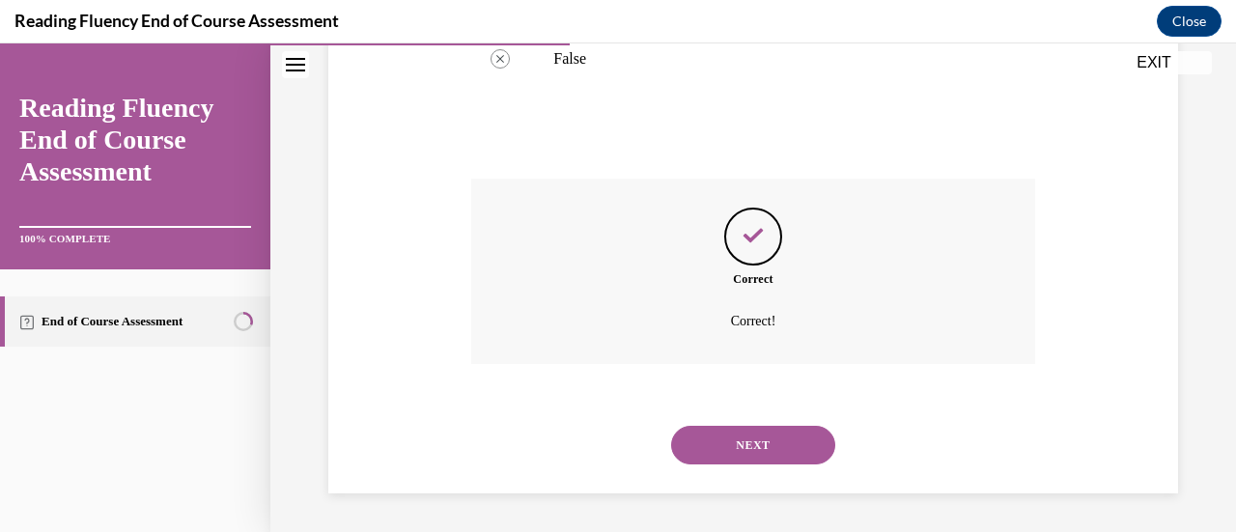
scroll to position [570, 0]
click at [751, 452] on button "NEXT" at bounding box center [753, 445] width 164 height 39
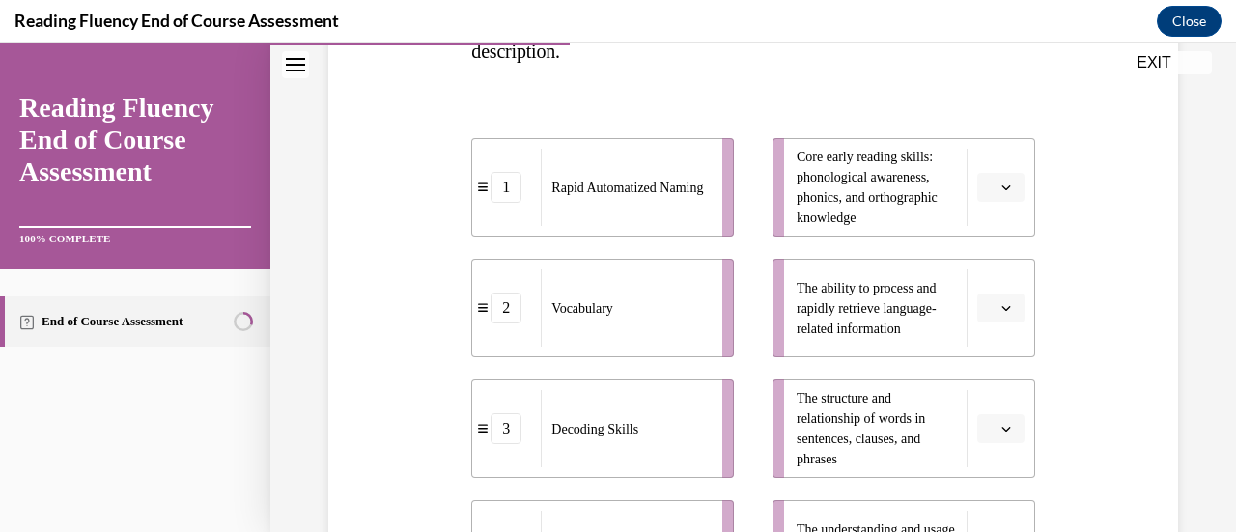
scroll to position [374, 0]
click at [989, 191] on span "Please select an option" at bounding box center [992, 188] width 7 height 19
click at [984, 343] on span "3" at bounding box center [980, 346] width 7 height 15
click at [1001, 308] on icon "button" at bounding box center [1006, 309] width 10 height 10
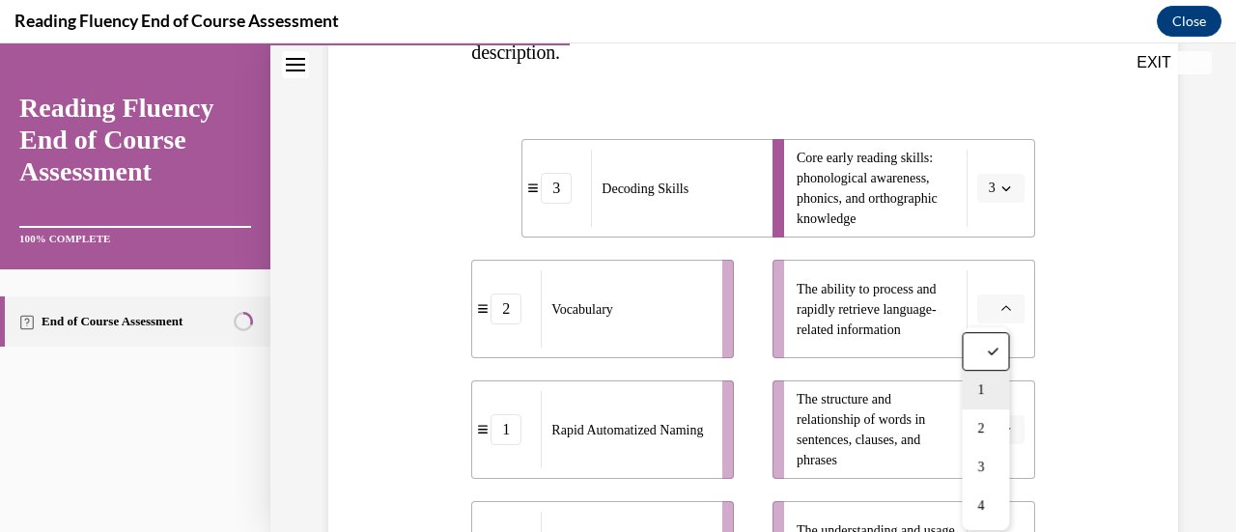
click at [984, 393] on span "1" at bounding box center [980, 389] width 7 height 15
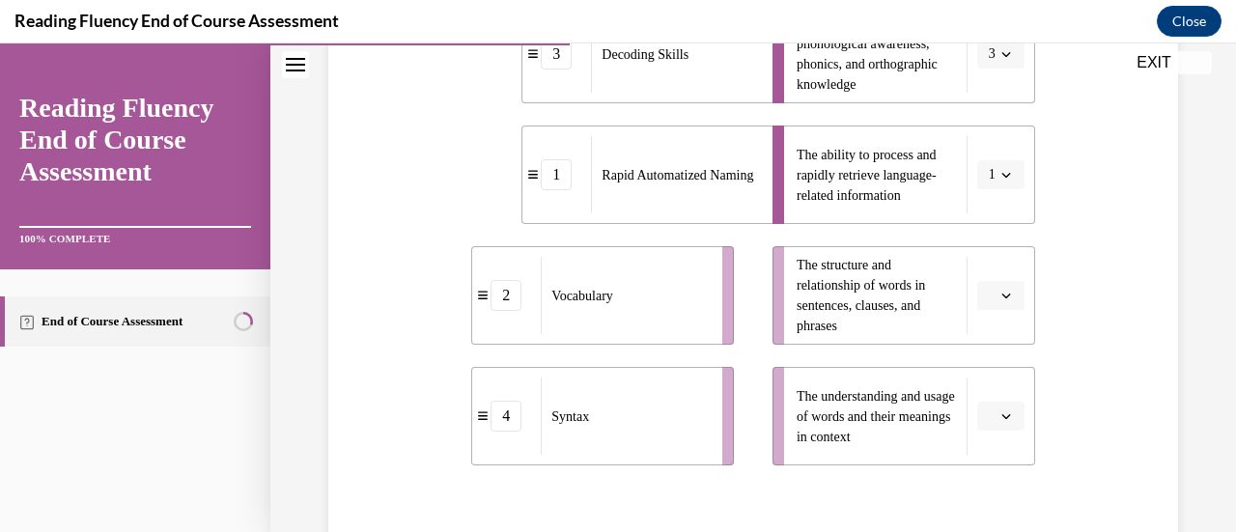
scroll to position [509, 0]
click at [1001, 416] on icon "button" at bounding box center [1006, 415] width 10 height 10
click at [981, 330] on span "3" at bounding box center [980, 332] width 7 height 15
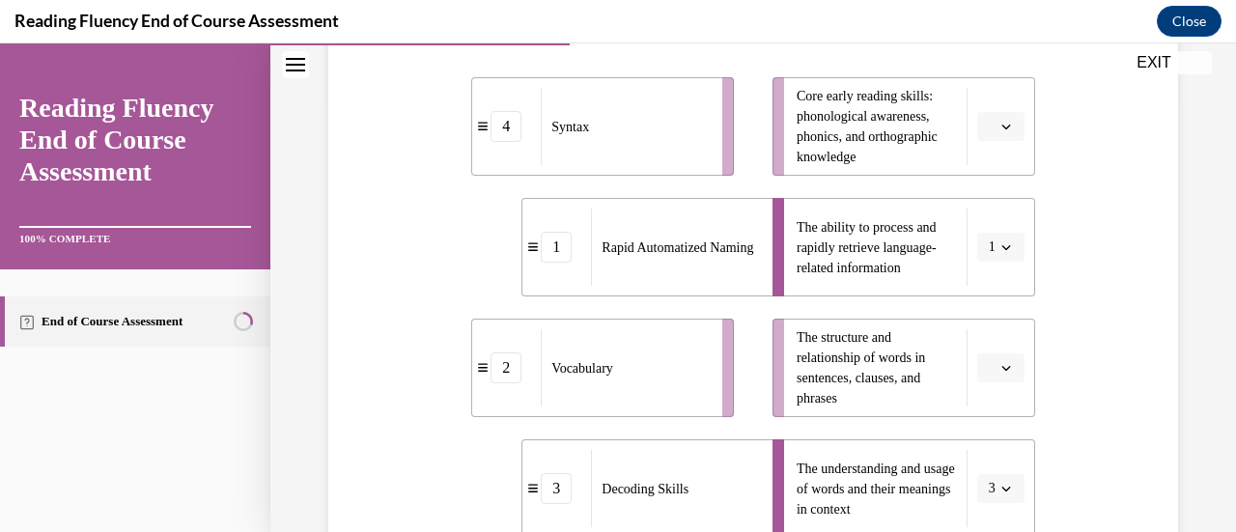
scroll to position [403, 0]
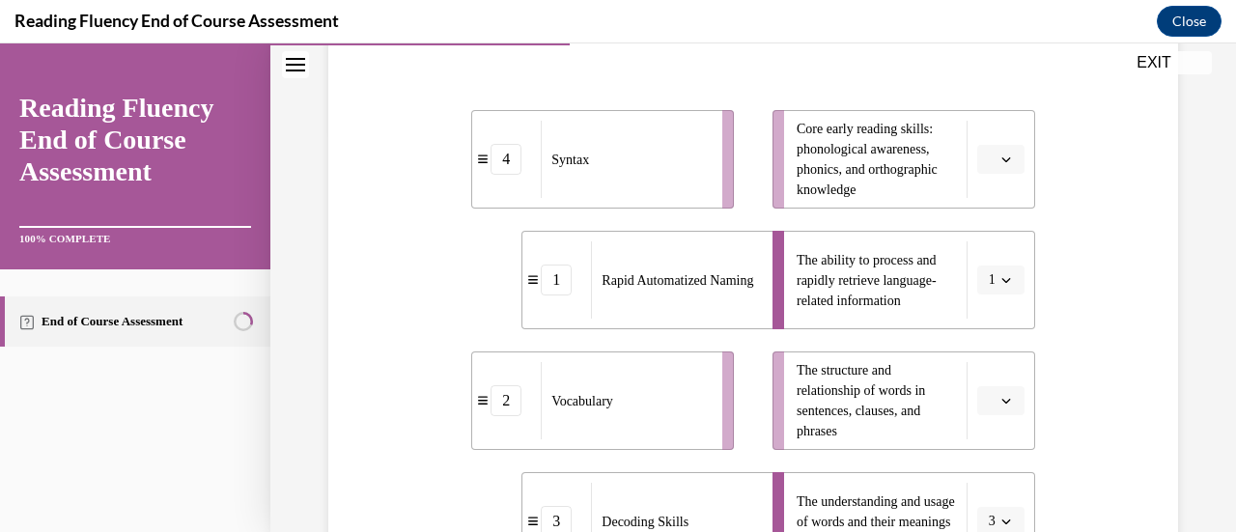
click at [1001, 401] on icon "button" at bounding box center [1006, 401] width 10 height 10
click at [981, 357] on span "4" at bounding box center [980, 357] width 7 height 15
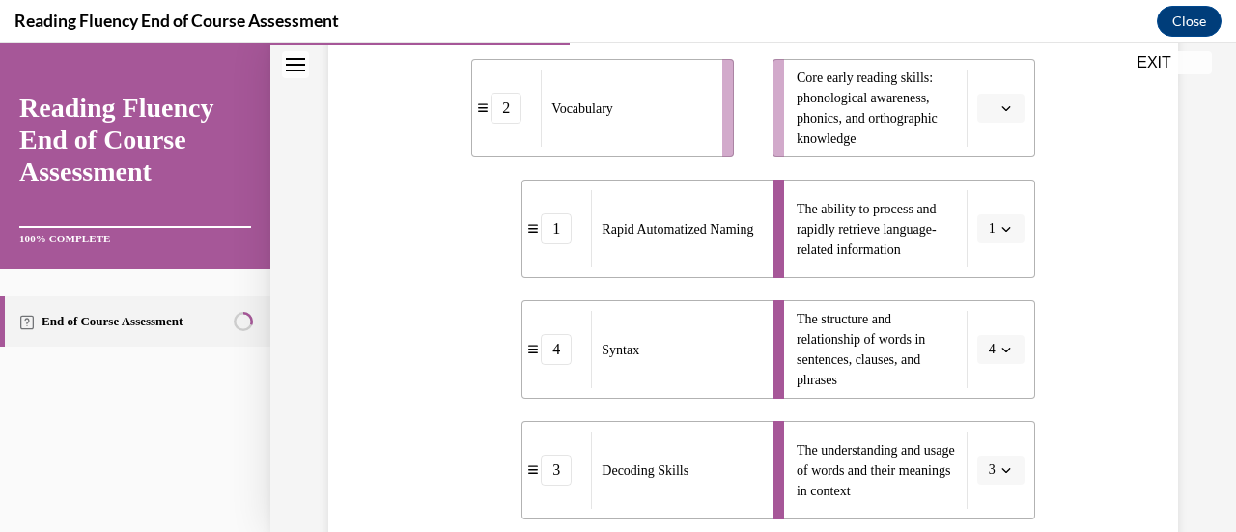
scroll to position [500, 0]
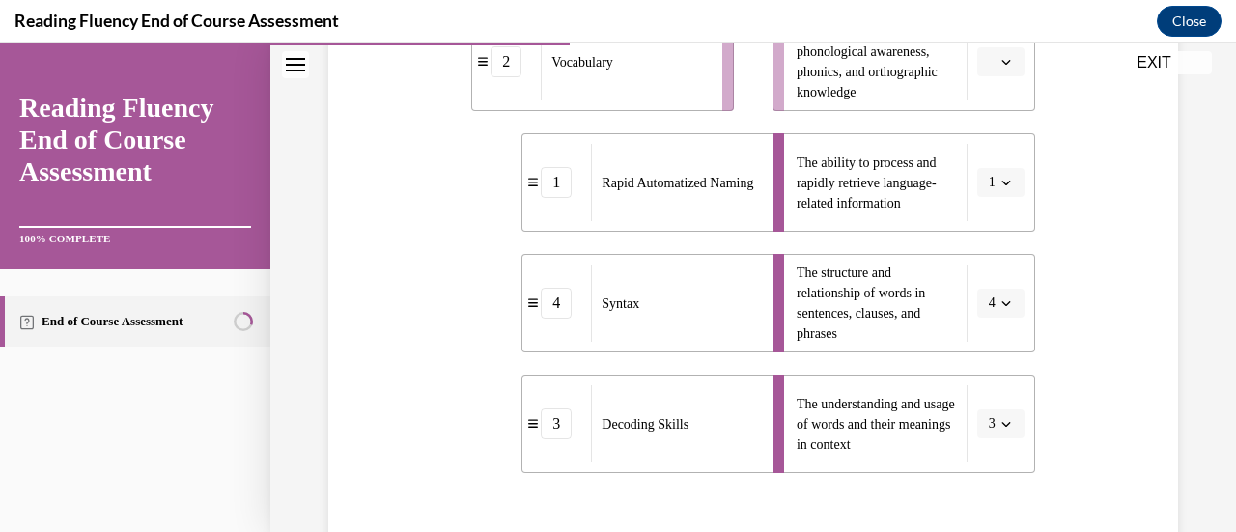
click at [985, 424] on button "3" at bounding box center [1000, 423] width 47 height 29
click at [982, 307] on div "2" at bounding box center [981, 304] width 47 height 39
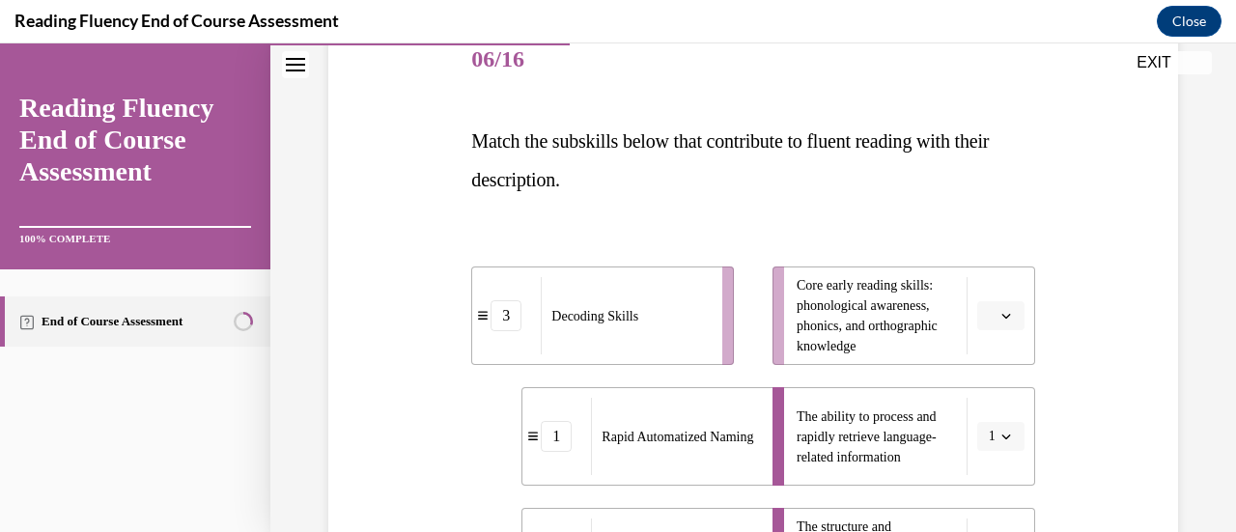
scroll to position [281, 0]
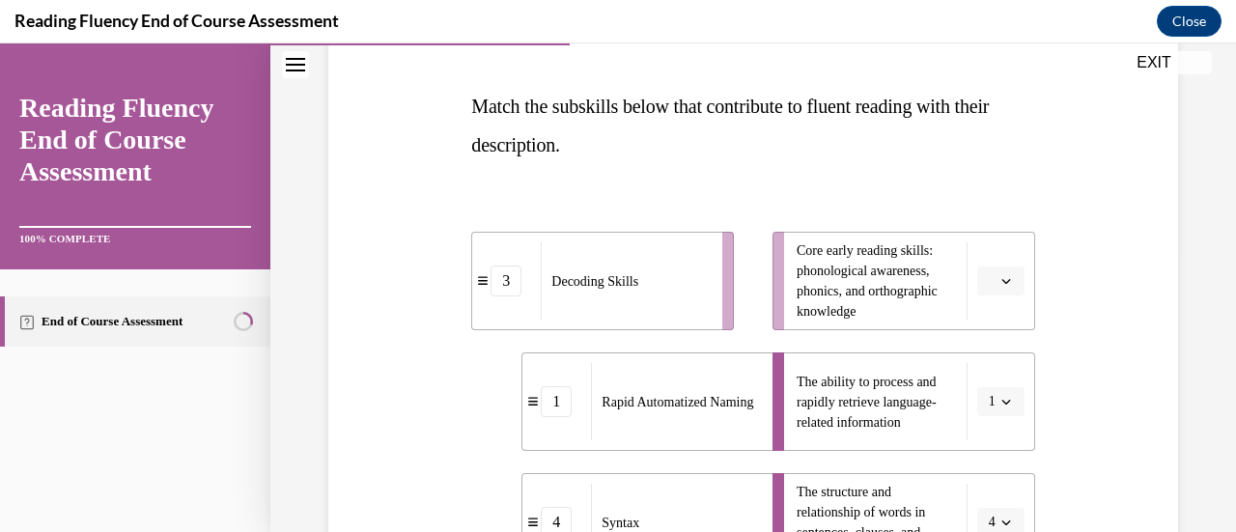
click at [1001, 281] on icon "button" at bounding box center [1006, 281] width 10 height 10
click at [977, 439] on span "3" at bounding box center [980, 439] width 7 height 15
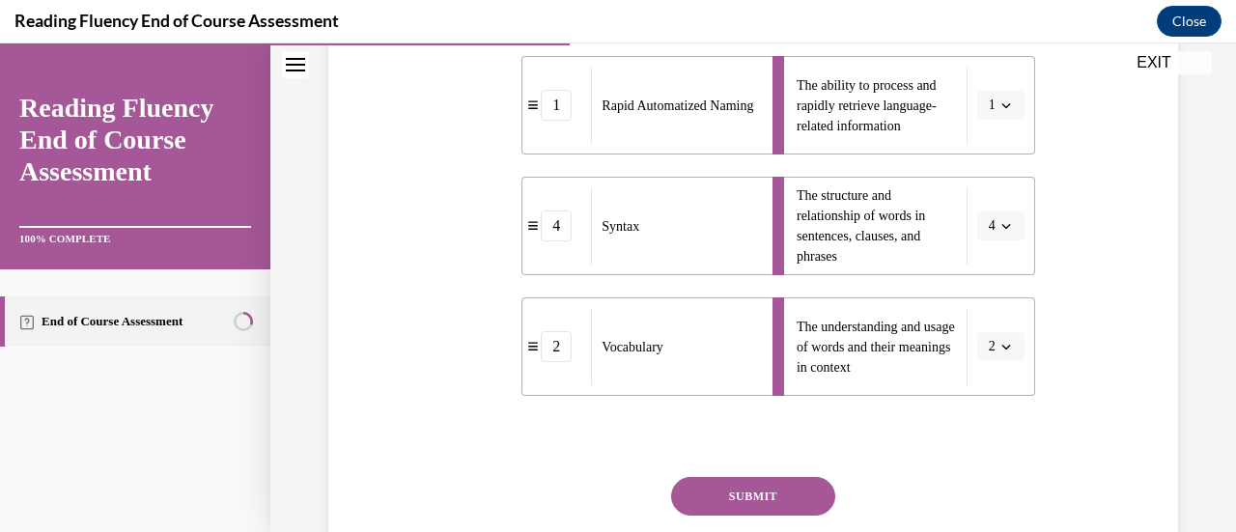
scroll to position [580, 0]
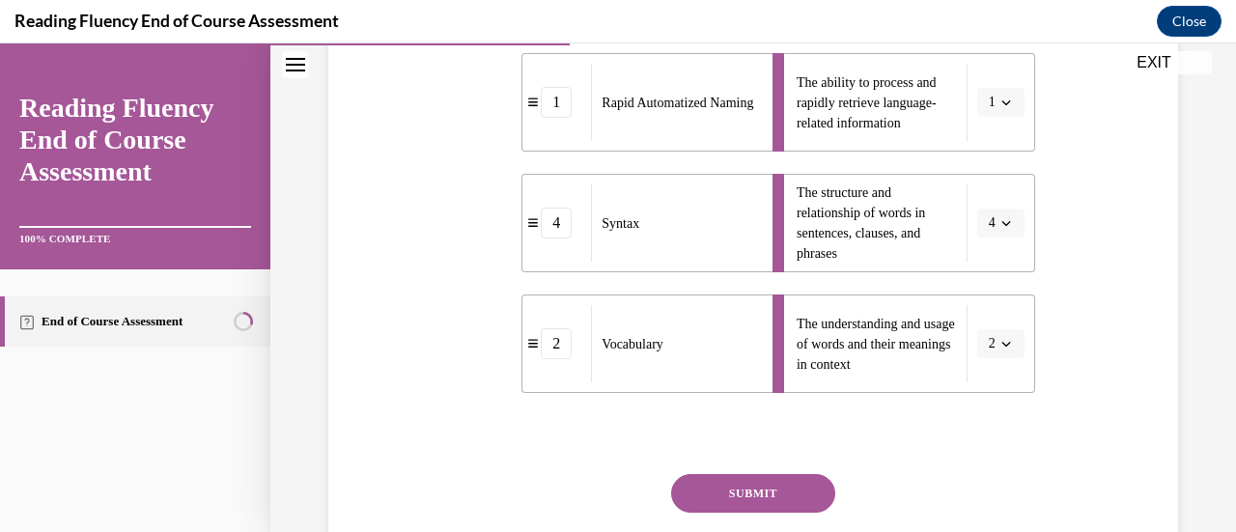
click at [771, 493] on button "SUBMIT" at bounding box center [753, 493] width 164 height 39
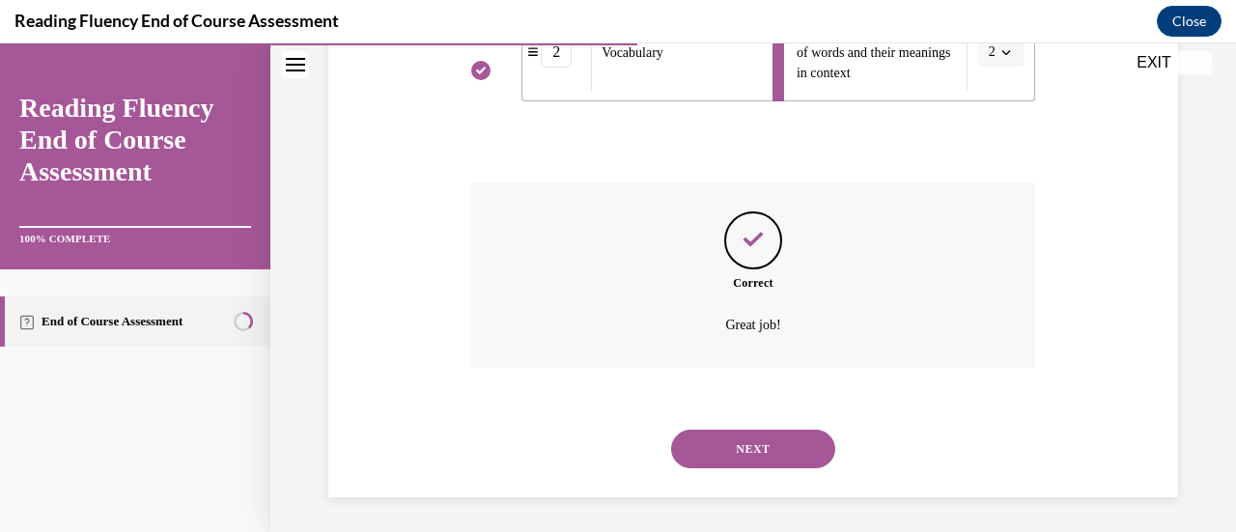
scroll to position [875, 0]
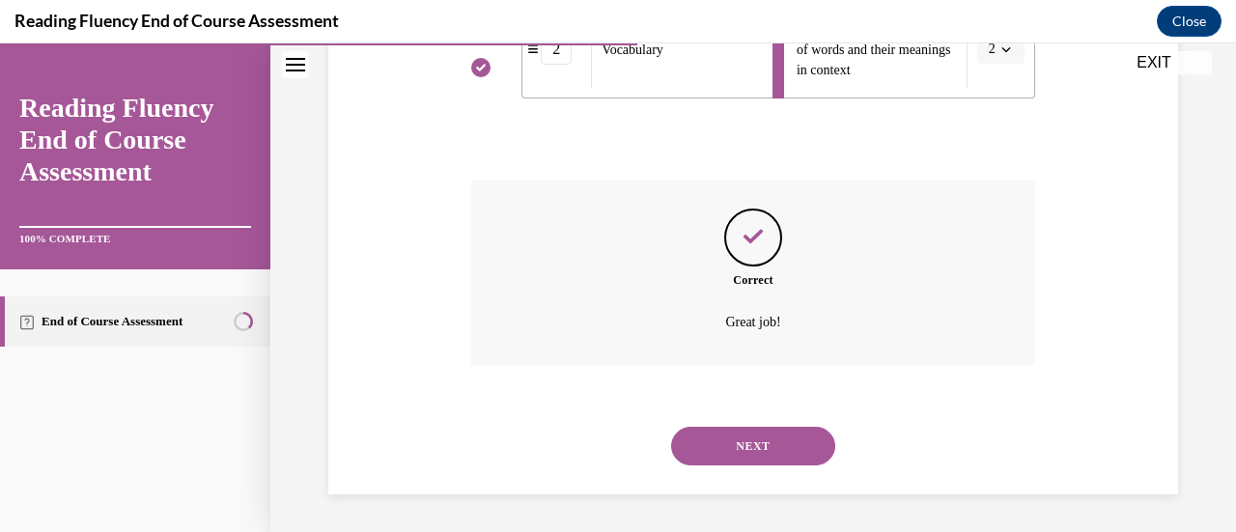
click at [776, 444] on button "NEXT" at bounding box center [753, 446] width 164 height 39
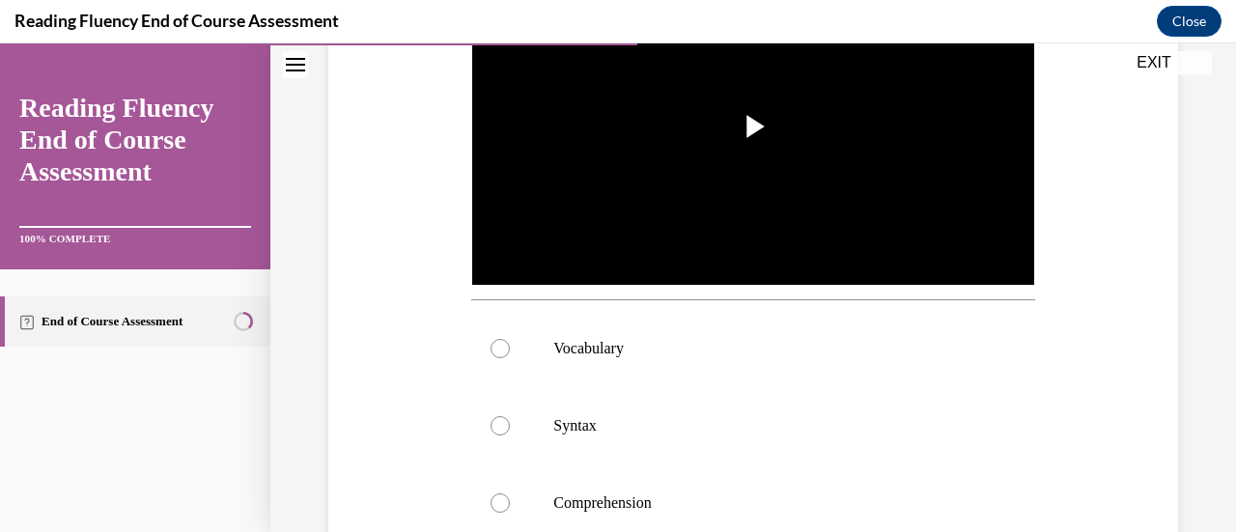
scroll to position [496, 0]
click at [569, 406] on label "Syntax" at bounding box center [752, 425] width 563 height 77
click at [510, 416] on input "Syntax" at bounding box center [499, 425] width 19 height 19
radio input "true"
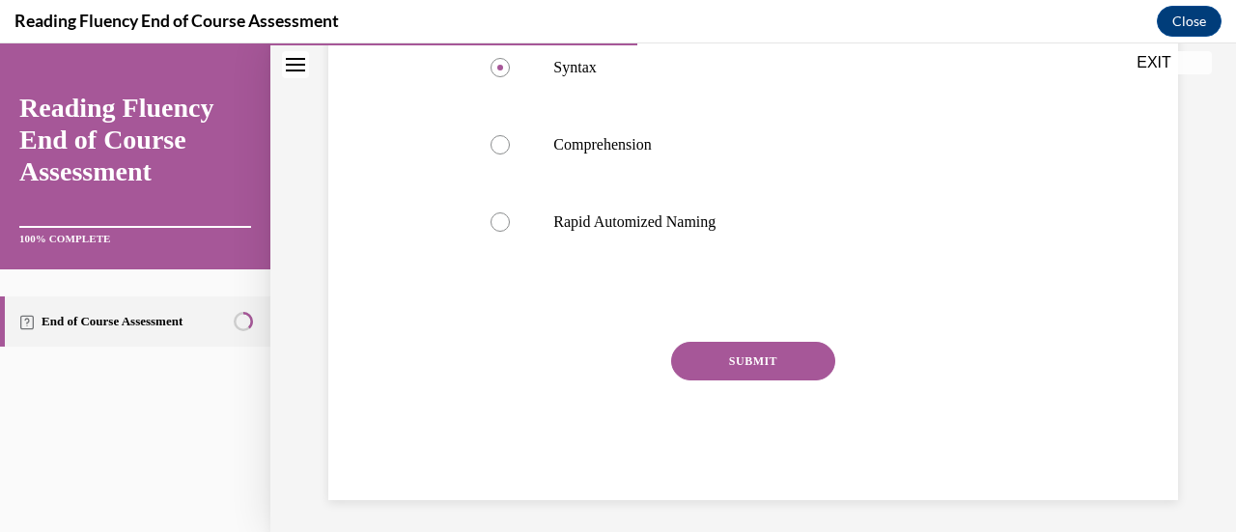
click at [745, 354] on button "SUBMIT" at bounding box center [753, 361] width 164 height 39
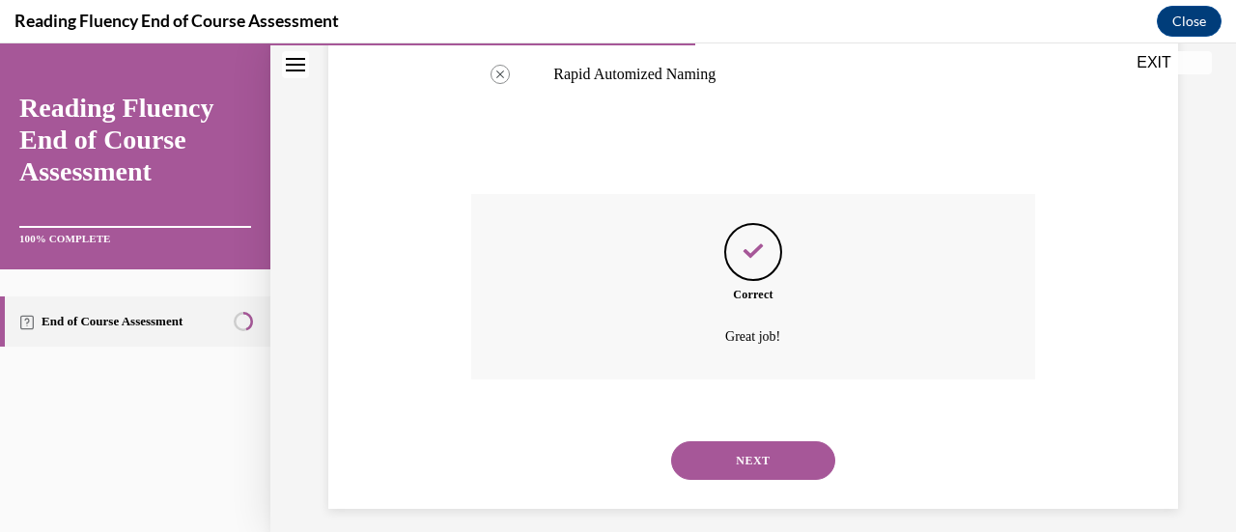
scroll to position [1011, 0]
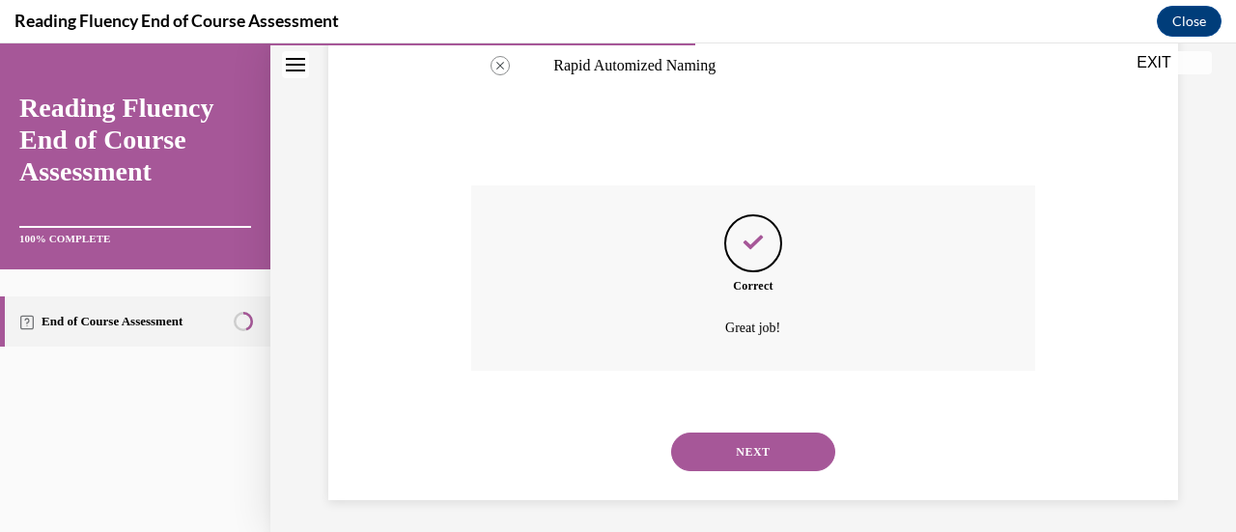
click at [743, 445] on button "NEXT" at bounding box center [753, 452] width 164 height 39
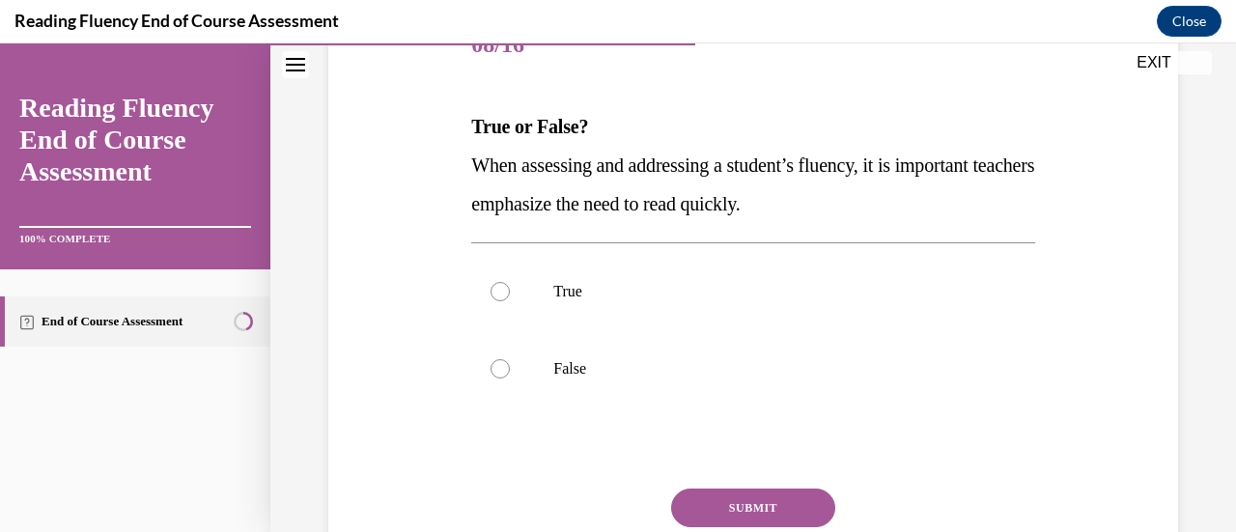
scroll to position [262, 0]
click at [562, 374] on p "False" at bounding box center [769, 367] width 433 height 19
click at [510, 374] on input "False" at bounding box center [499, 367] width 19 height 19
radio input "true"
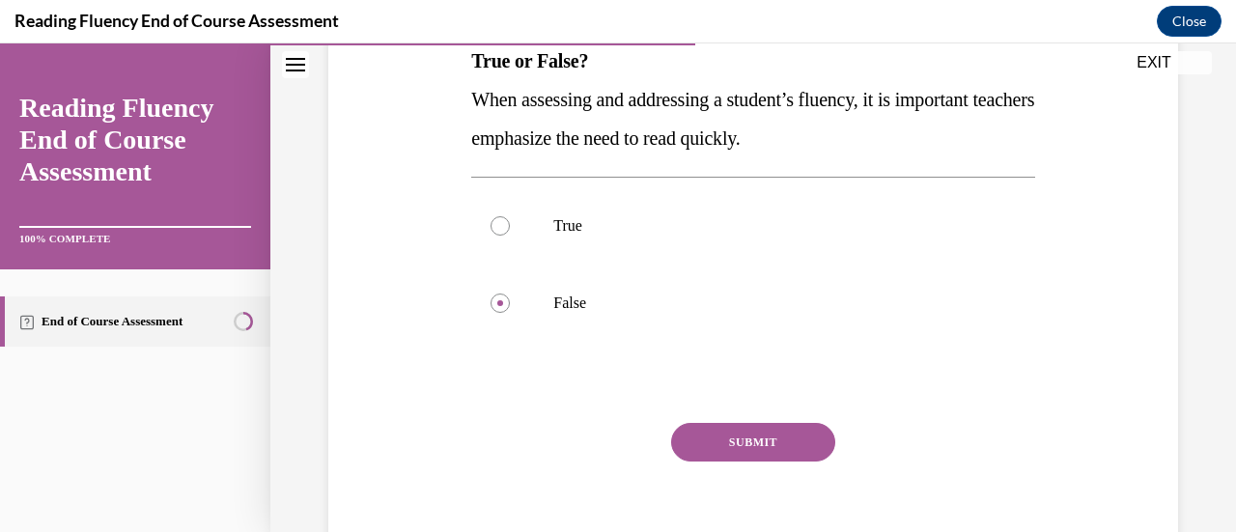
click at [746, 441] on button "SUBMIT" at bounding box center [753, 442] width 164 height 39
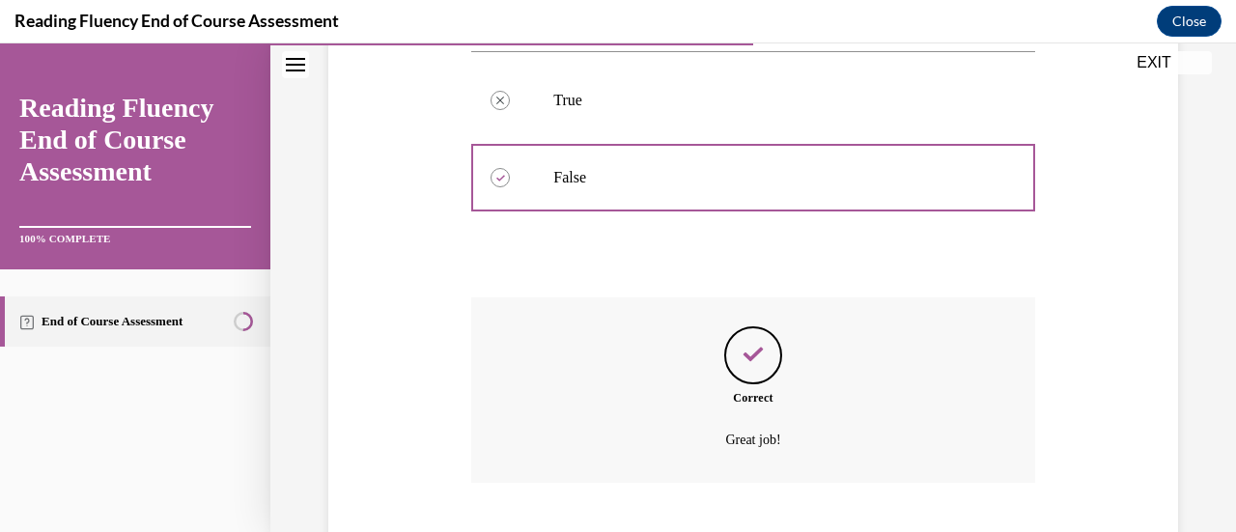
scroll to position [570, 0]
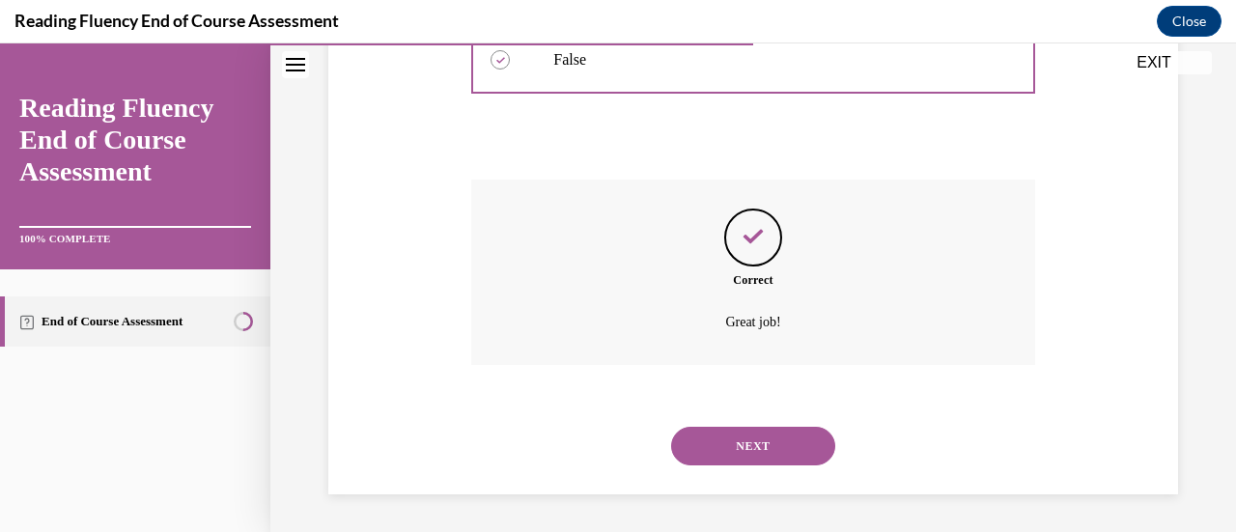
click at [750, 444] on button "NEXT" at bounding box center [753, 446] width 164 height 39
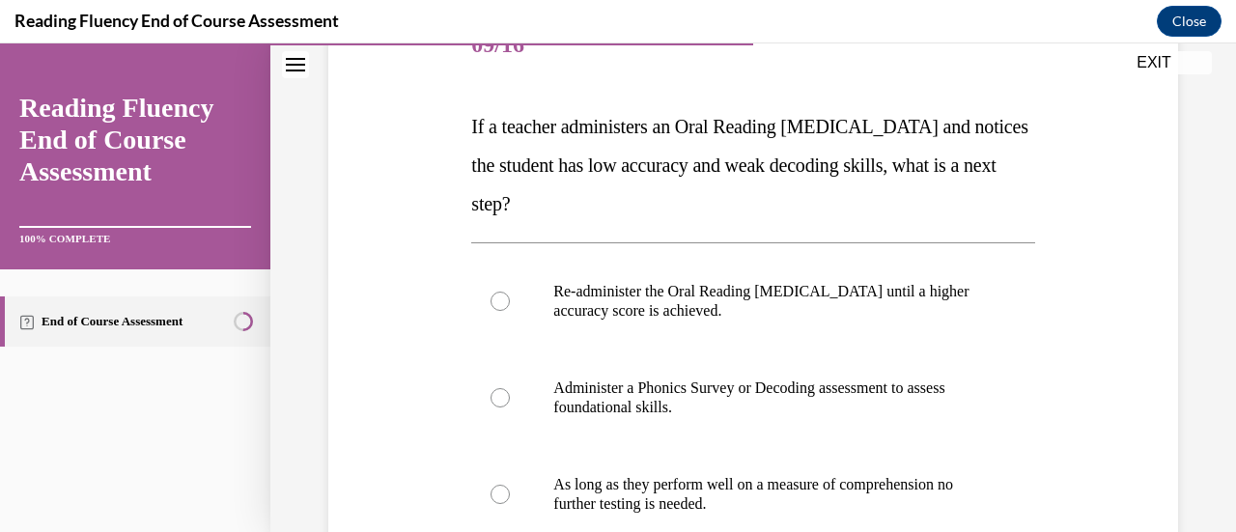
scroll to position [267, 0]
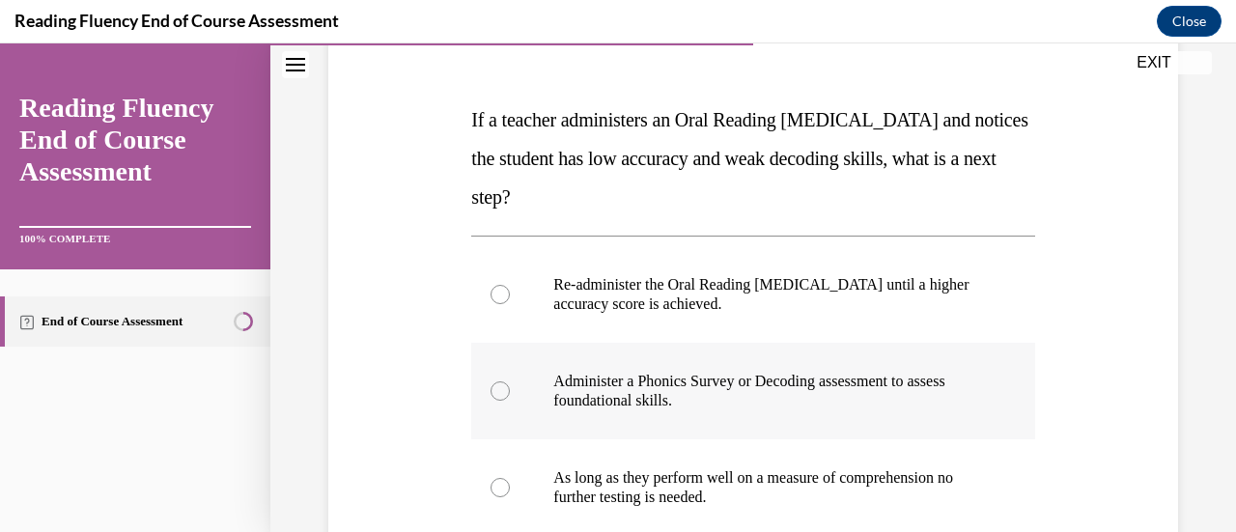
click at [659, 391] on p "Administer a Phonics Survey or Decoding assessment to assess foundational skill…" at bounding box center [769, 391] width 433 height 39
click at [510, 391] on input "Administer a Phonics Survey or Decoding assessment to assess foundational skill…" at bounding box center [499, 390] width 19 height 19
radio input "true"
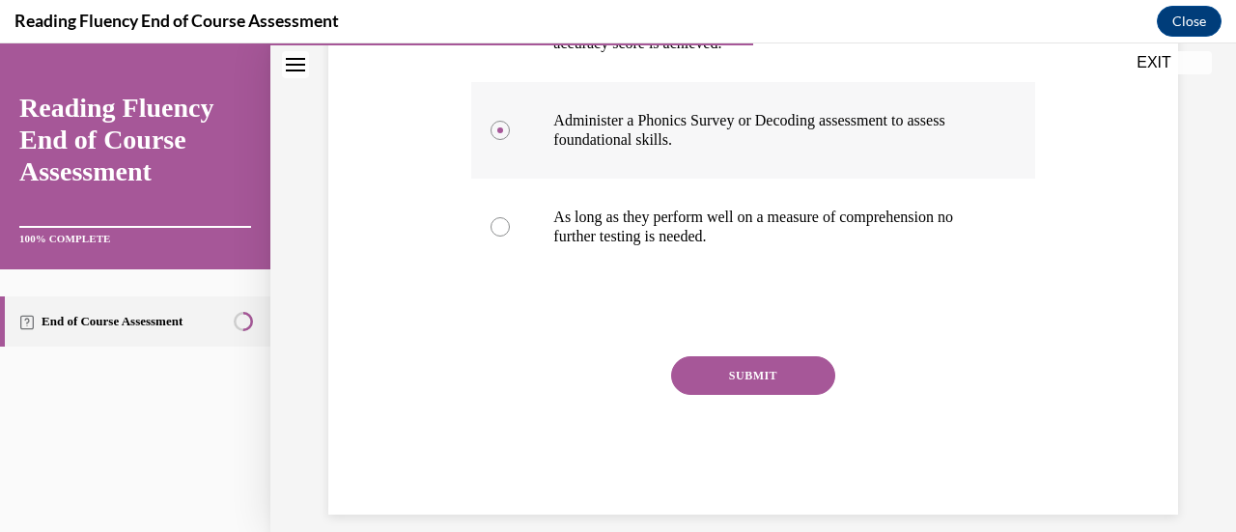
scroll to position [548, 0]
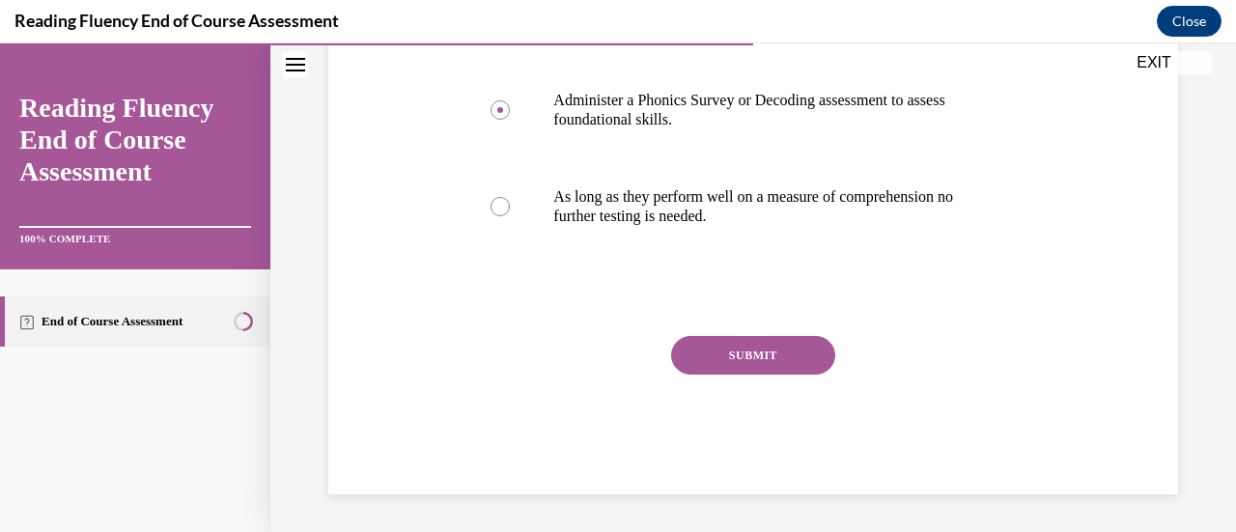
click at [762, 361] on button "SUBMIT" at bounding box center [753, 355] width 164 height 39
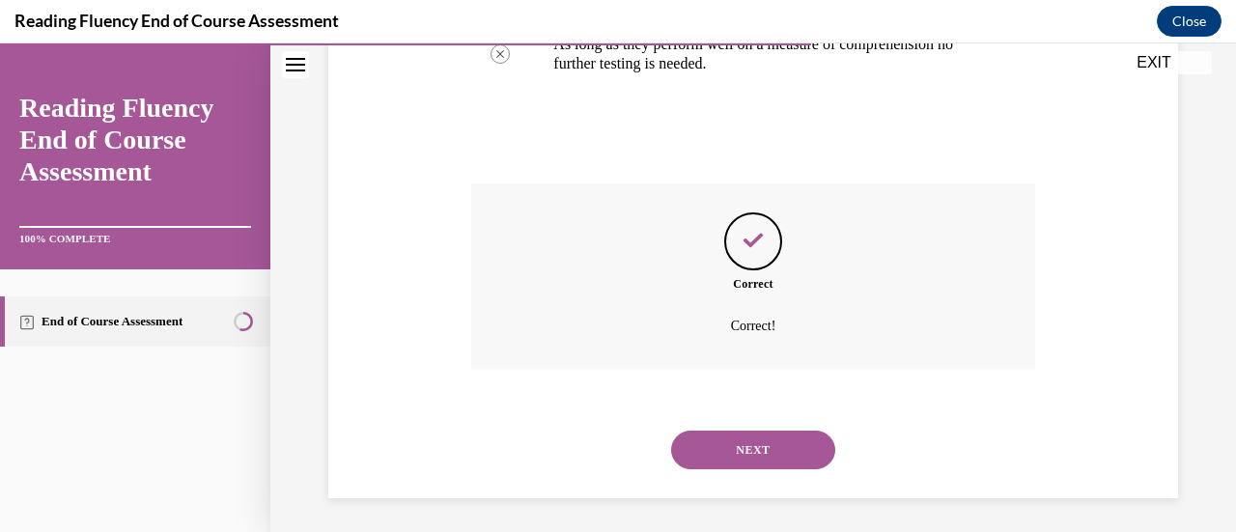
scroll to position [705, 0]
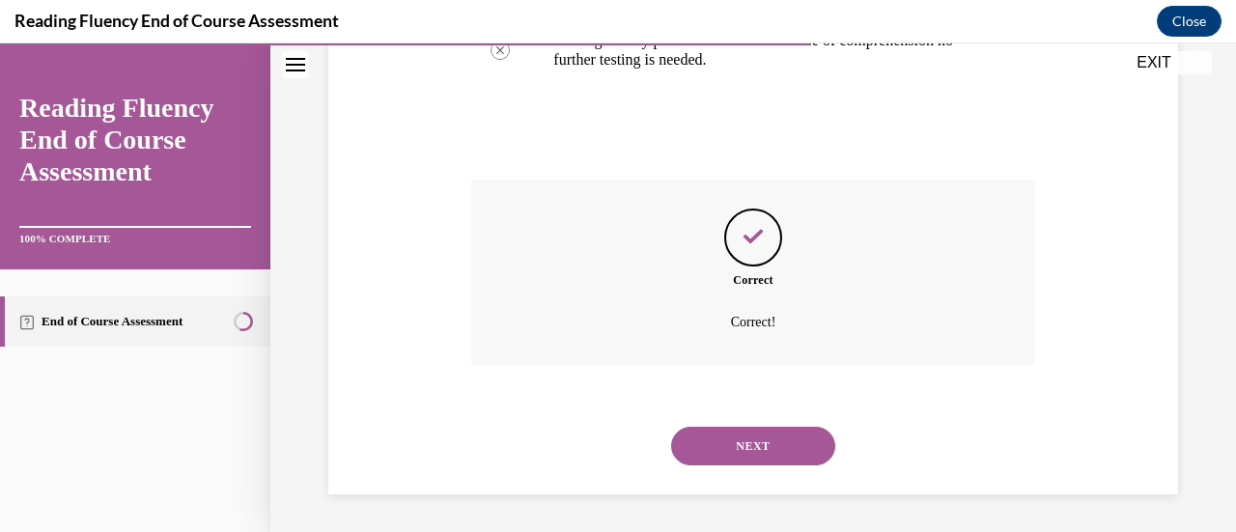
click at [753, 454] on button "NEXT" at bounding box center [753, 446] width 164 height 39
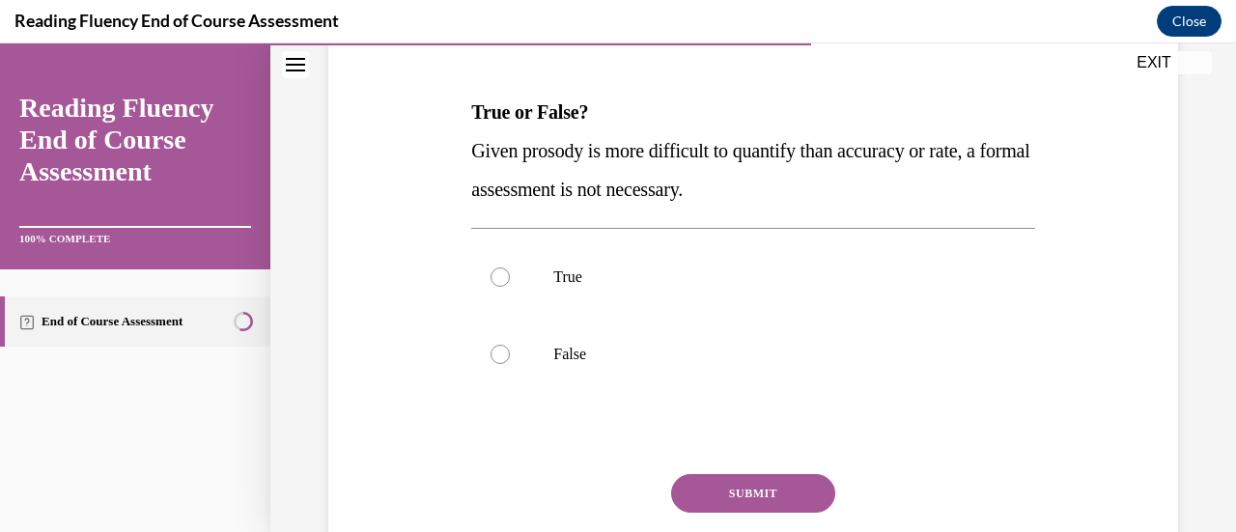
scroll to position [283, 0]
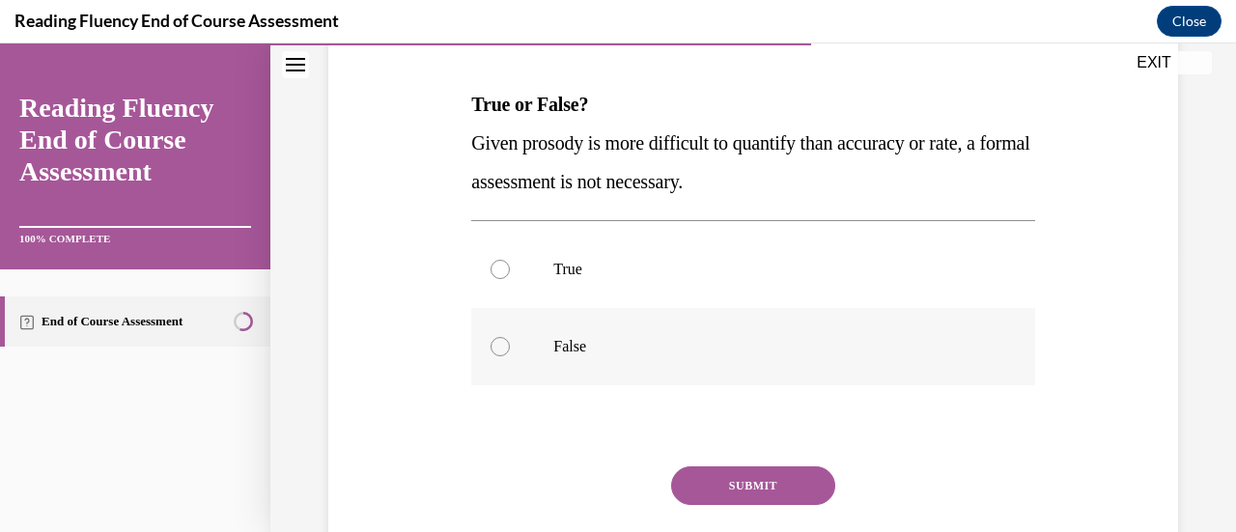
click at [585, 349] on p "False" at bounding box center [769, 346] width 433 height 19
click at [510, 349] on input "False" at bounding box center [499, 346] width 19 height 19
radio input "true"
click at [743, 485] on button "SUBMIT" at bounding box center [753, 485] width 164 height 39
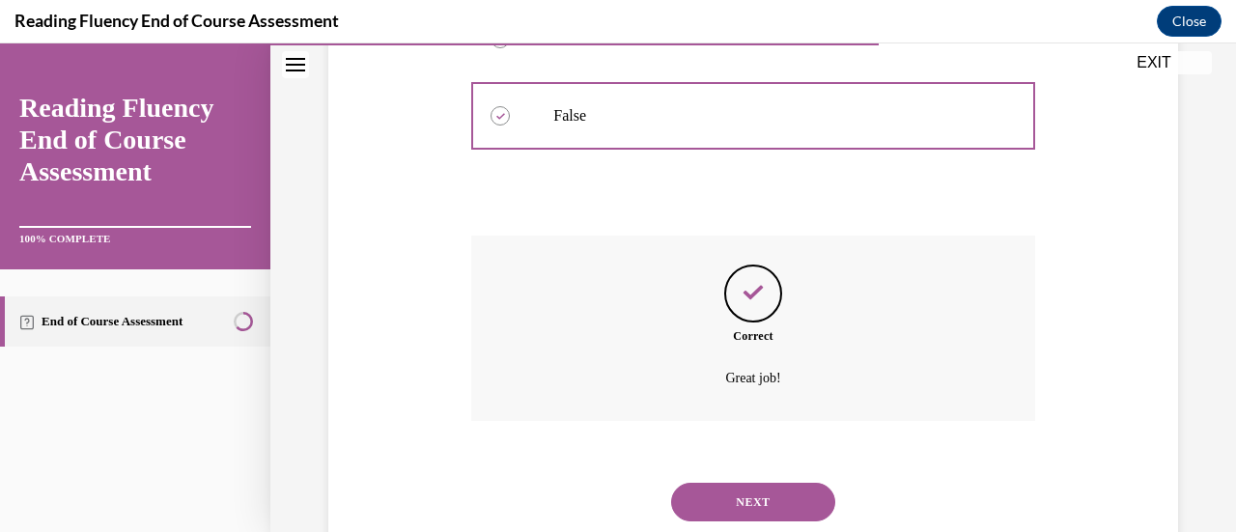
scroll to position [570, 0]
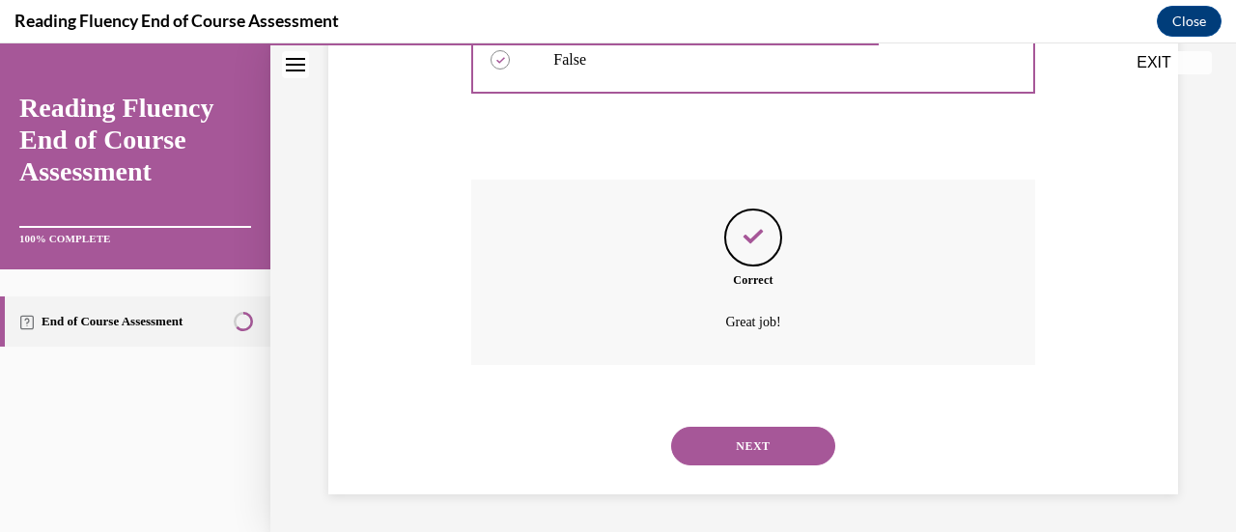
click at [753, 455] on button "NEXT" at bounding box center [753, 446] width 164 height 39
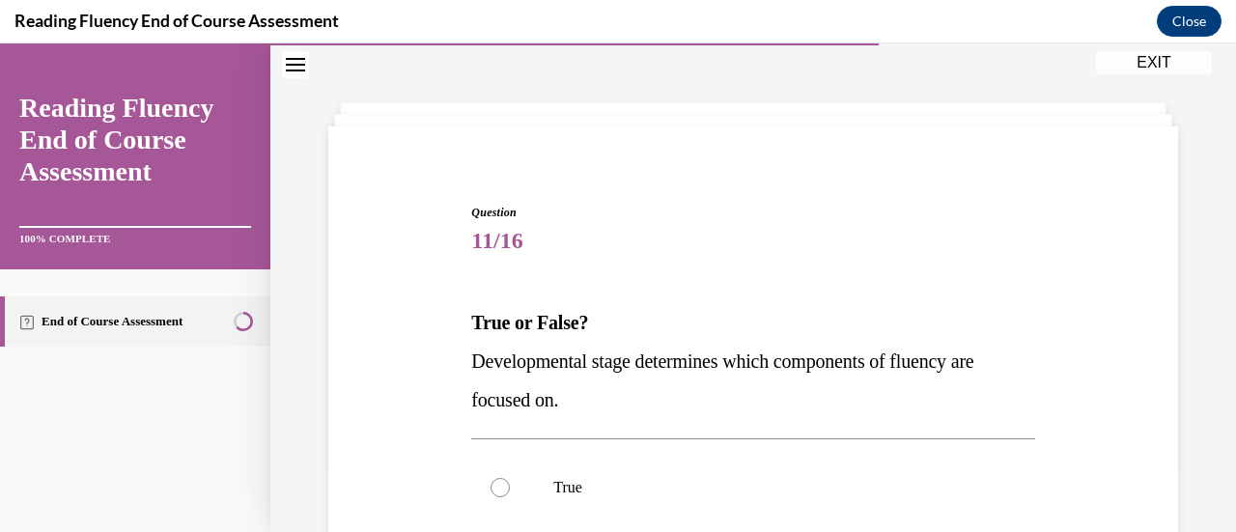
scroll to position [68, 0]
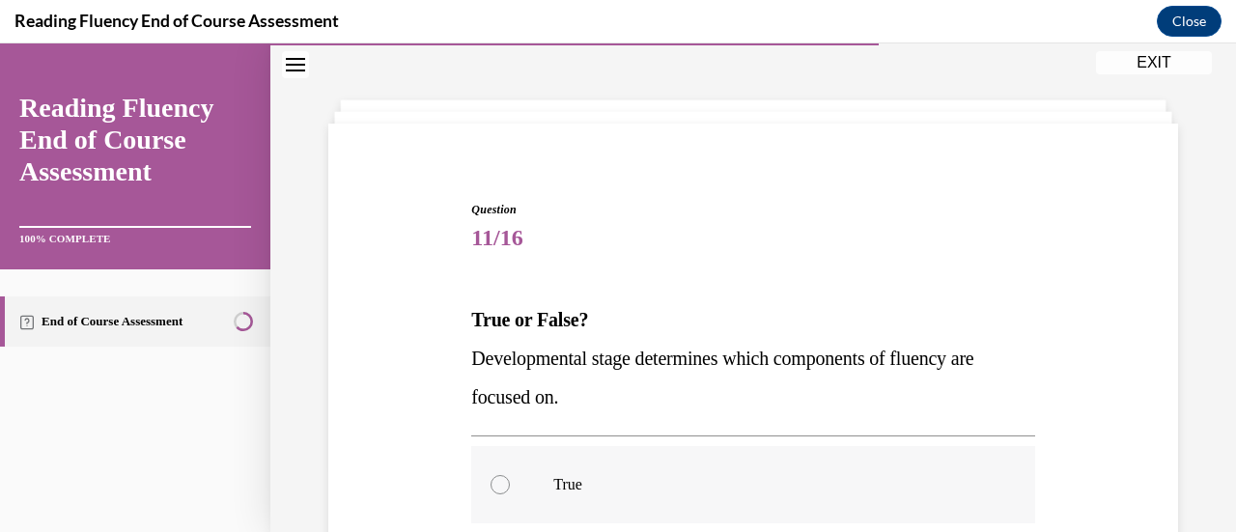
click at [538, 486] on label "True" at bounding box center [752, 484] width 563 height 77
click at [510, 486] on input "True" at bounding box center [499, 484] width 19 height 19
radio input "true"
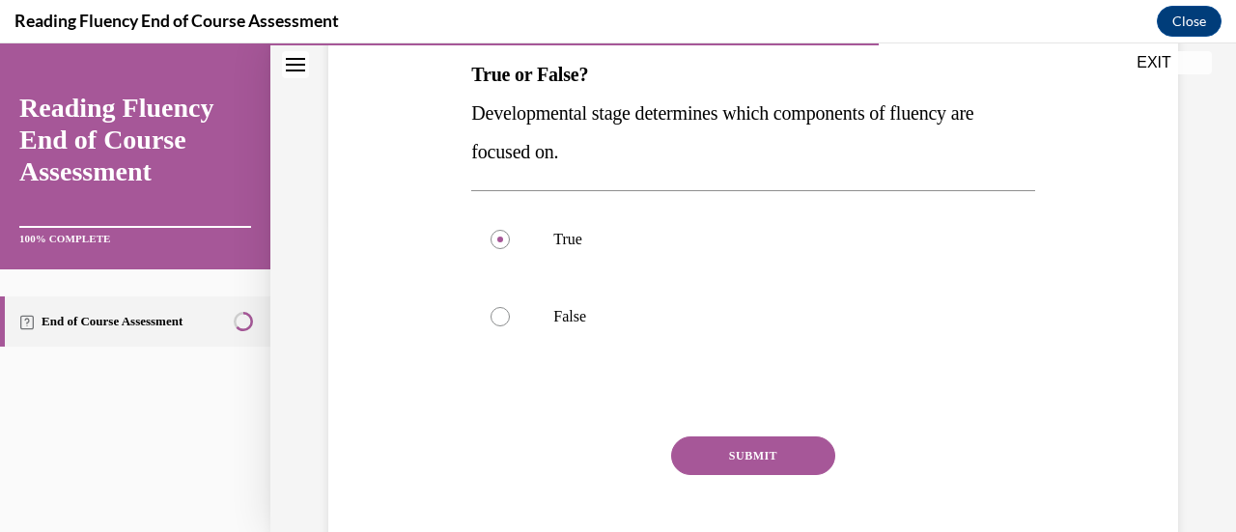
click at [761, 451] on button "SUBMIT" at bounding box center [753, 455] width 164 height 39
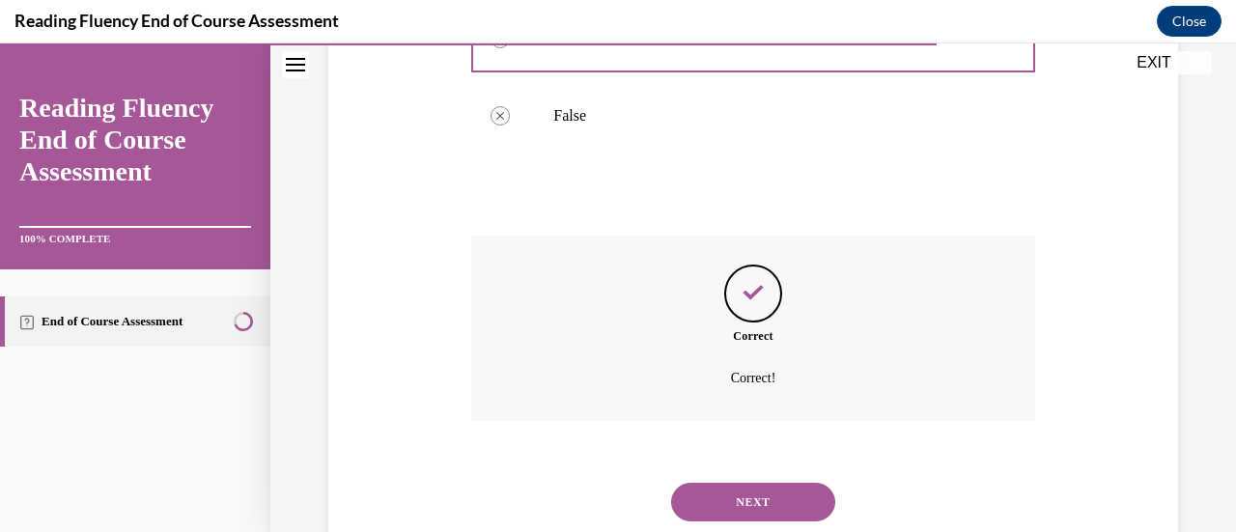
scroll to position [570, 0]
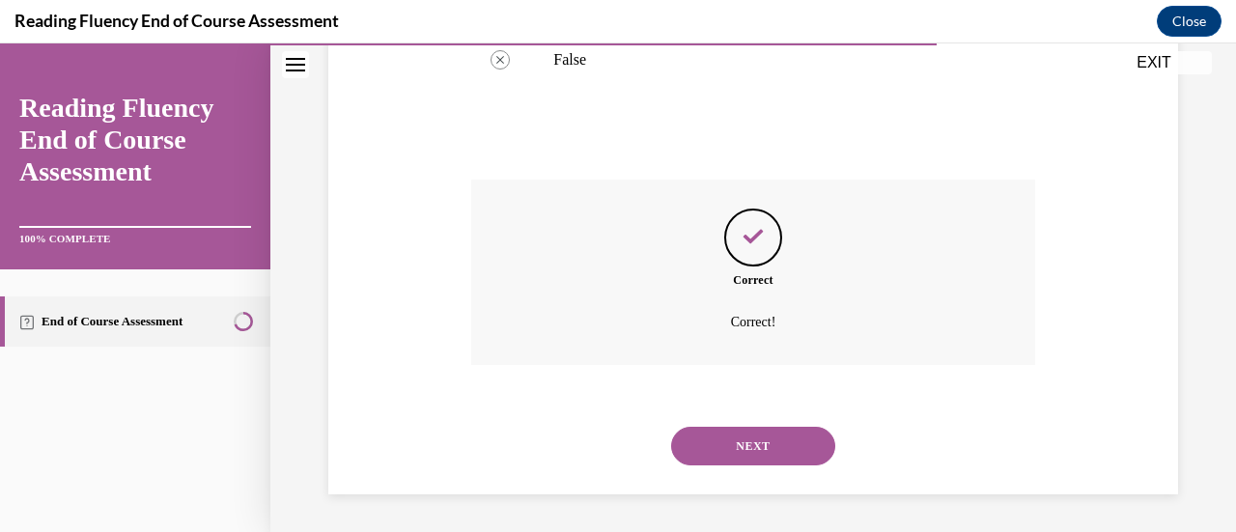
click at [754, 456] on button "NEXT" at bounding box center [753, 446] width 164 height 39
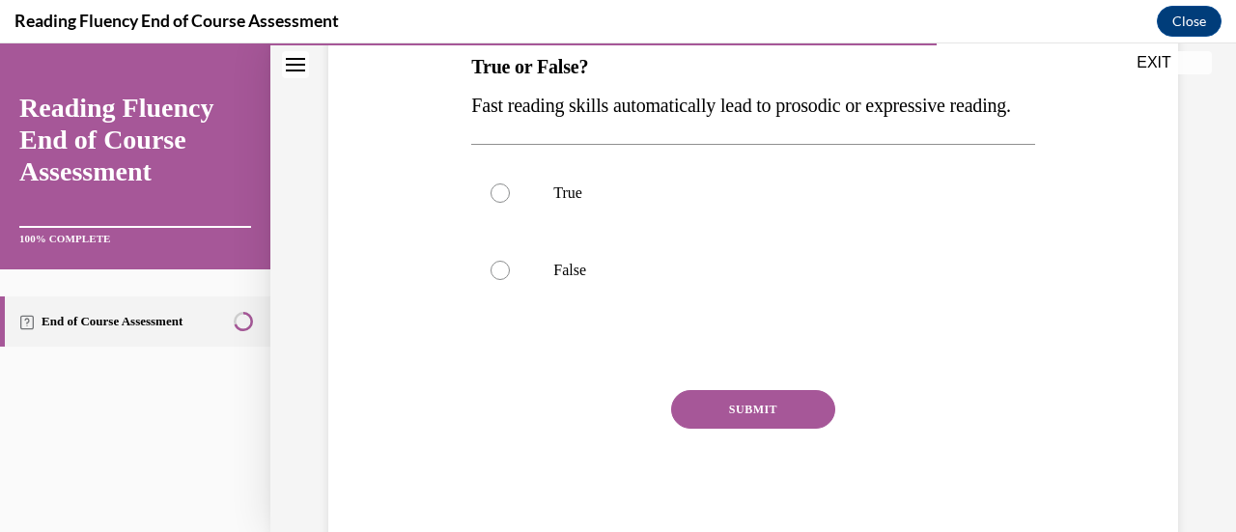
scroll to position [322, 0]
click at [570, 308] on label "False" at bounding box center [752, 269] width 563 height 77
click at [510, 279] on input "False" at bounding box center [499, 269] width 19 height 19
radio input "true"
click at [747, 428] on button "SUBMIT" at bounding box center [753, 408] width 164 height 39
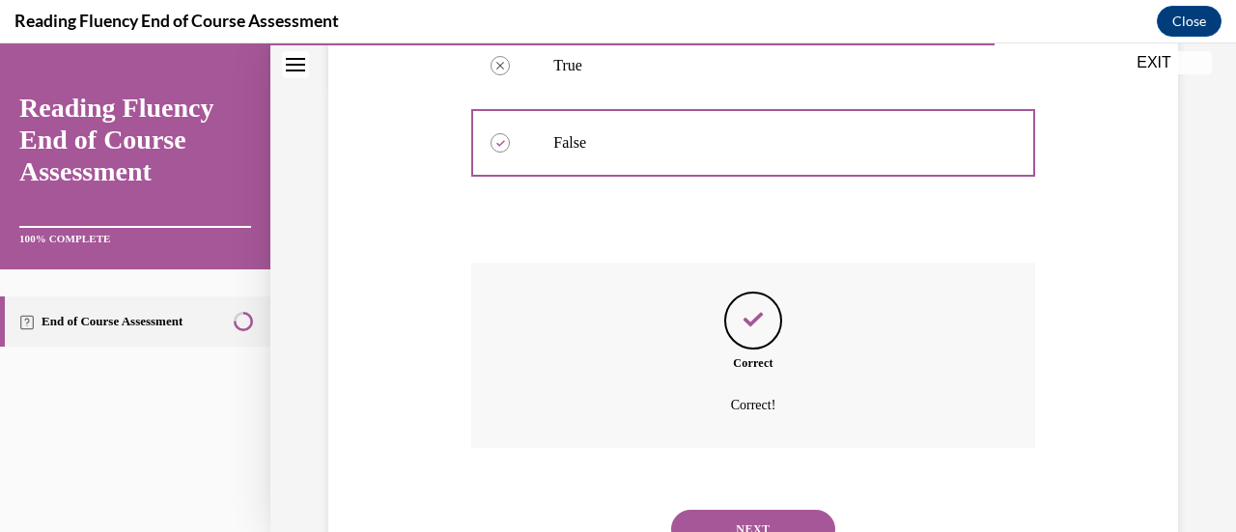
scroll to position [570, 0]
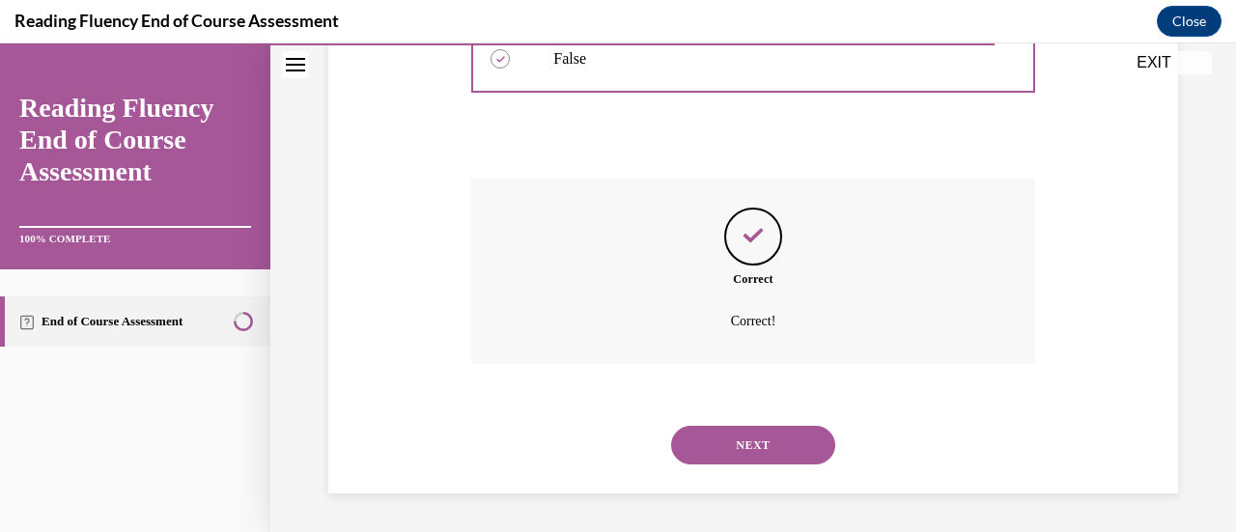
click at [742, 452] on button "NEXT" at bounding box center [753, 445] width 164 height 39
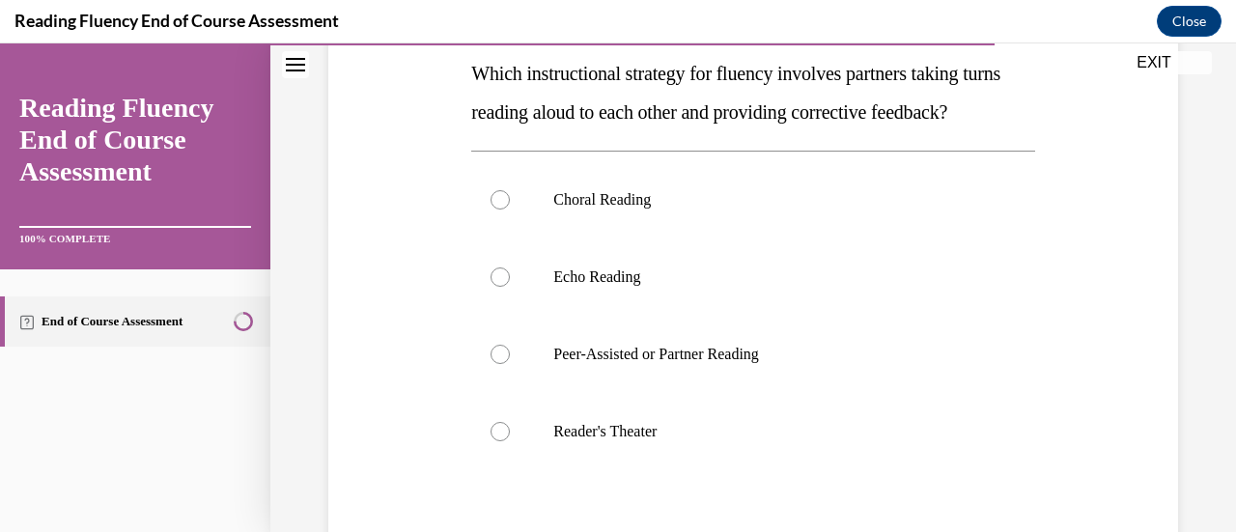
scroll to position [317, 0]
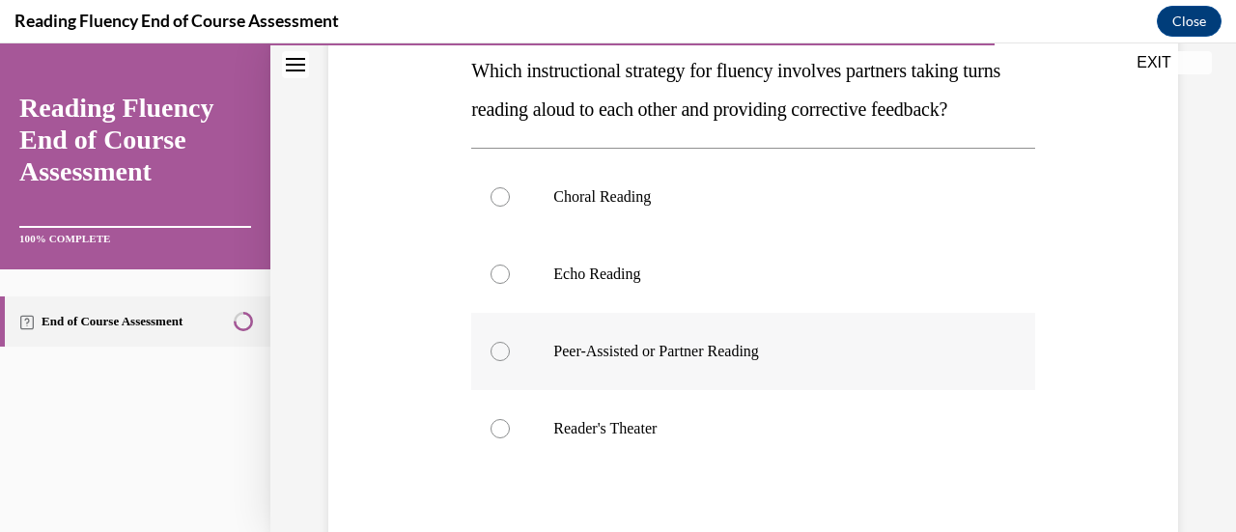
click at [666, 361] on p "Peer-Assisted or Partner Reading" at bounding box center [769, 351] width 433 height 19
click at [510, 361] on input "Peer-Assisted or Partner Reading" at bounding box center [499, 351] width 19 height 19
radio input "true"
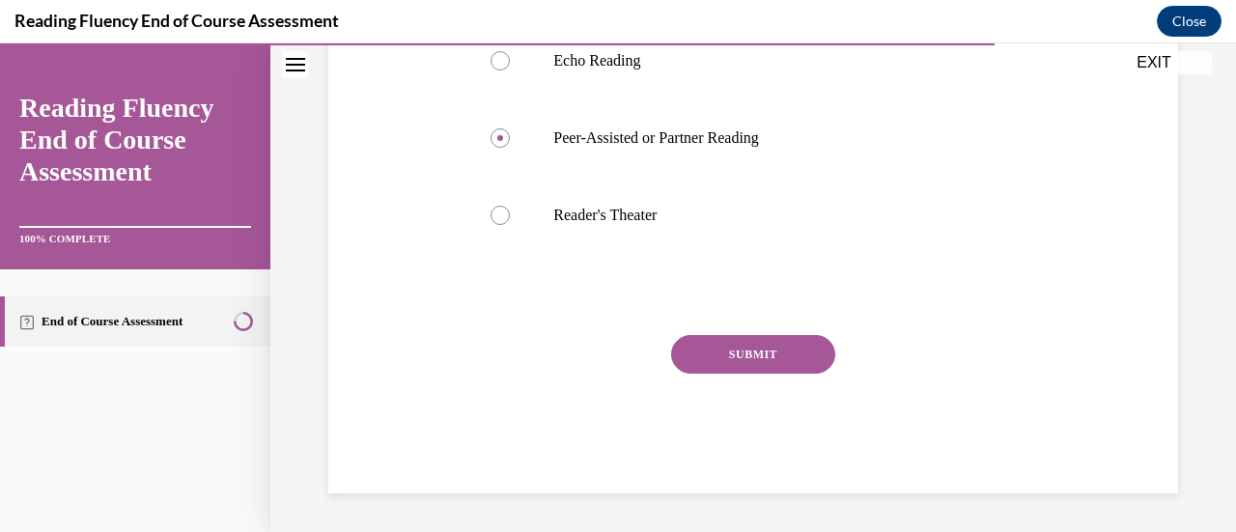
click at [752, 352] on button "SUBMIT" at bounding box center [753, 354] width 164 height 39
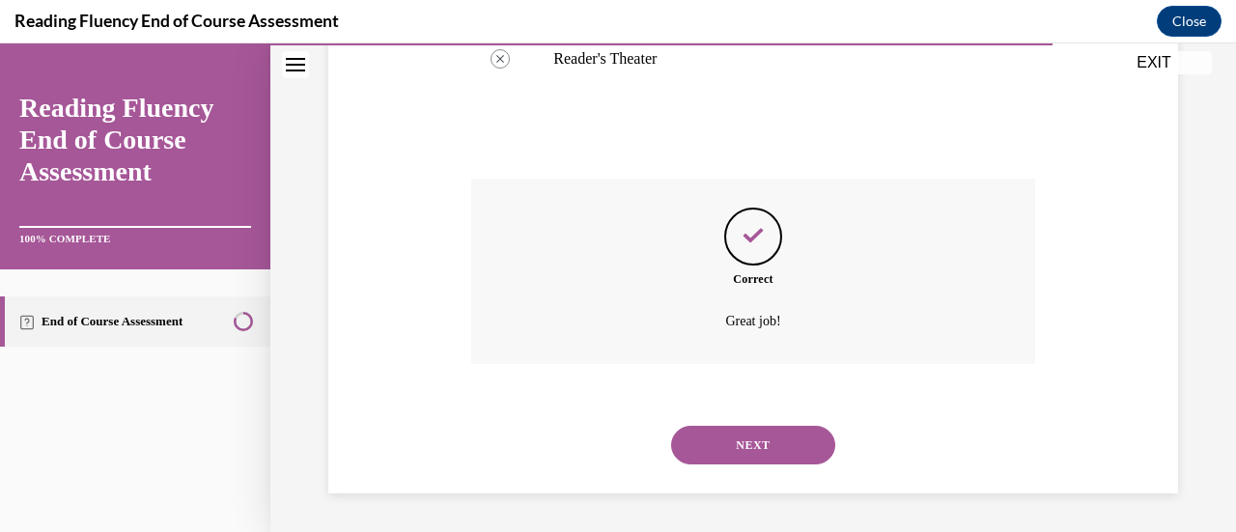
scroll to position [724, 0]
click at [743, 431] on button "NEXT" at bounding box center [753, 445] width 164 height 39
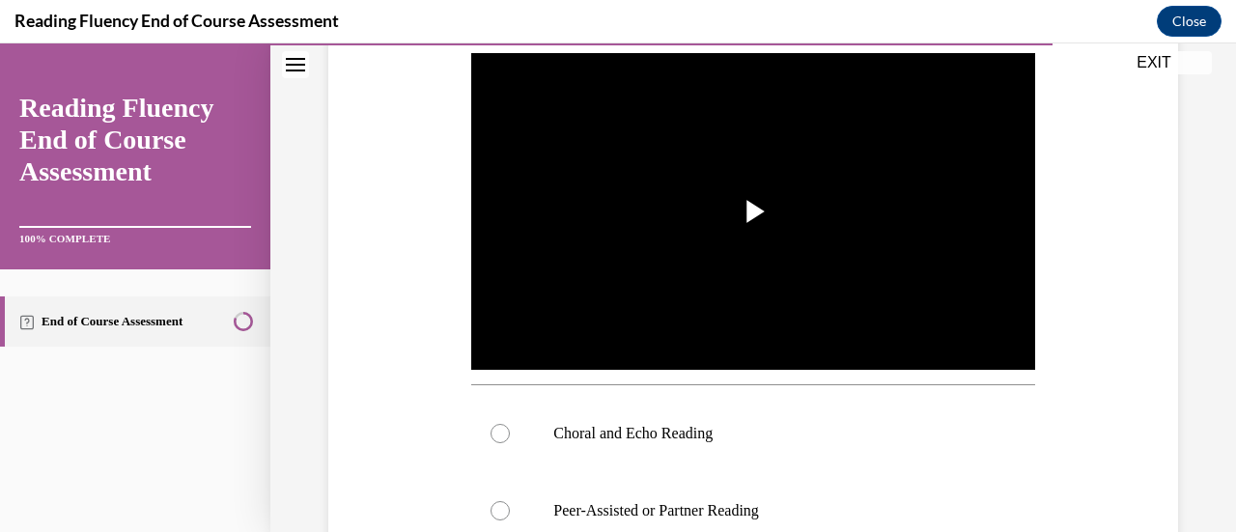
scroll to position [413, 0]
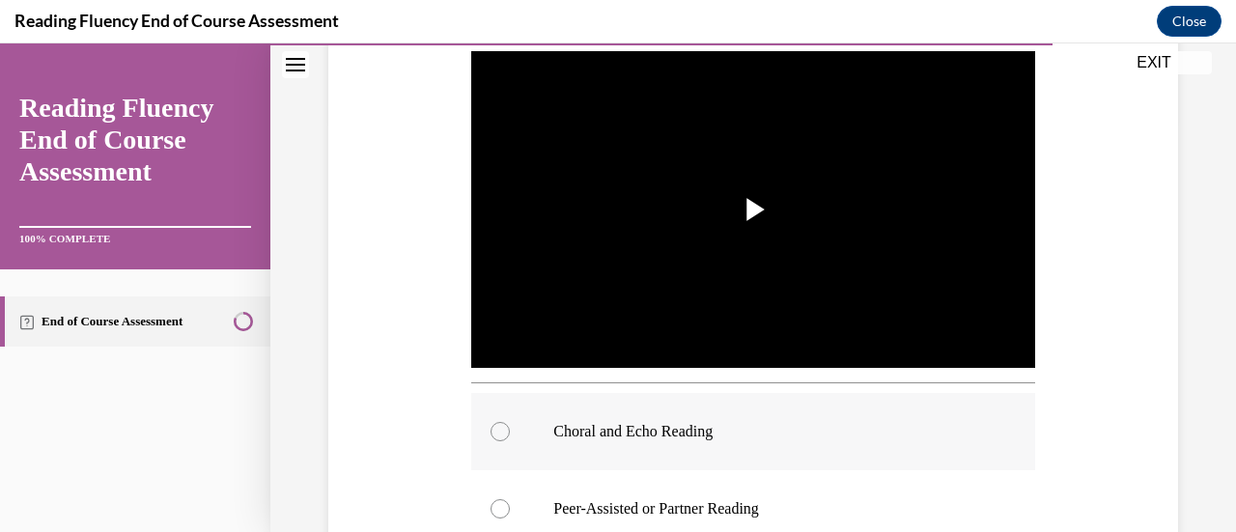
click at [628, 424] on p "Choral and Echo Reading" at bounding box center [769, 431] width 433 height 19
click at [510, 424] on input "Choral and Echo Reading" at bounding box center [499, 431] width 19 height 19
radio input "true"
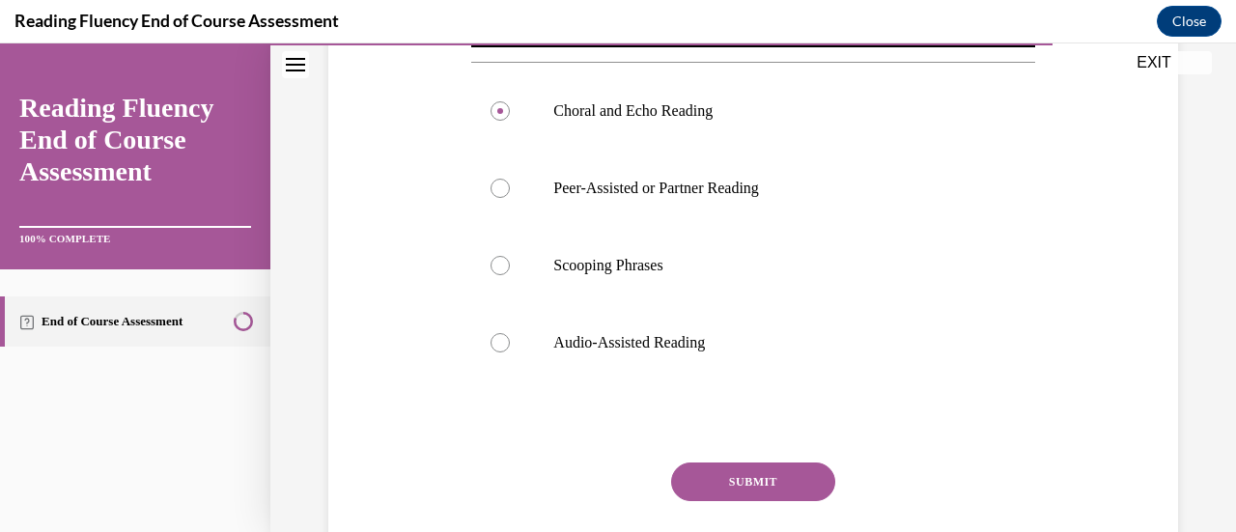
click at [757, 469] on button "SUBMIT" at bounding box center [753, 481] width 164 height 39
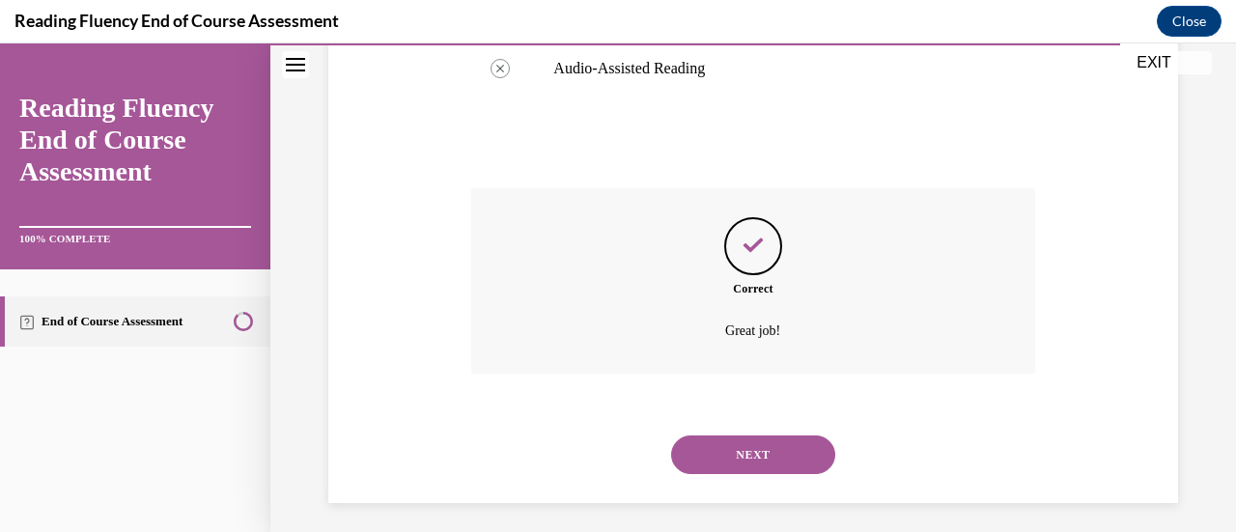
scroll to position [1011, 0]
click at [755, 440] on button "NEXT" at bounding box center [753, 452] width 164 height 39
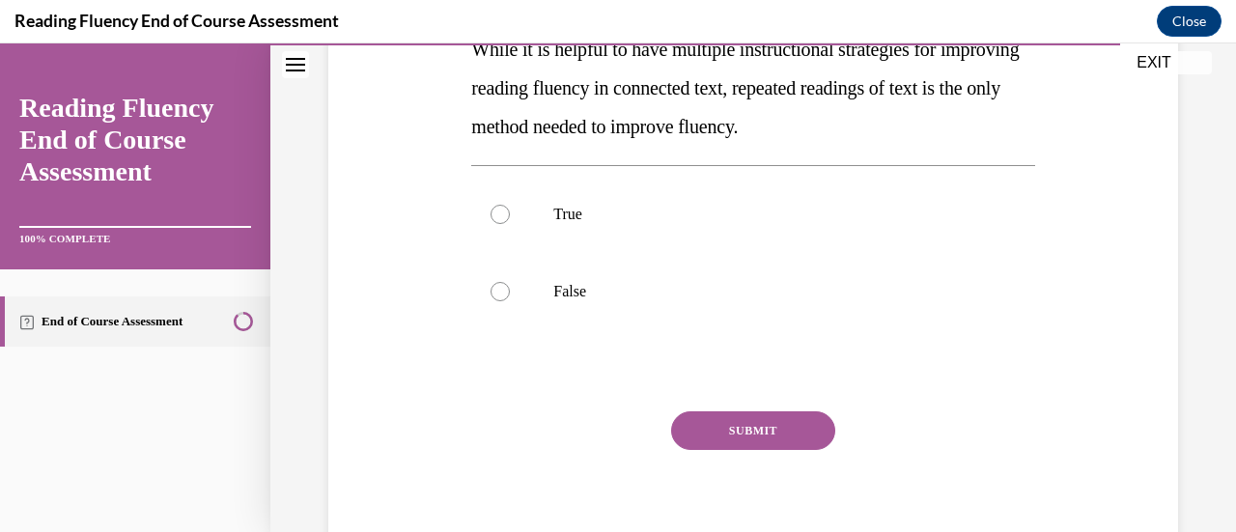
scroll to position [378, 0]
click at [550, 303] on label "False" at bounding box center [752, 290] width 563 height 77
click at [510, 300] on input "False" at bounding box center [499, 290] width 19 height 19
radio input "true"
click at [769, 423] on button "SUBMIT" at bounding box center [753, 429] width 164 height 39
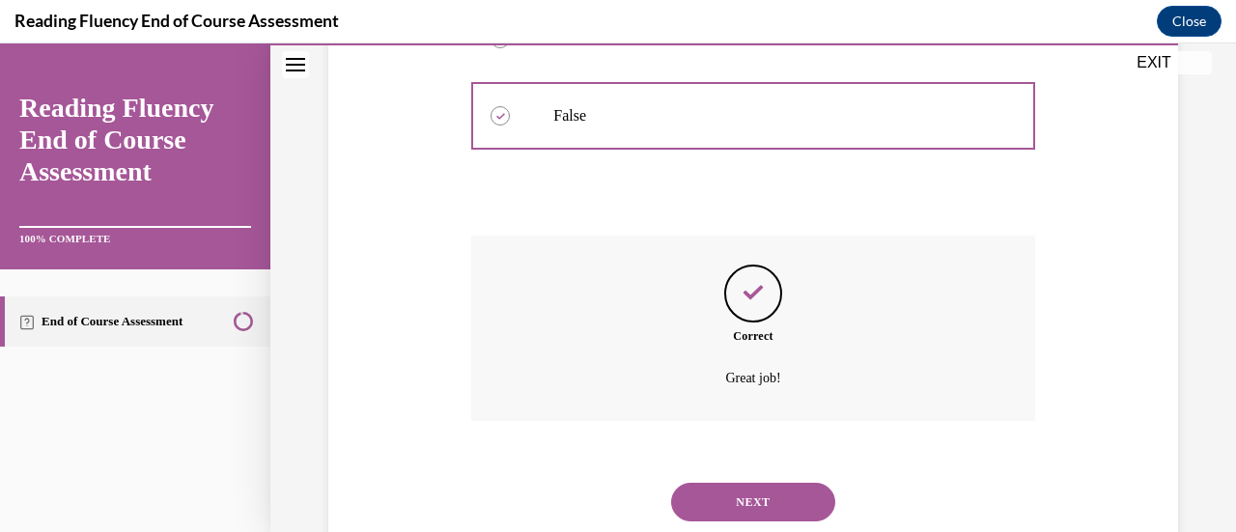
scroll to position [608, 0]
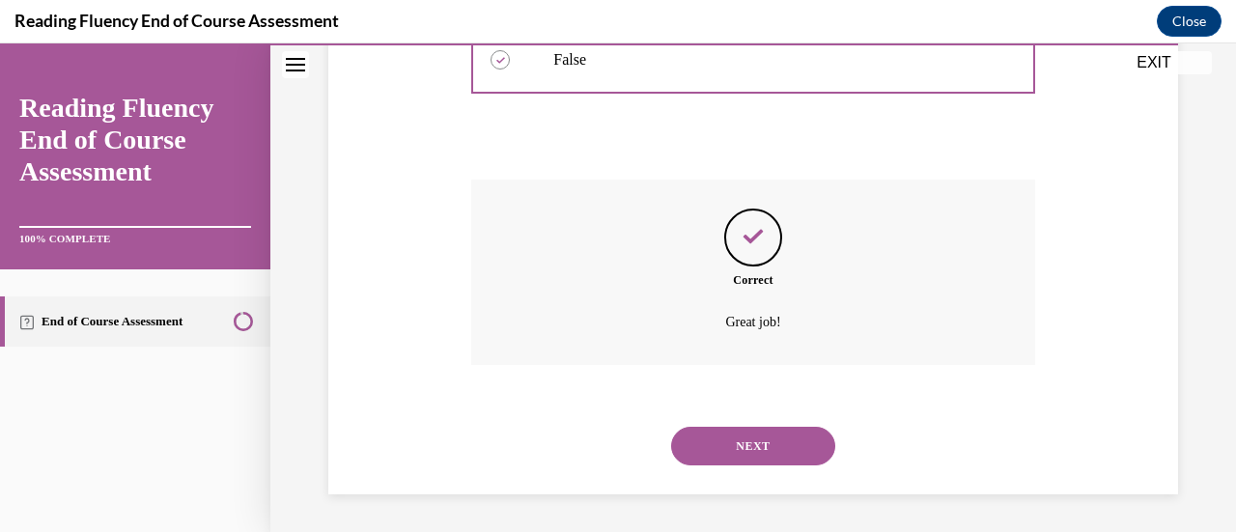
click at [759, 456] on button "NEXT" at bounding box center [753, 446] width 164 height 39
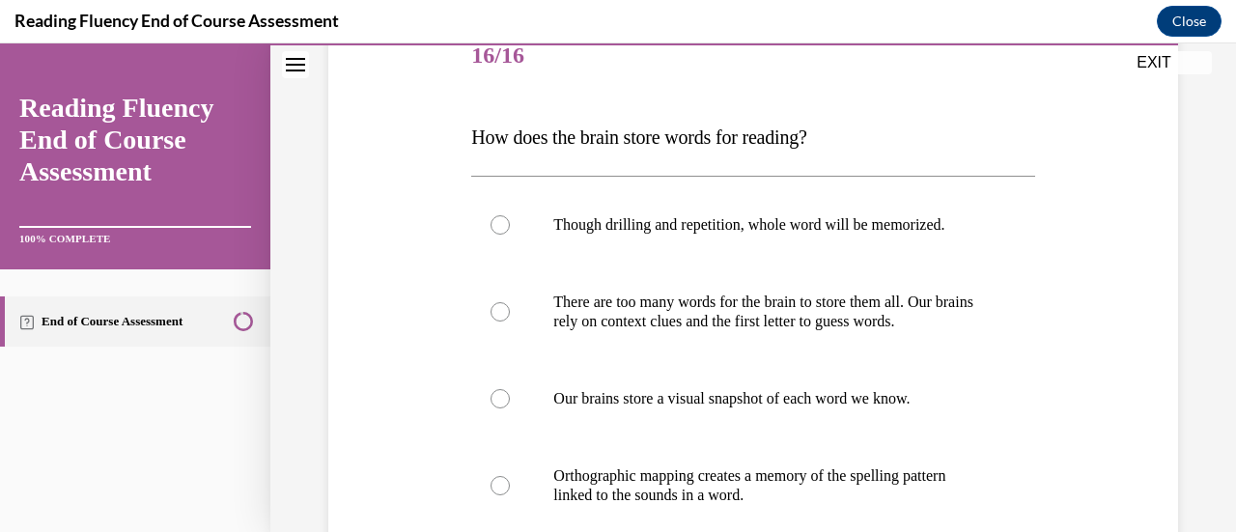
scroll to position [253, 0]
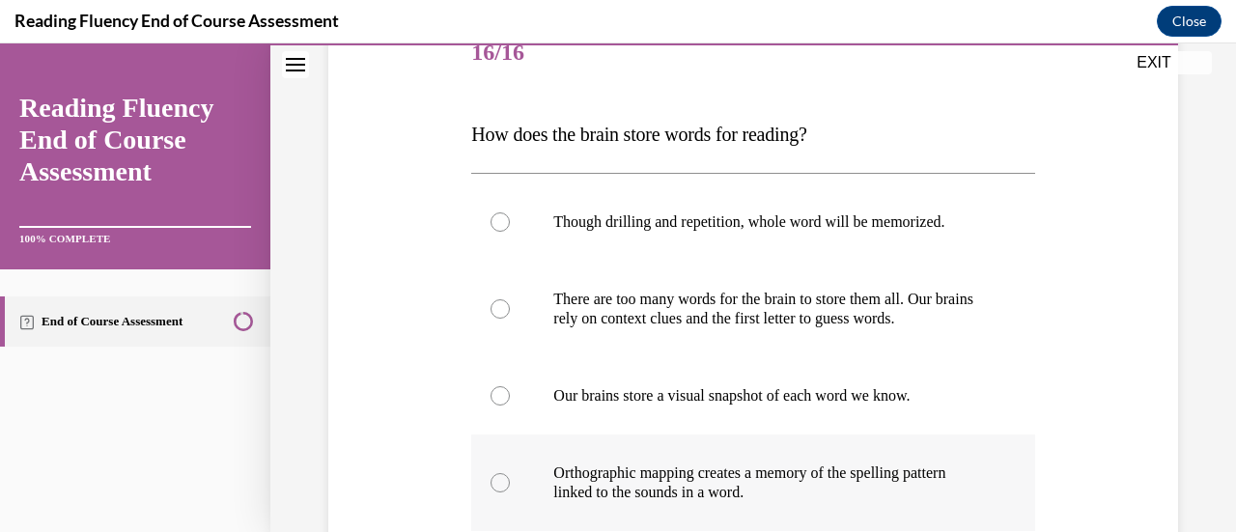
click at [647, 484] on p "Orthographic mapping creates a memory of the spelling pattern linked to the sou…" at bounding box center [769, 482] width 433 height 39
click at [510, 484] on input "Orthographic mapping creates a memory of the spelling pattern linked to the sou…" at bounding box center [499, 482] width 19 height 19
radio input "true"
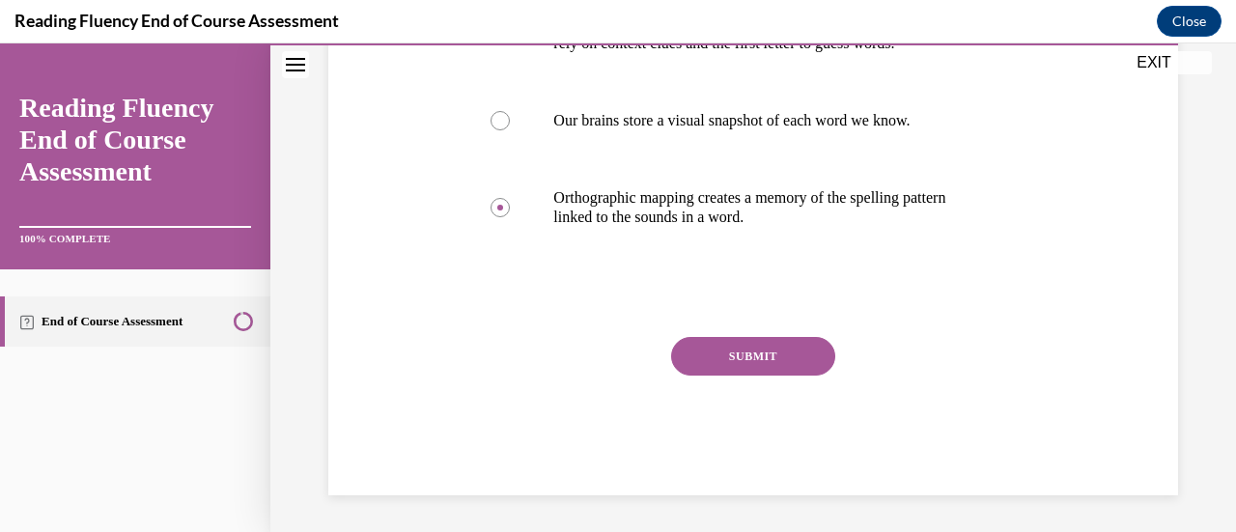
click at [765, 348] on button "SUBMIT" at bounding box center [753, 356] width 164 height 39
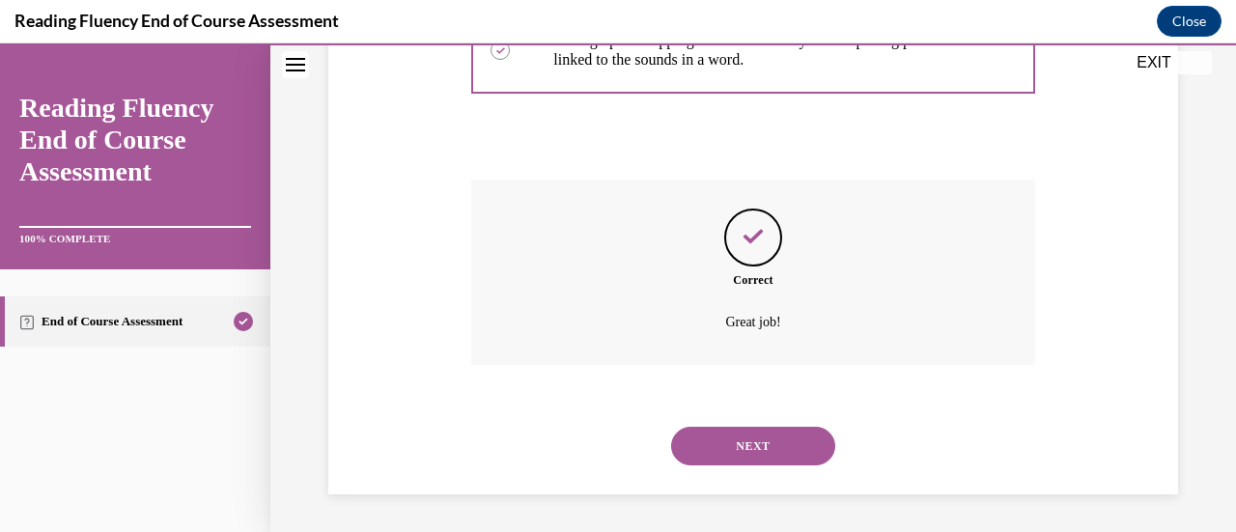
click at [776, 446] on button "NEXT" at bounding box center [753, 446] width 164 height 39
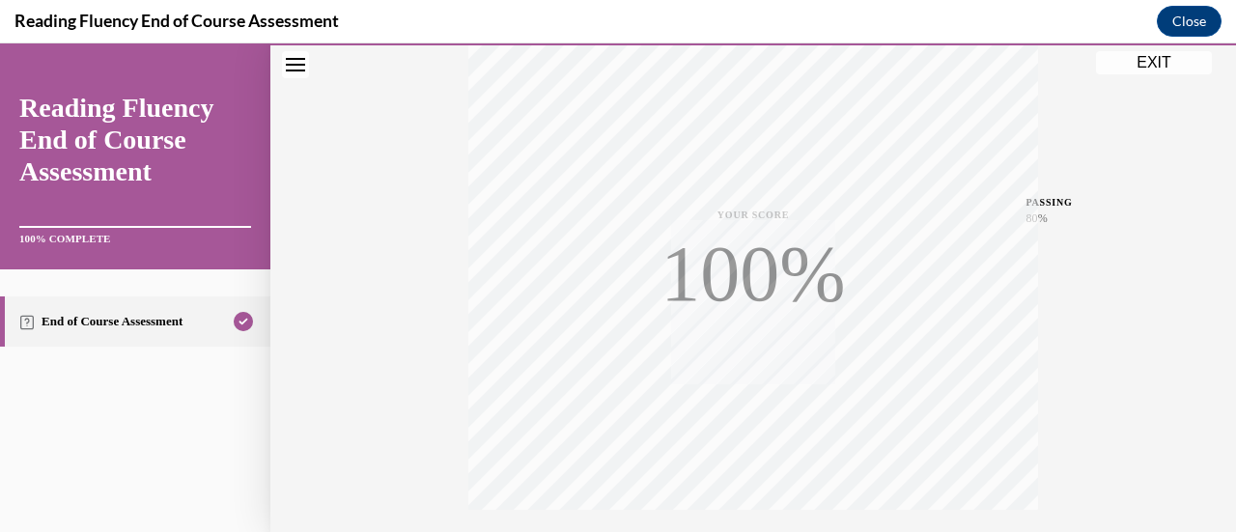
scroll to position [500, 0]
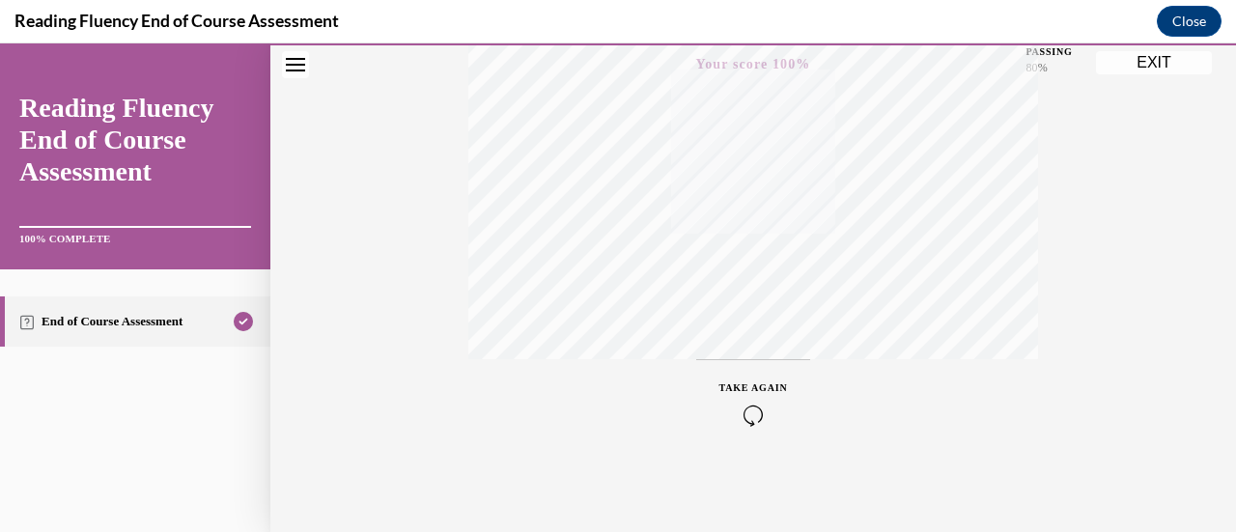
click at [1147, 68] on button "EXIT" at bounding box center [1154, 62] width 116 height 23
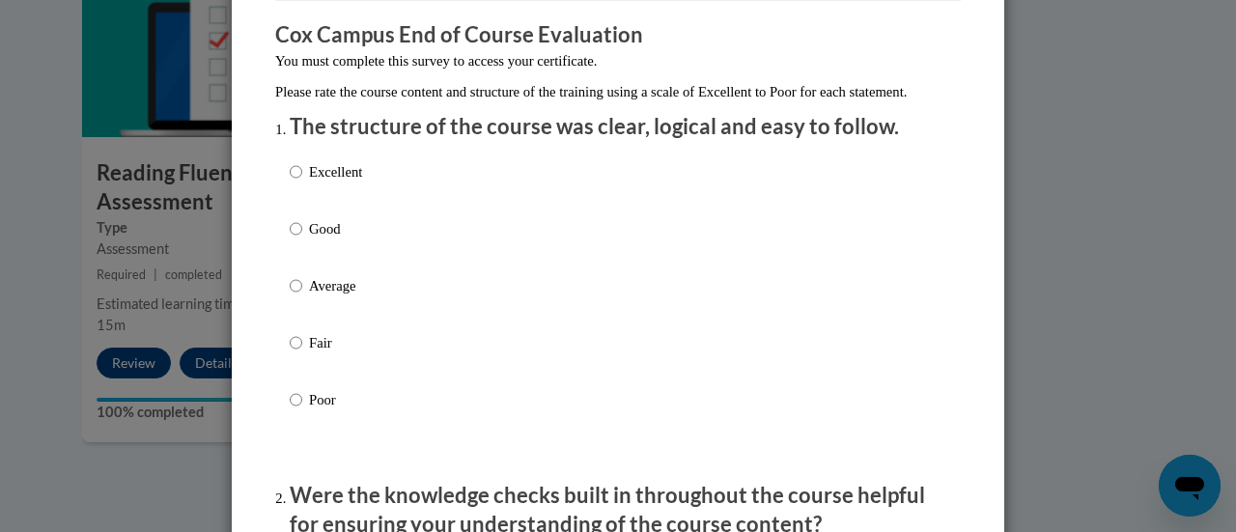
scroll to position [149, 0]
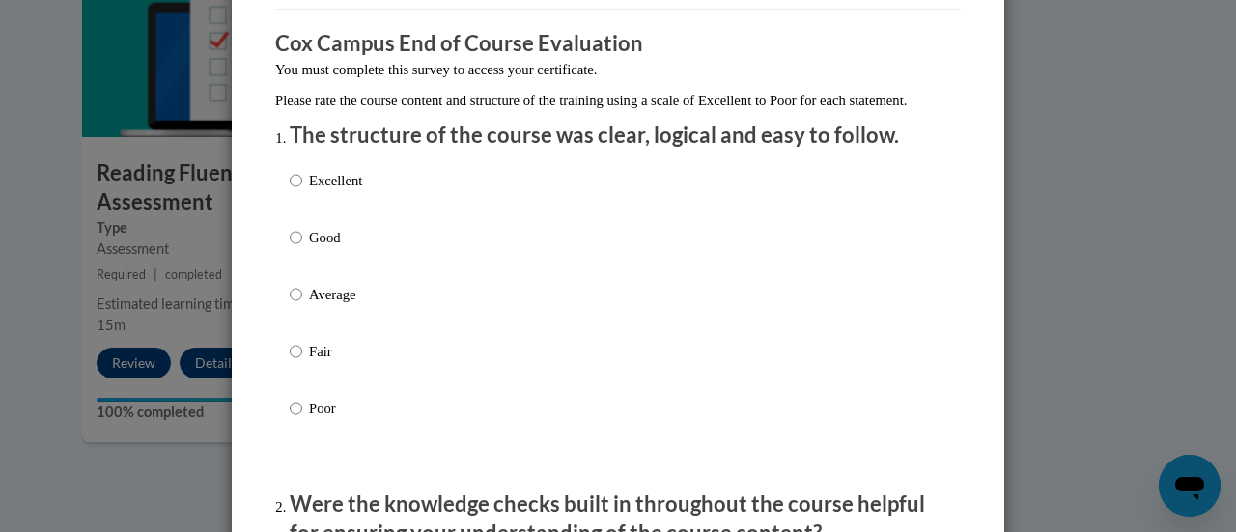
click at [311, 248] on p "Good" at bounding box center [335, 237] width 53 height 21
click at [302, 248] on input "Good" at bounding box center [296, 237] width 13 height 21
radio input "true"
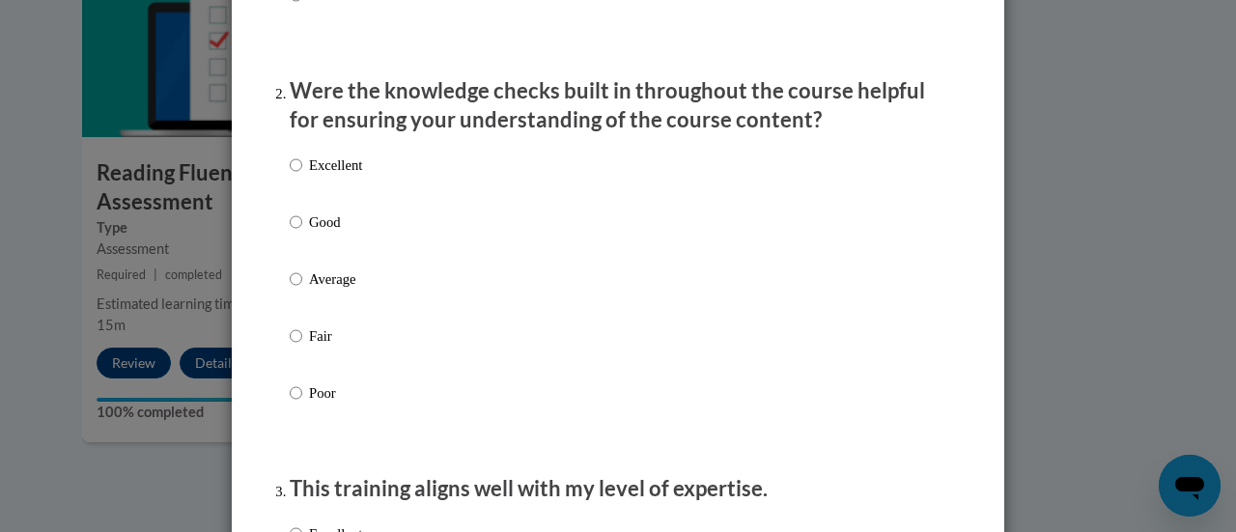
scroll to position [562, 0]
click at [323, 233] on p "Good" at bounding box center [335, 221] width 53 height 21
click at [302, 233] on input "Good" at bounding box center [296, 221] width 13 height 21
radio input "true"
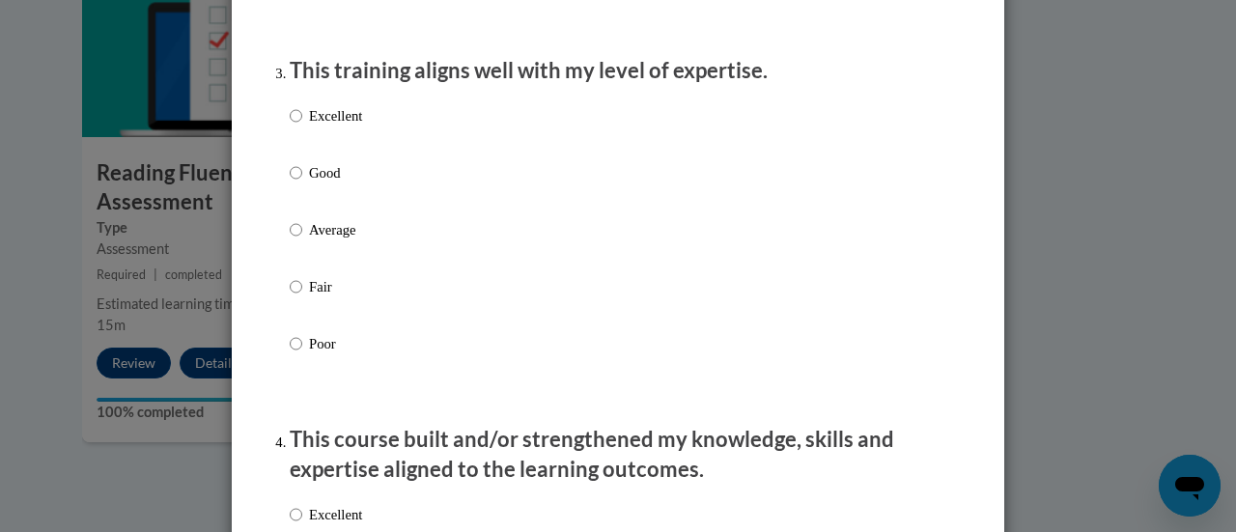
scroll to position [1066, 0]
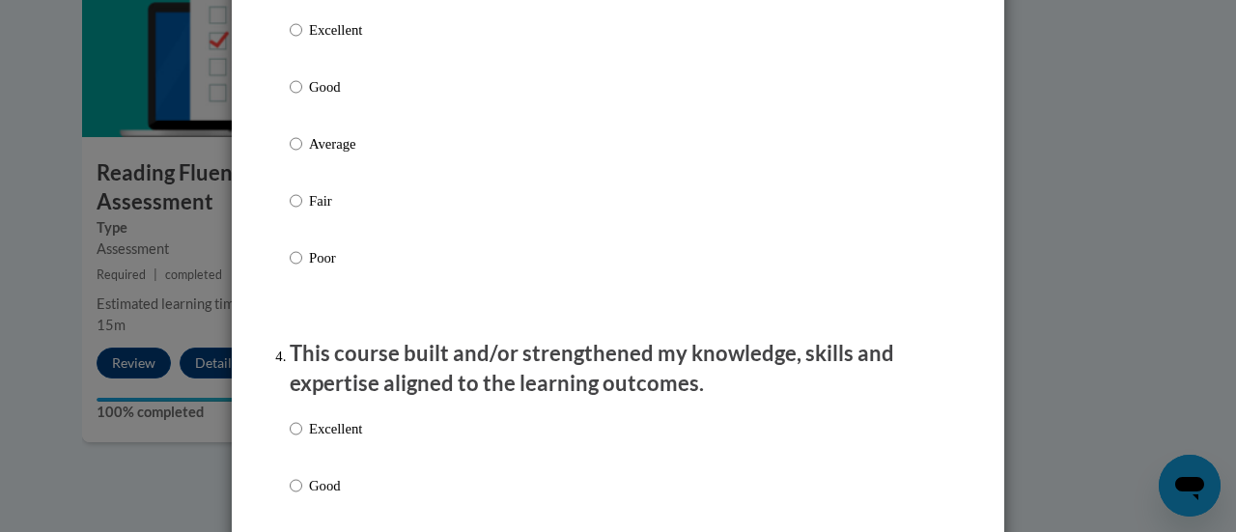
click at [321, 98] on p "Good" at bounding box center [335, 86] width 53 height 21
click at [302, 98] on input "Good" at bounding box center [296, 86] width 13 height 21
radio input "true"
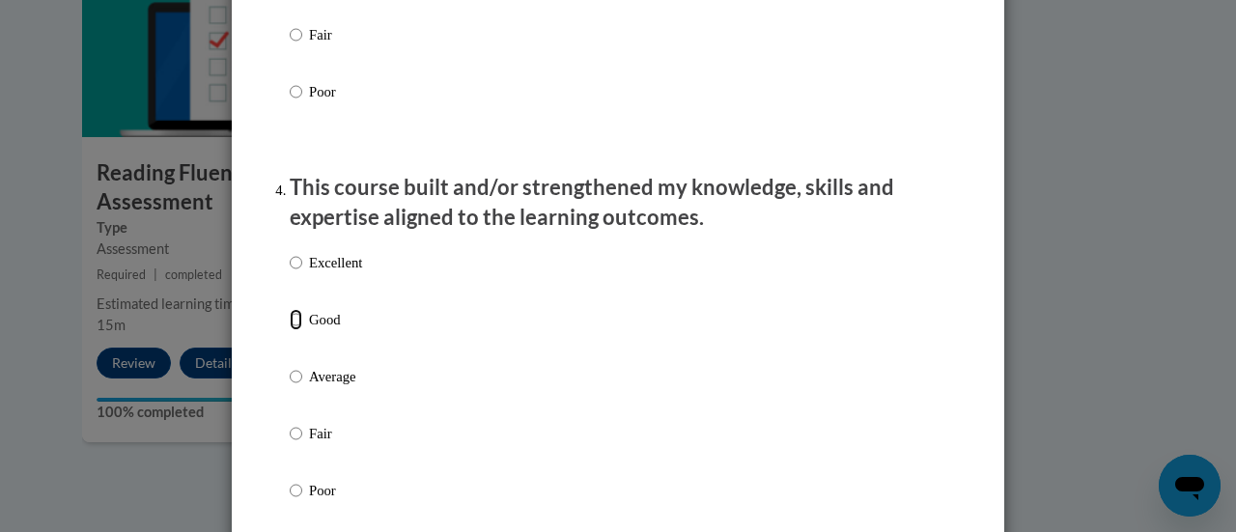
click at [292, 330] on input "Good" at bounding box center [296, 319] width 13 height 21
radio input "true"
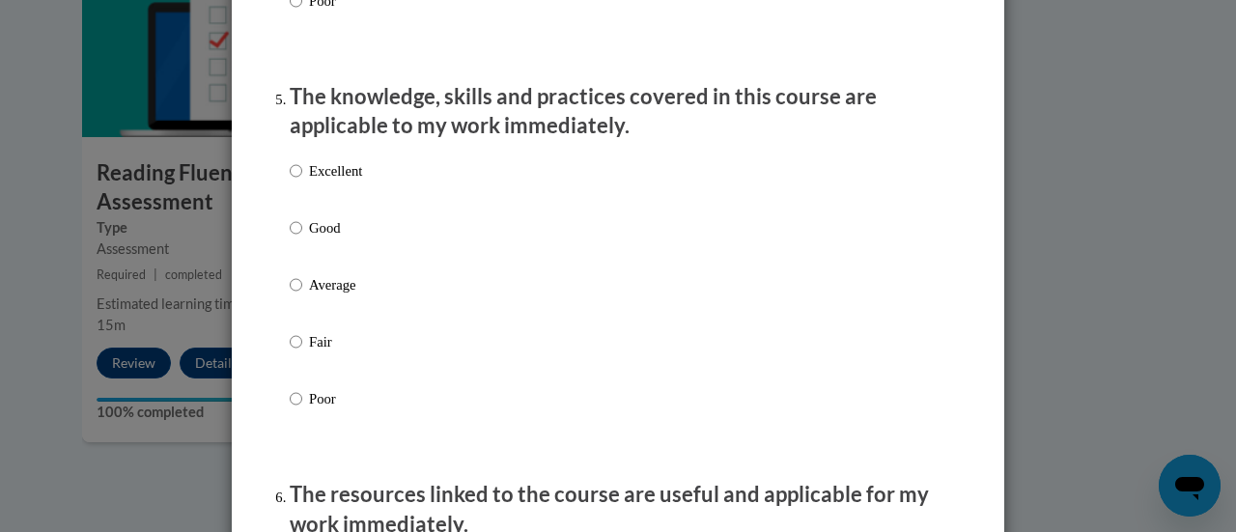
scroll to position [1758, 0]
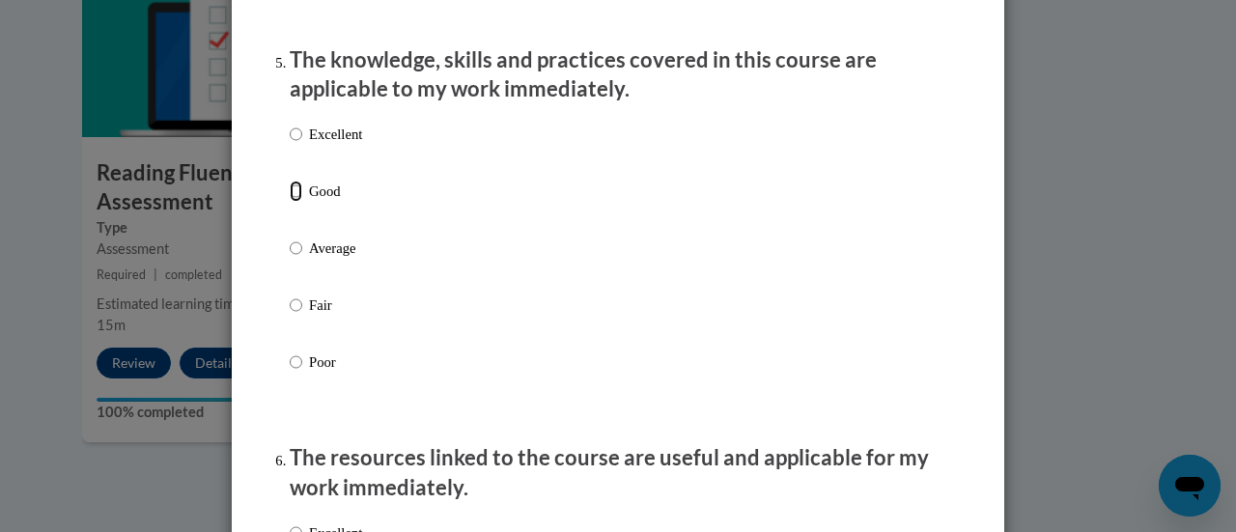
click at [292, 202] on input "Good" at bounding box center [296, 191] width 13 height 21
radio input "true"
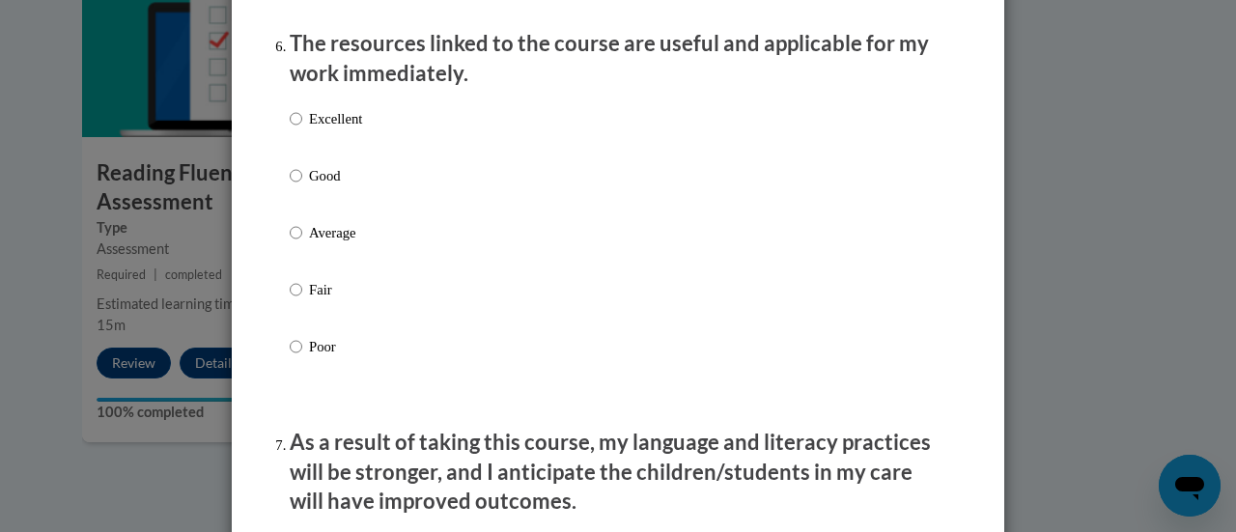
scroll to position [2172, 0]
click at [294, 187] on input "Good" at bounding box center [296, 176] width 13 height 21
radio input "true"
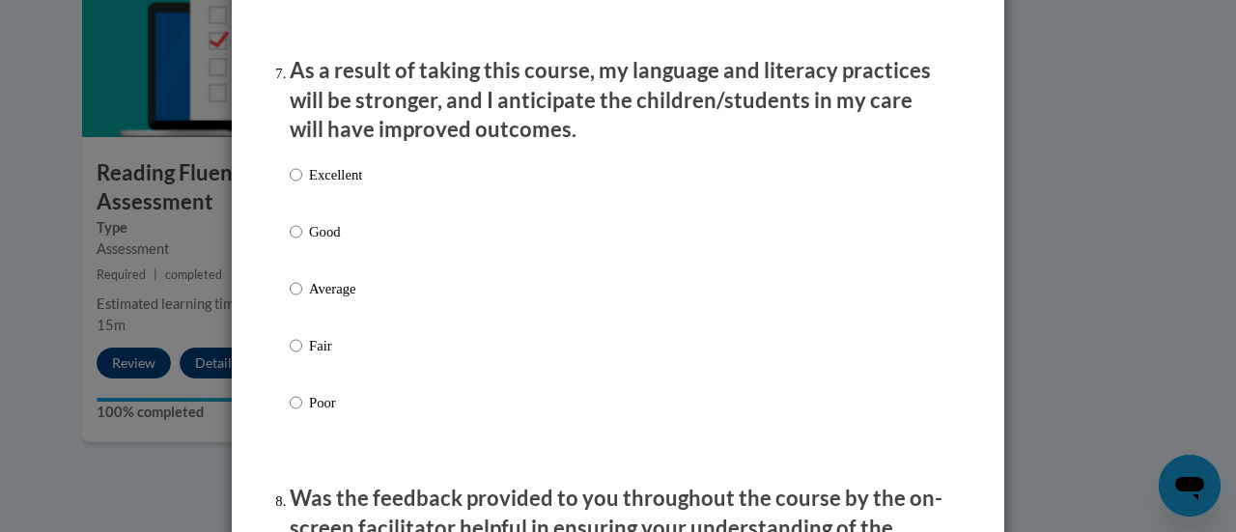
scroll to position [2543, 0]
click at [290, 243] on input "Good" at bounding box center [296, 232] width 13 height 21
radio input "true"
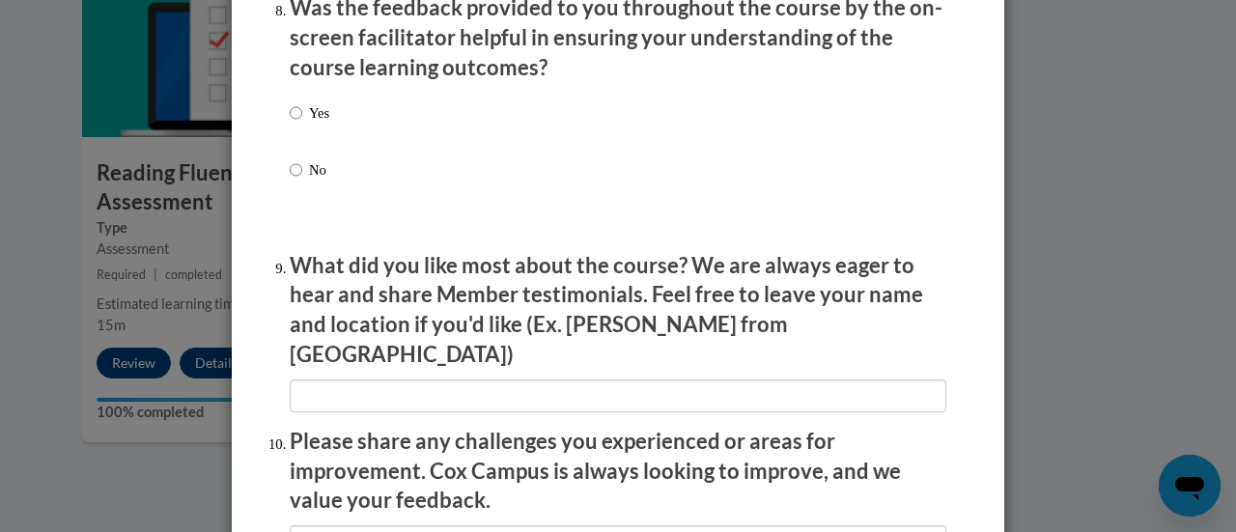
scroll to position [3036, 0]
click at [292, 123] on input "Yes" at bounding box center [296, 111] width 13 height 21
radio input "true"
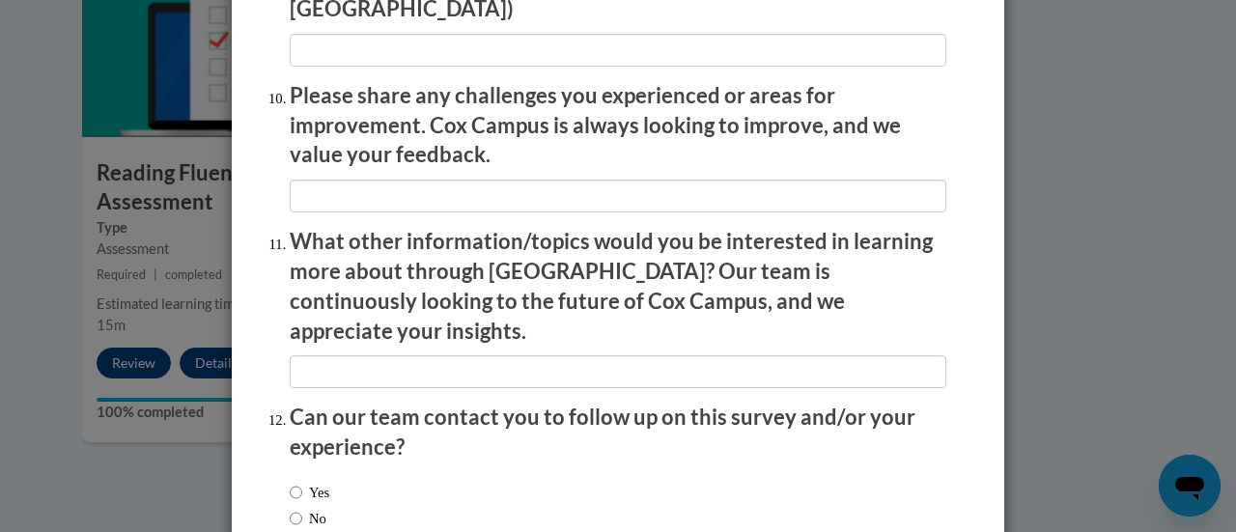
scroll to position [3483, 0]
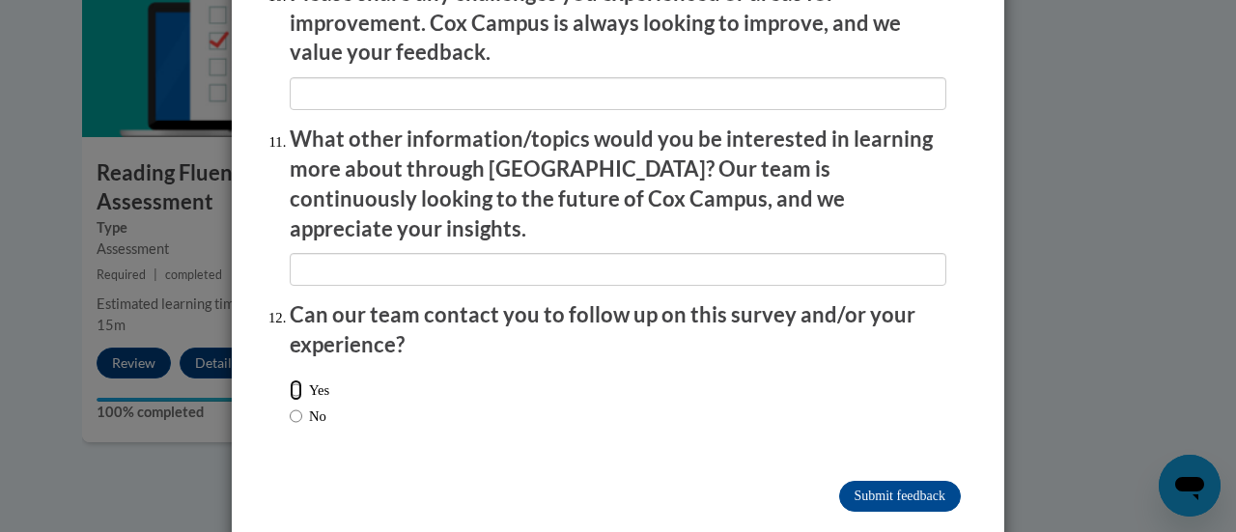
click at [290, 379] on input "Yes" at bounding box center [296, 389] width 13 height 21
radio input "true"
click at [873, 481] on input "Submit feedback" at bounding box center [900, 496] width 122 height 31
